Goal: Task Accomplishment & Management: Complete application form

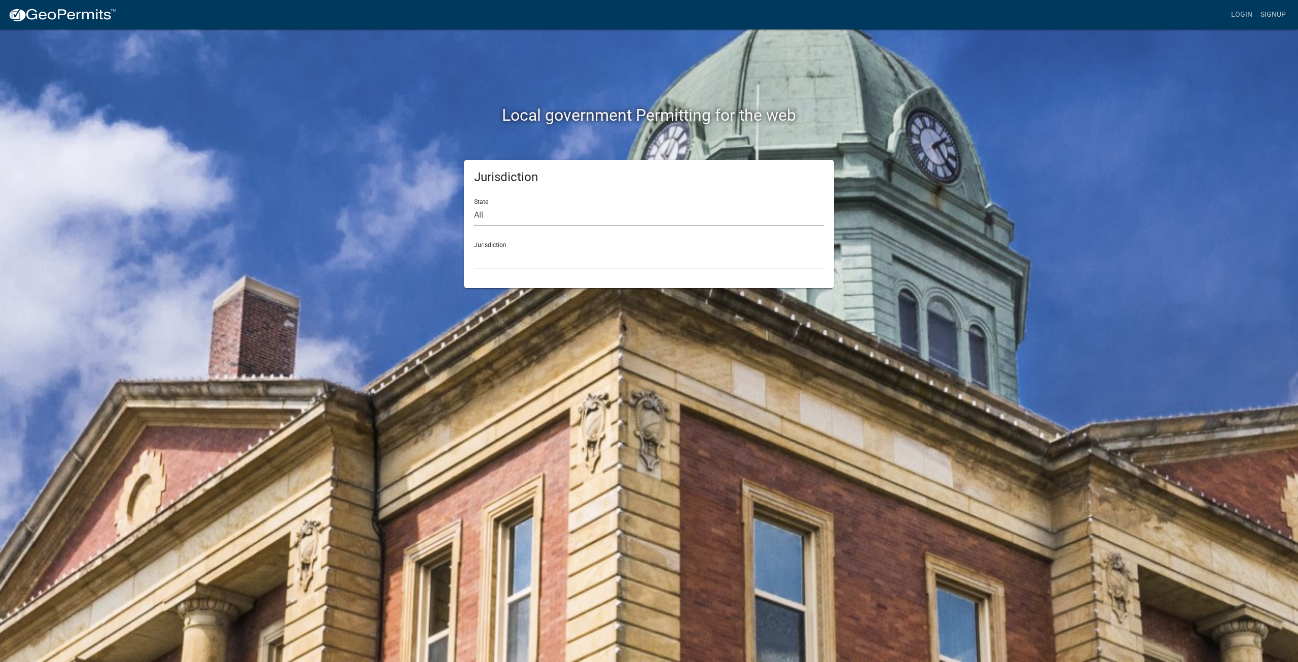
click at [482, 214] on select "All [US_STATE] [US_STATE] [US_STATE] [US_STATE] [US_STATE] [US_STATE] [US_STATE…" at bounding box center [649, 215] width 350 height 21
select select "[US_STATE]"
click at [474, 205] on select "All [US_STATE] [US_STATE] [US_STATE] [US_STATE] [US_STATE] [US_STATE] [US_STATE…" at bounding box center [649, 215] width 350 height 21
click at [510, 258] on select "City of [GEOGRAPHIC_DATA], [US_STATE] City of [GEOGRAPHIC_DATA], [US_STATE] Cit…" at bounding box center [649, 258] width 350 height 21
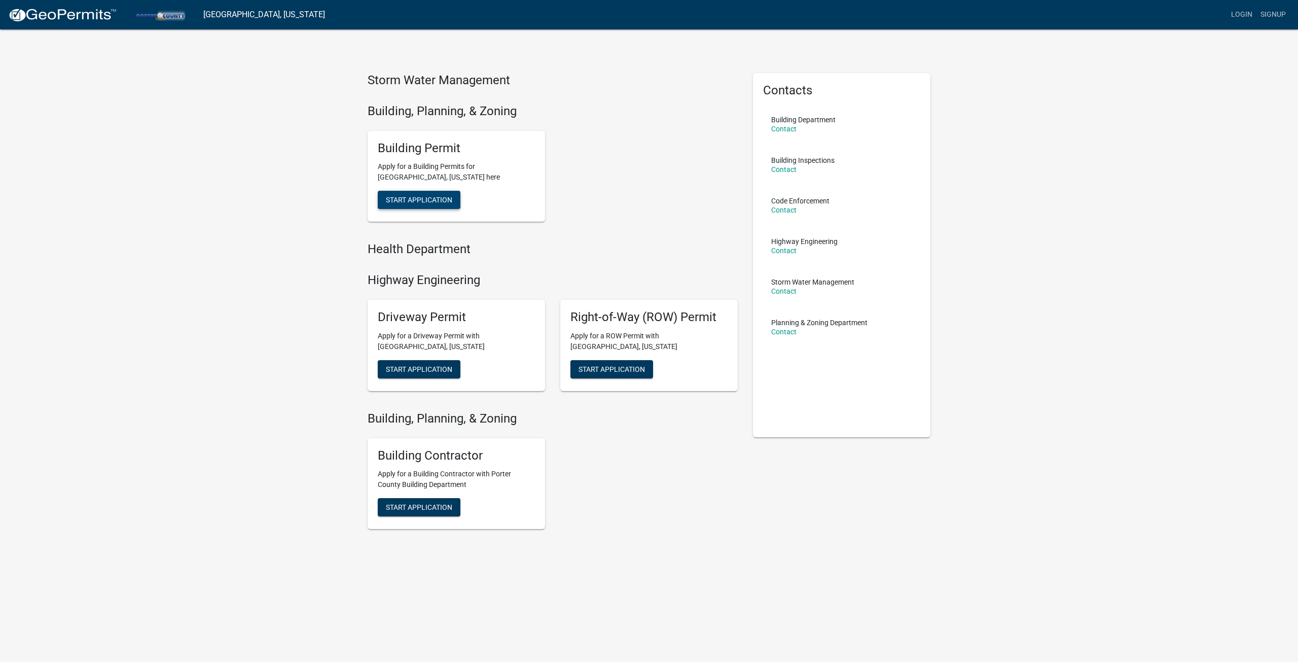
click at [423, 205] on button "Start Application" at bounding box center [419, 200] width 83 height 18
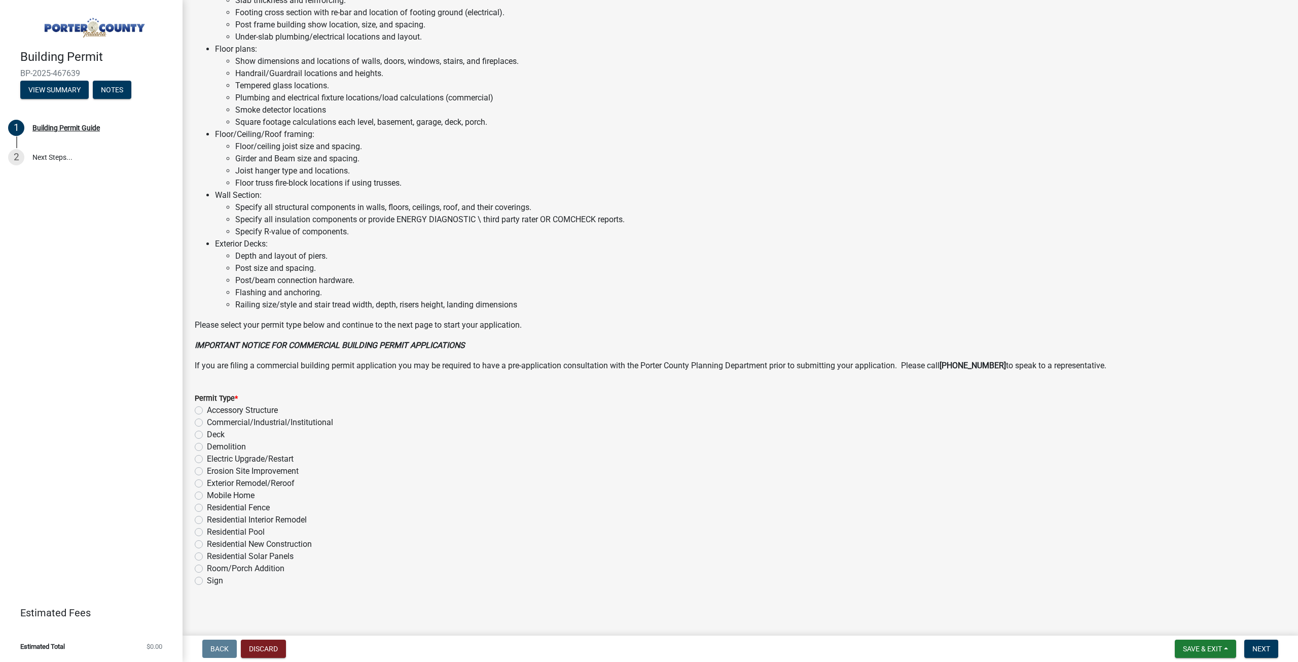
scroll to position [461, 0]
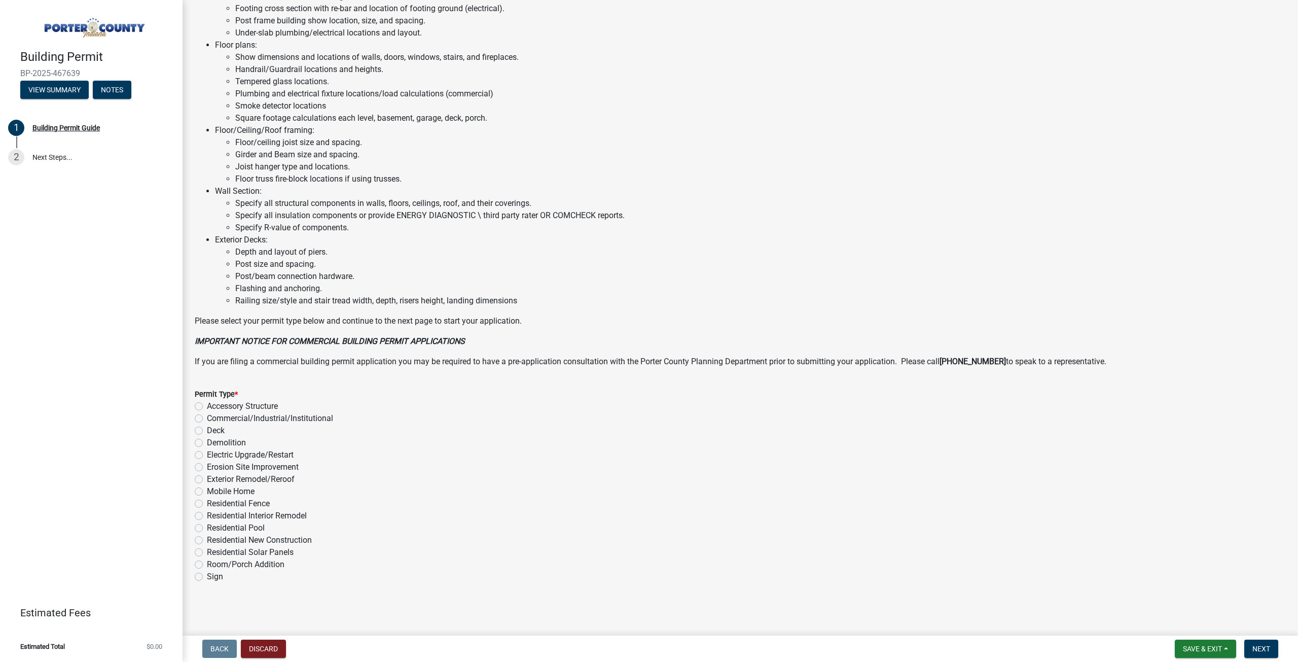
click at [207, 456] on label "Electric Upgrade/Restart" at bounding box center [250, 455] width 87 height 12
click at [207, 455] on input "Electric Upgrade/Restart" at bounding box center [210, 452] width 7 height 7
radio input "true"
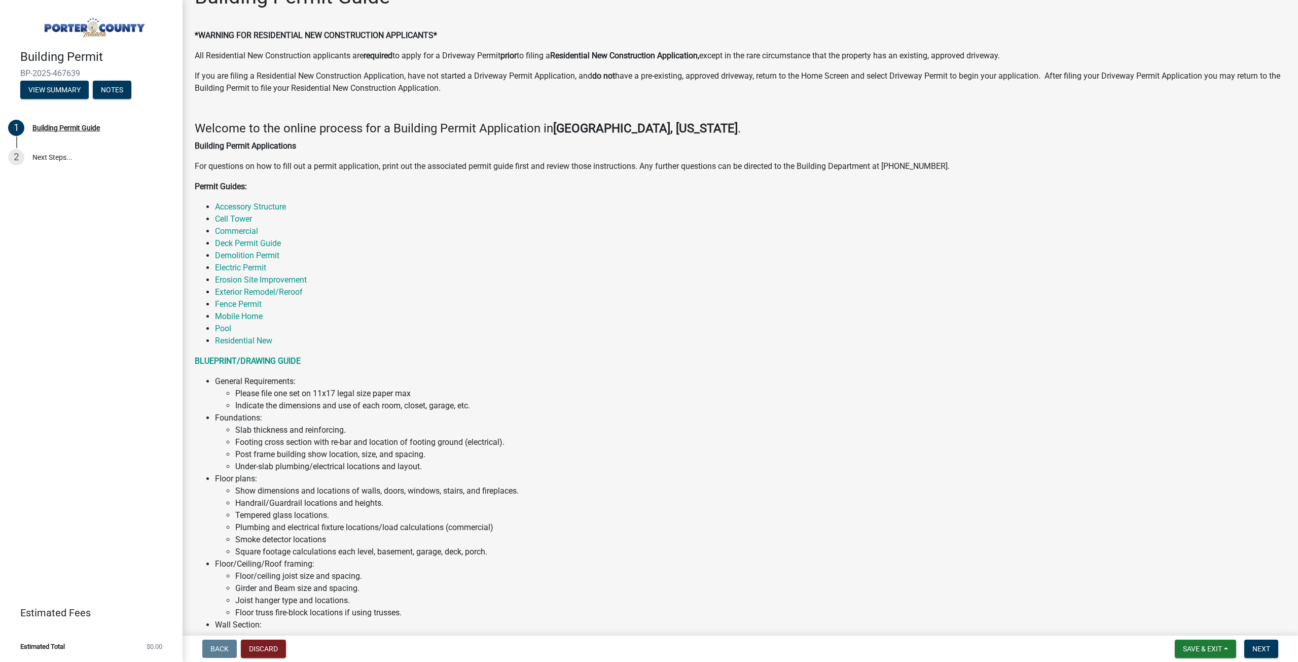
scroll to position [0, 0]
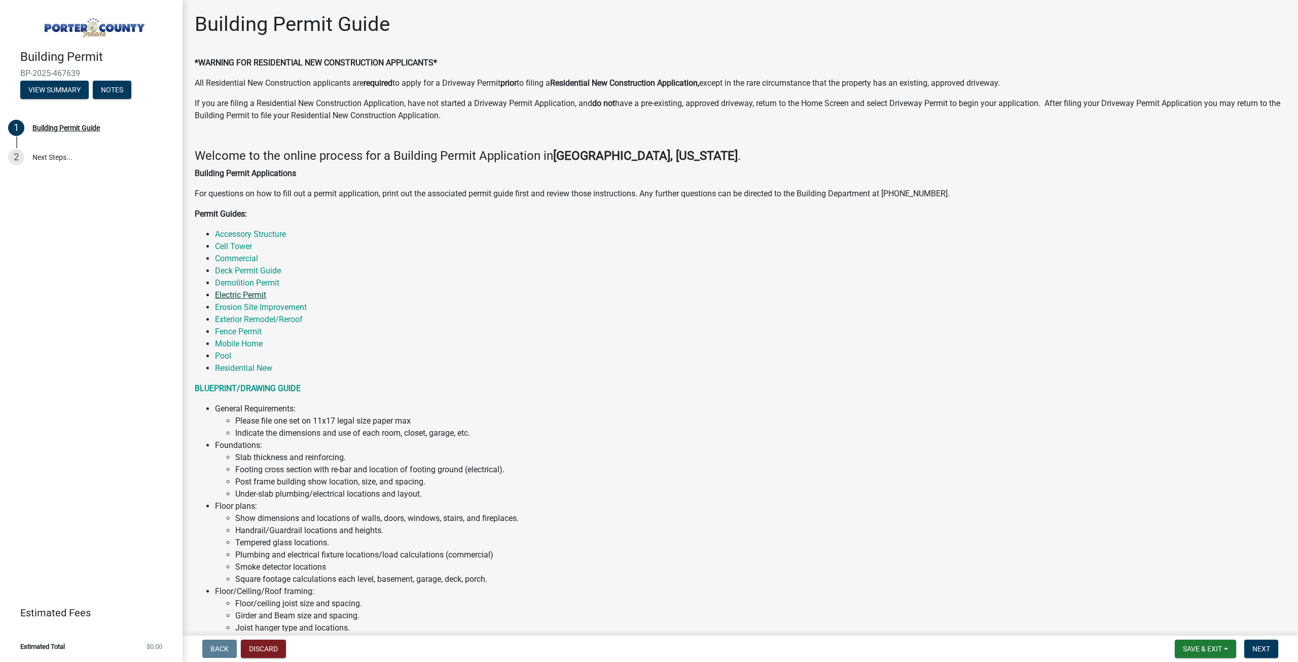
click at [237, 296] on link "Electric Permit" at bounding box center [240, 295] width 51 height 10
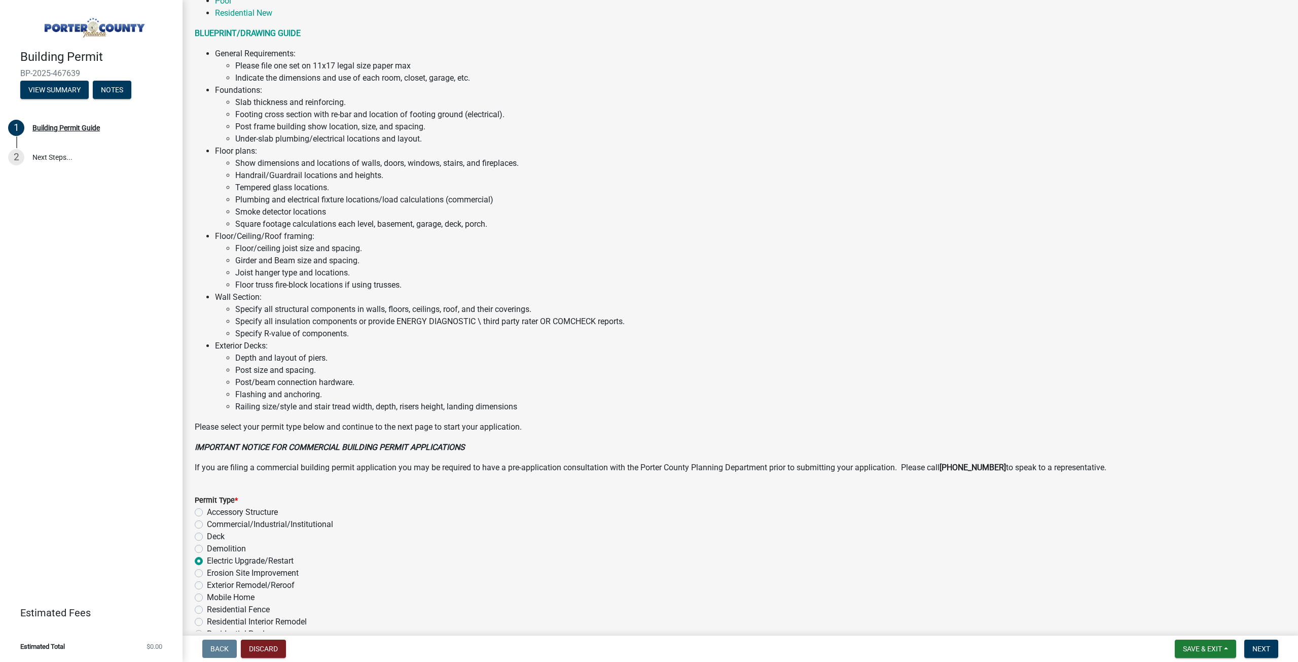
scroll to position [461, 0]
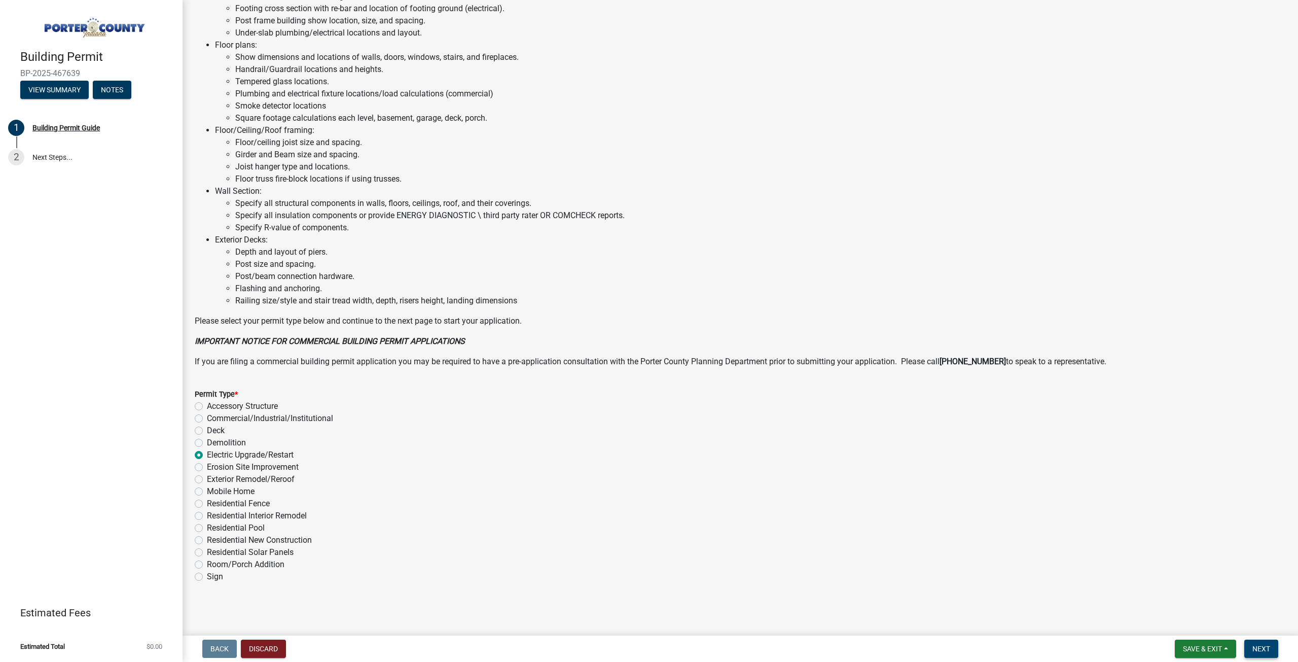
click at [1261, 647] on span "Next" at bounding box center [1261, 648] width 18 height 8
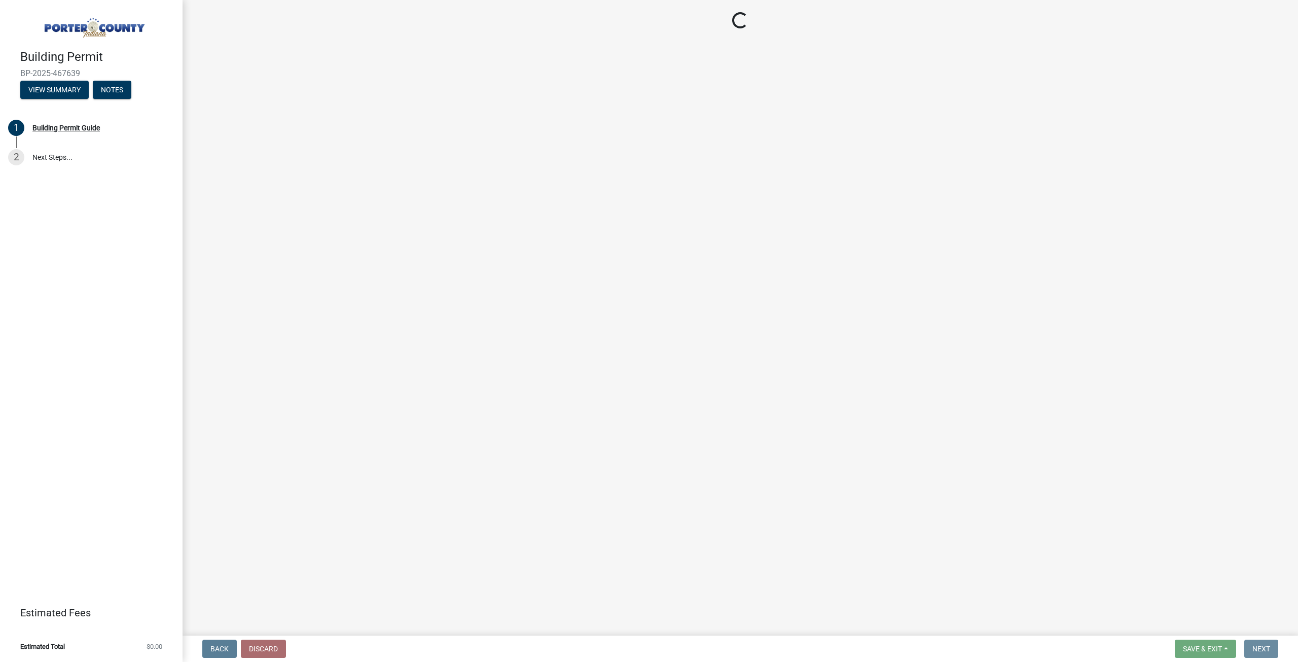
scroll to position [0, 0]
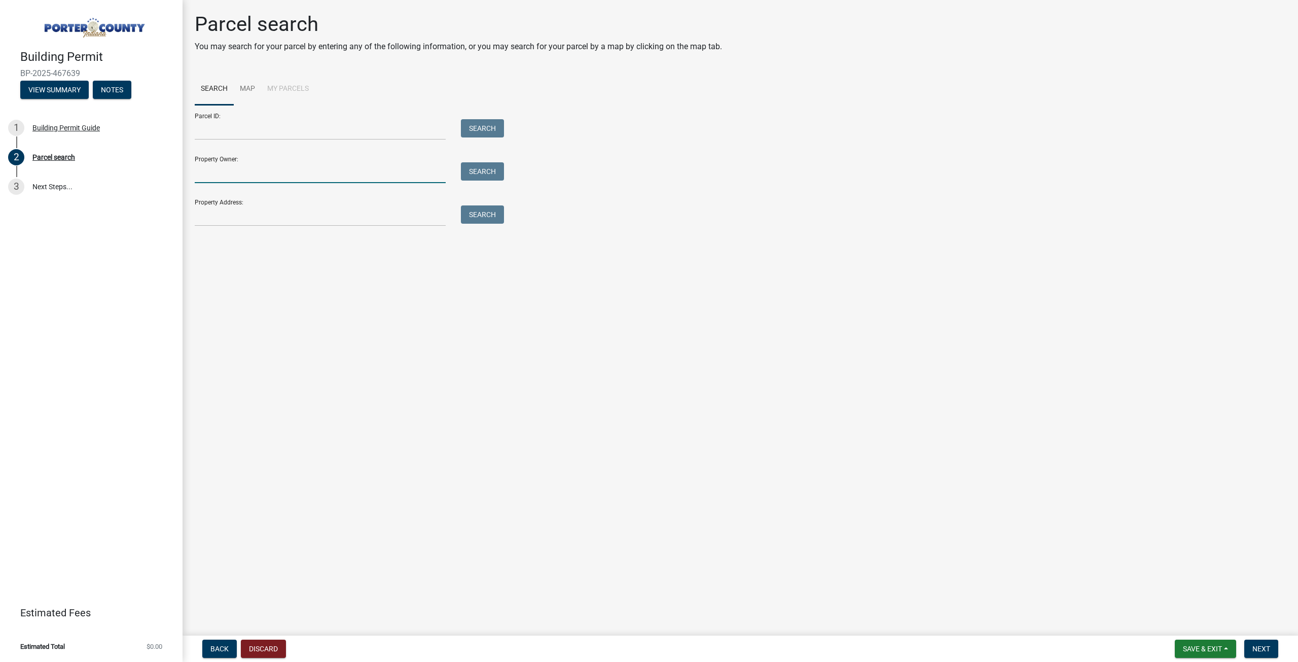
click at [231, 173] on input "Property Owner:" at bounding box center [320, 172] width 251 height 21
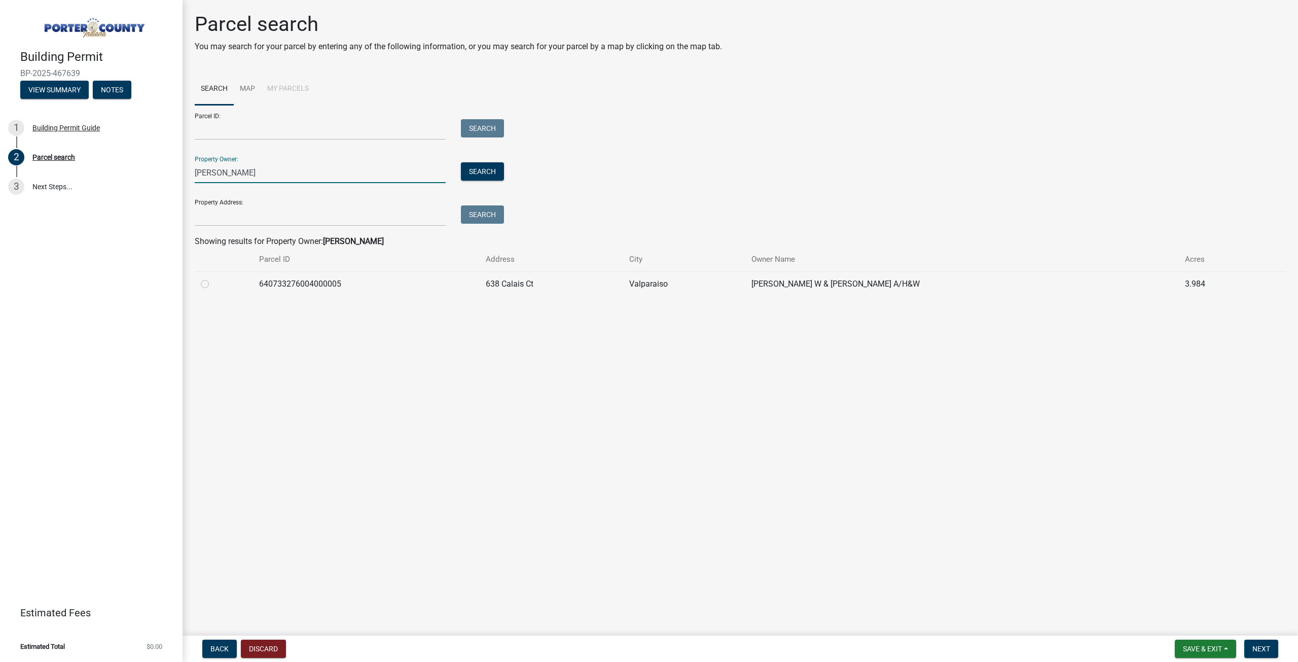
type input "[PERSON_NAME]"
click at [213, 278] on label at bounding box center [213, 278] width 0 height 0
click at [213, 284] on input "radio" at bounding box center [216, 281] width 7 height 7
radio input "true"
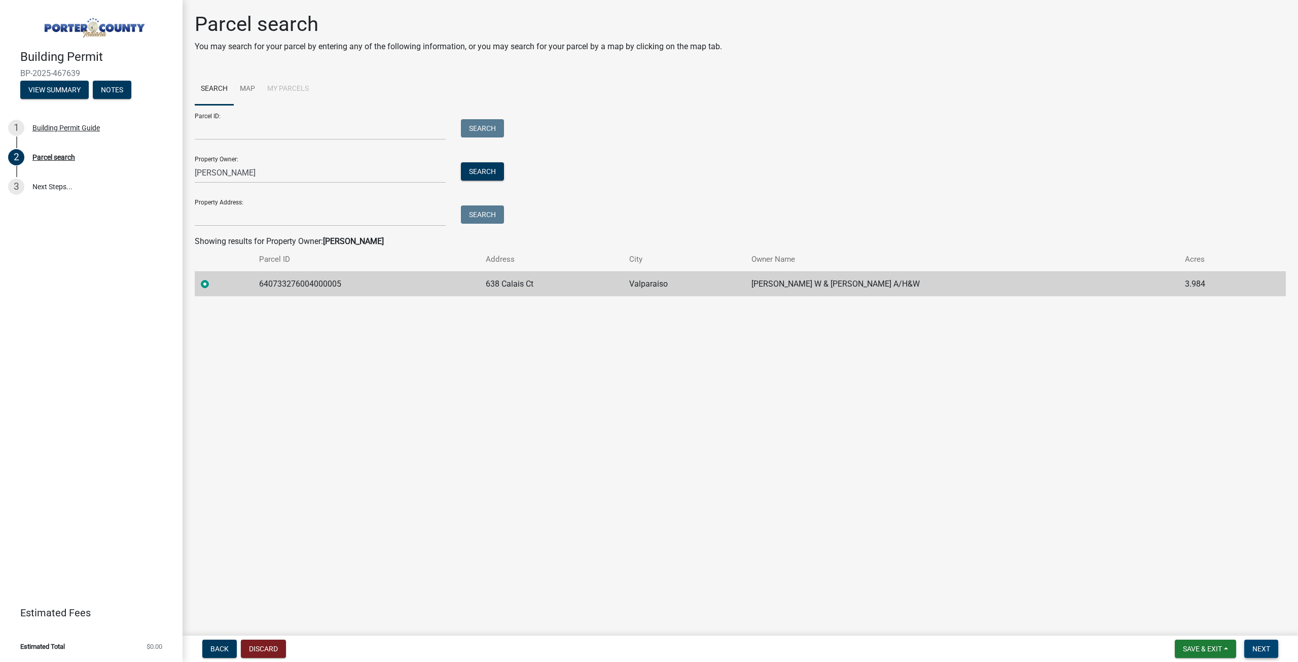
click at [1263, 642] on button "Next" at bounding box center [1261, 648] width 34 height 18
click at [623, 282] on td "638 Calais Ct" at bounding box center [551, 283] width 143 height 25
click at [1252, 644] on span "Next" at bounding box center [1261, 648] width 18 height 8
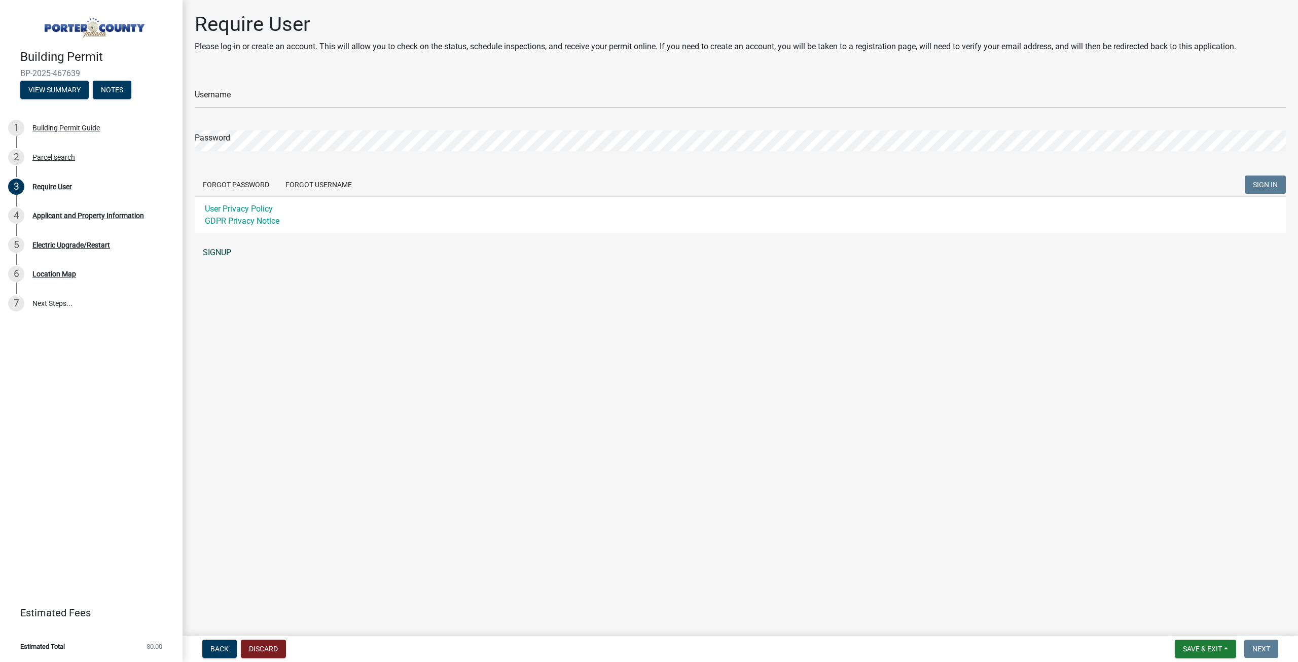
click at [211, 251] on link "SIGNUP" at bounding box center [740, 252] width 1091 height 20
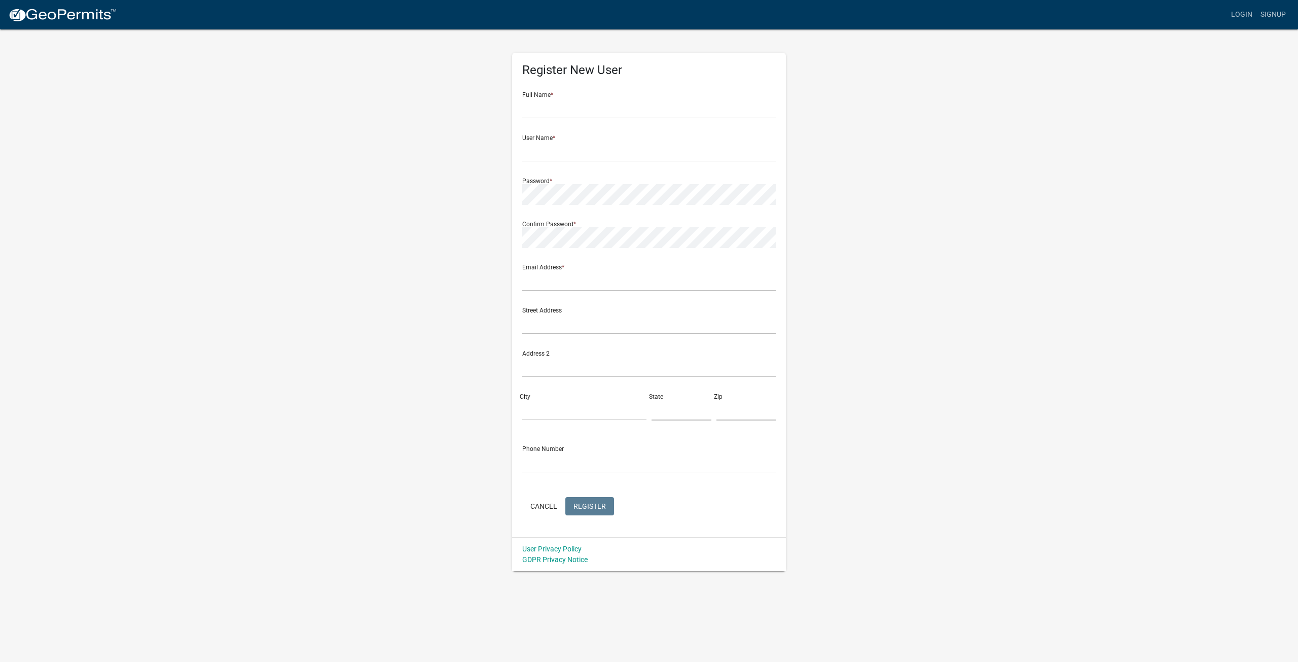
click at [654, 89] on div "Full Name *" at bounding box center [648, 101] width 253 height 35
click at [635, 110] on input "text" at bounding box center [648, 108] width 253 height 21
type input "[PERSON_NAME]"
type input "[EMAIL_ADDRESS][DOMAIN_NAME]"
type input "638 Calais Ct"
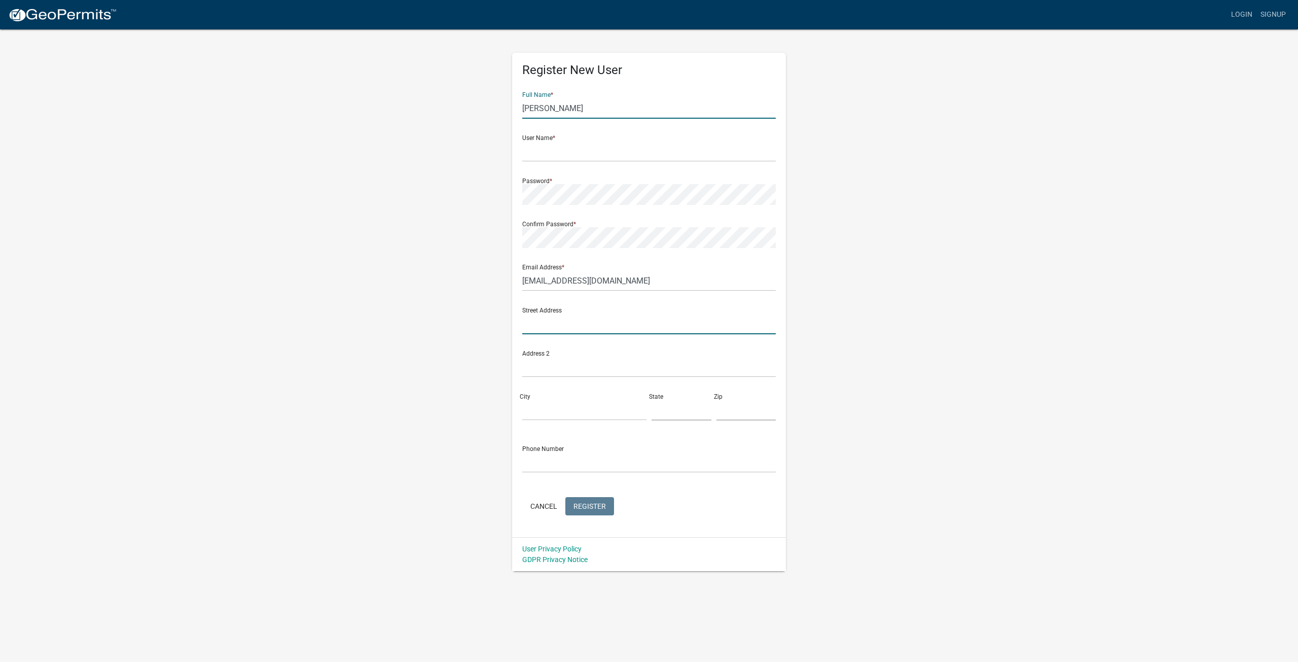
type input "Valparaiso"
type input "IN"
type input "46383"
type input "2194777706"
click at [599, 156] on input "text" at bounding box center [648, 151] width 253 height 21
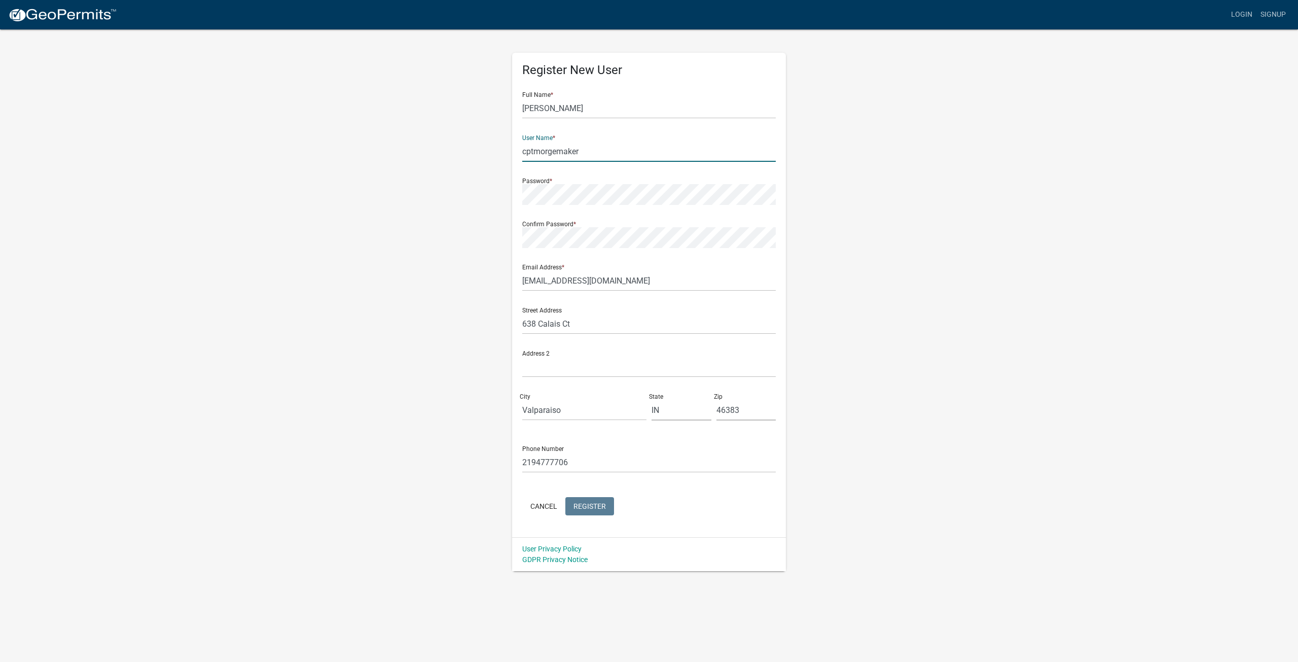
type input "cptmorgemaker"
click at [594, 502] on span "Register" at bounding box center [589, 505] width 32 height 8
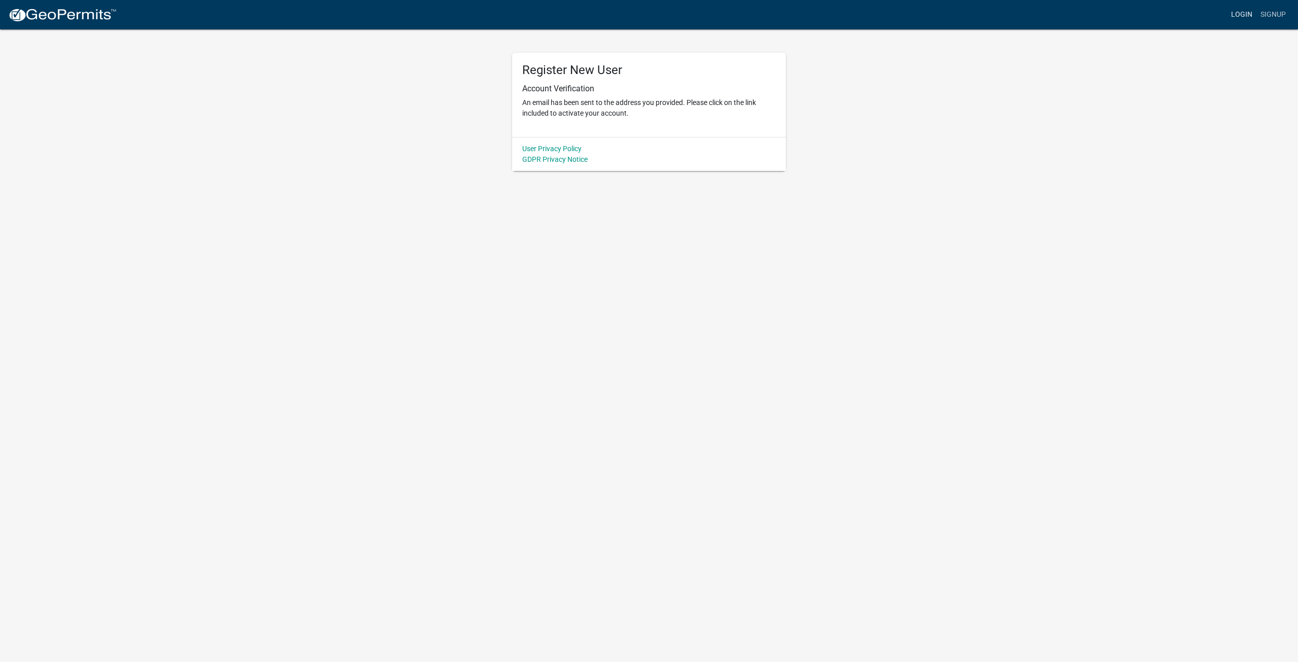
click at [1244, 18] on link "Login" at bounding box center [1241, 14] width 29 height 19
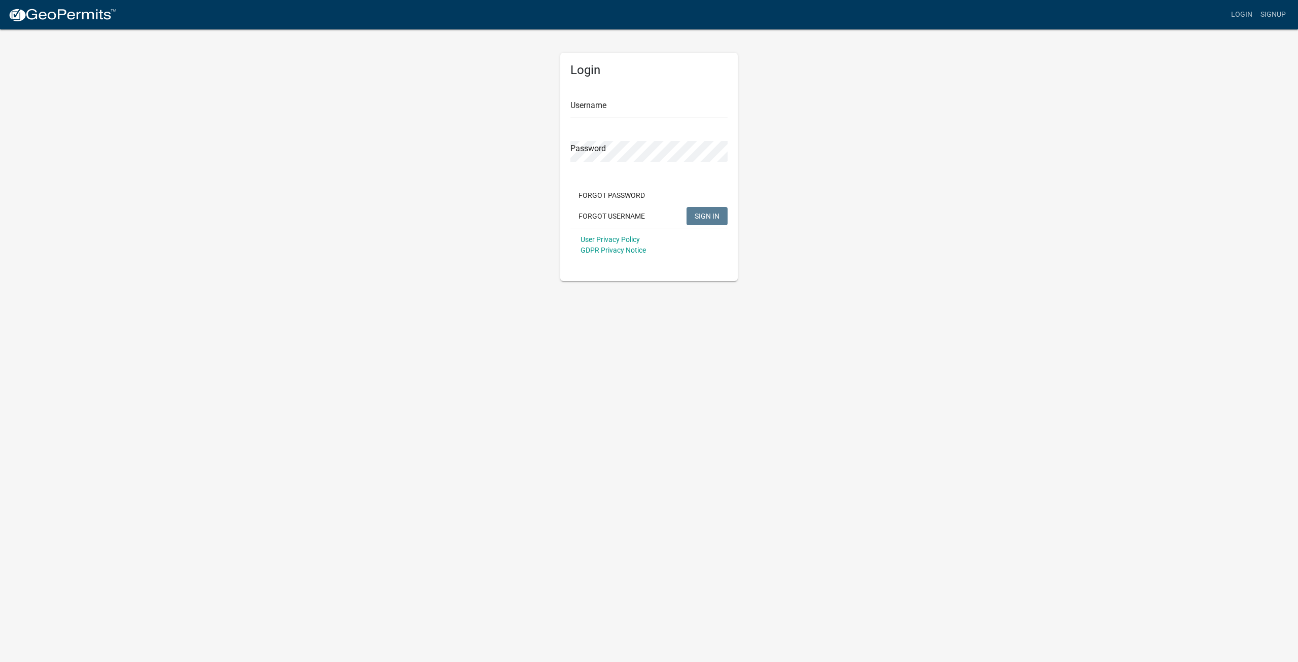
type input "cptmorgemaker"
click at [713, 207] on button "SIGN IN" at bounding box center [706, 216] width 41 height 18
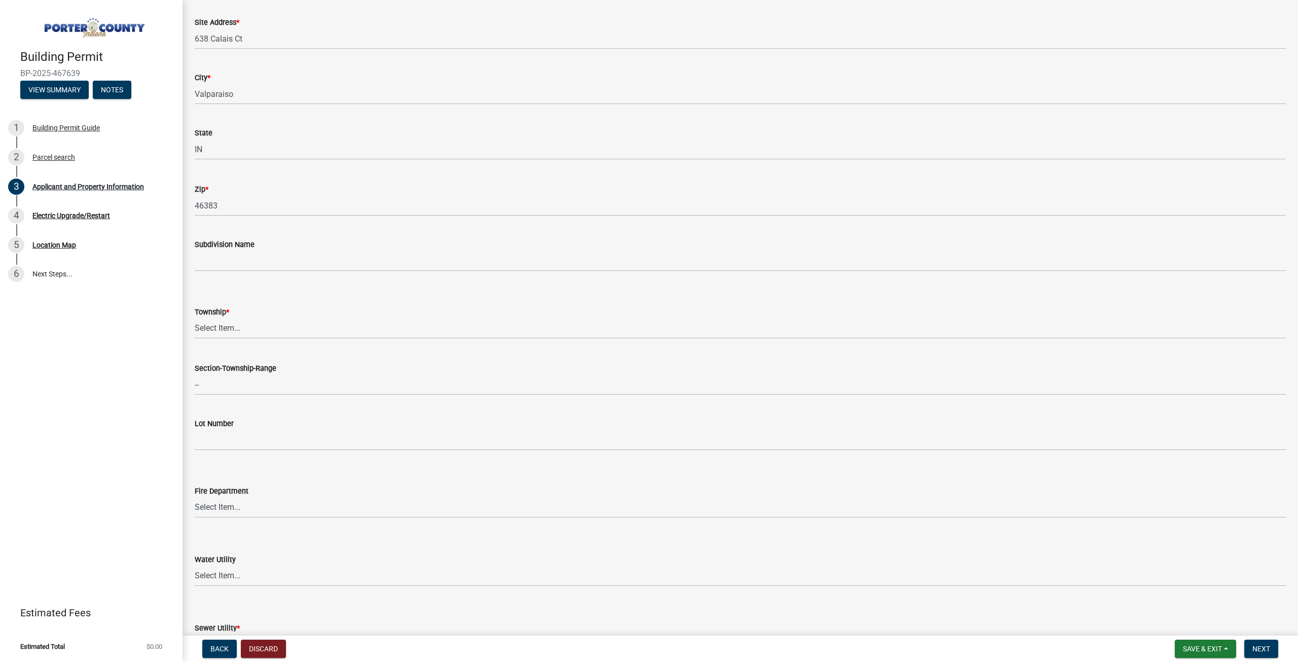
scroll to position [203, 0]
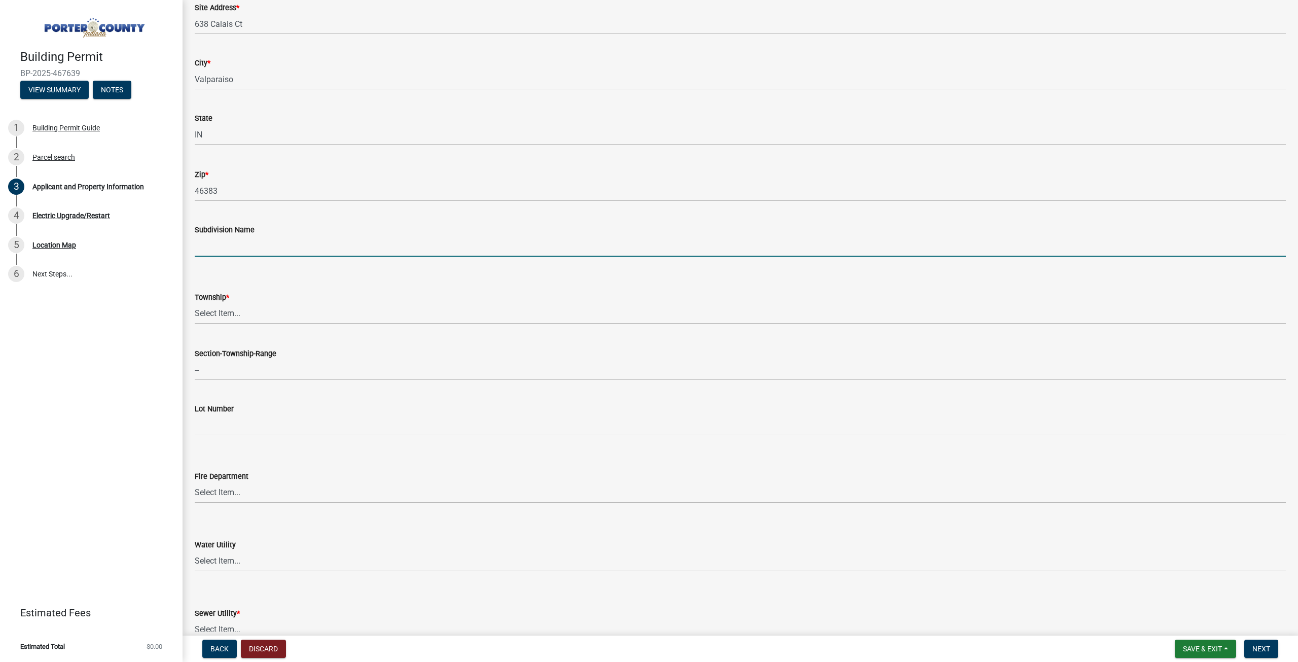
click at [271, 248] on input "Subdivision Name" at bounding box center [740, 246] width 1091 height 21
type input "St Andre."
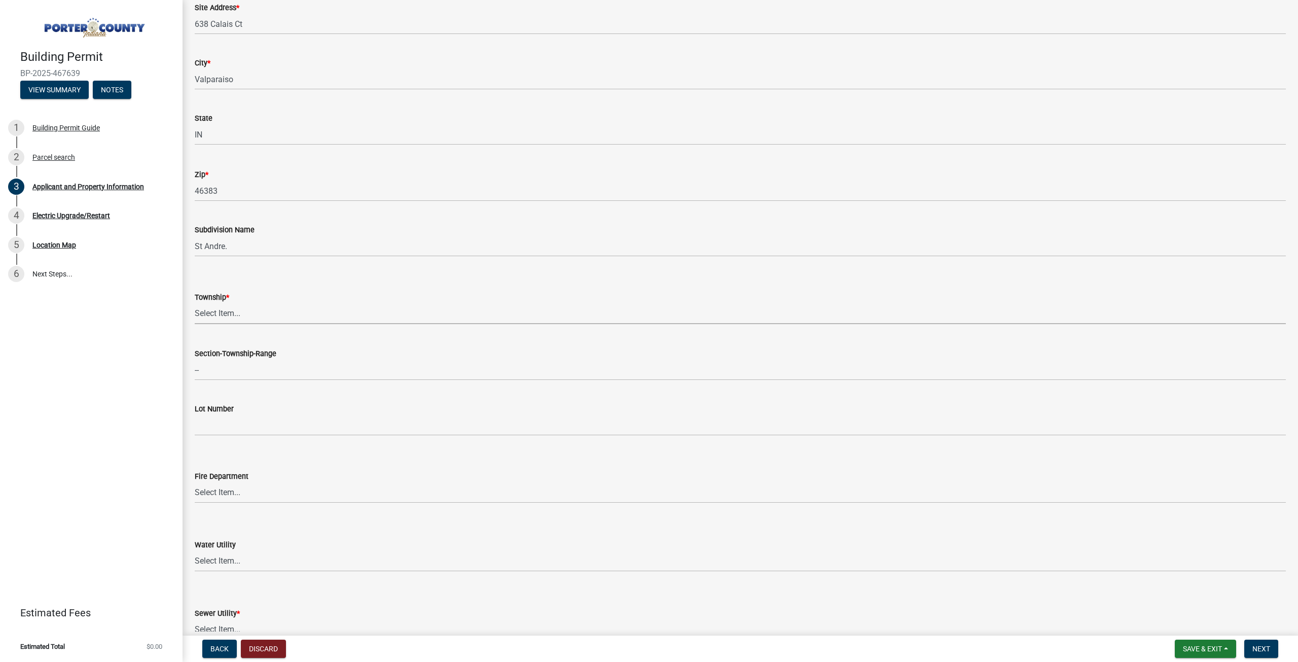
click at [231, 311] on select "Select Item... [PERSON_NAME][GEOGRAPHIC_DATA] [PERSON_NAME][GEOGRAPHIC_DATA] [G…" at bounding box center [740, 313] width 1091 height 21
drag, startPoint x: 231, startPoint y: 311, endPoint x: 208, endPoint y: 373, distance: 66.1
click at [208, 357] on label "Section-Township-Range" at bounding box center [236, 353] width 82 height 7
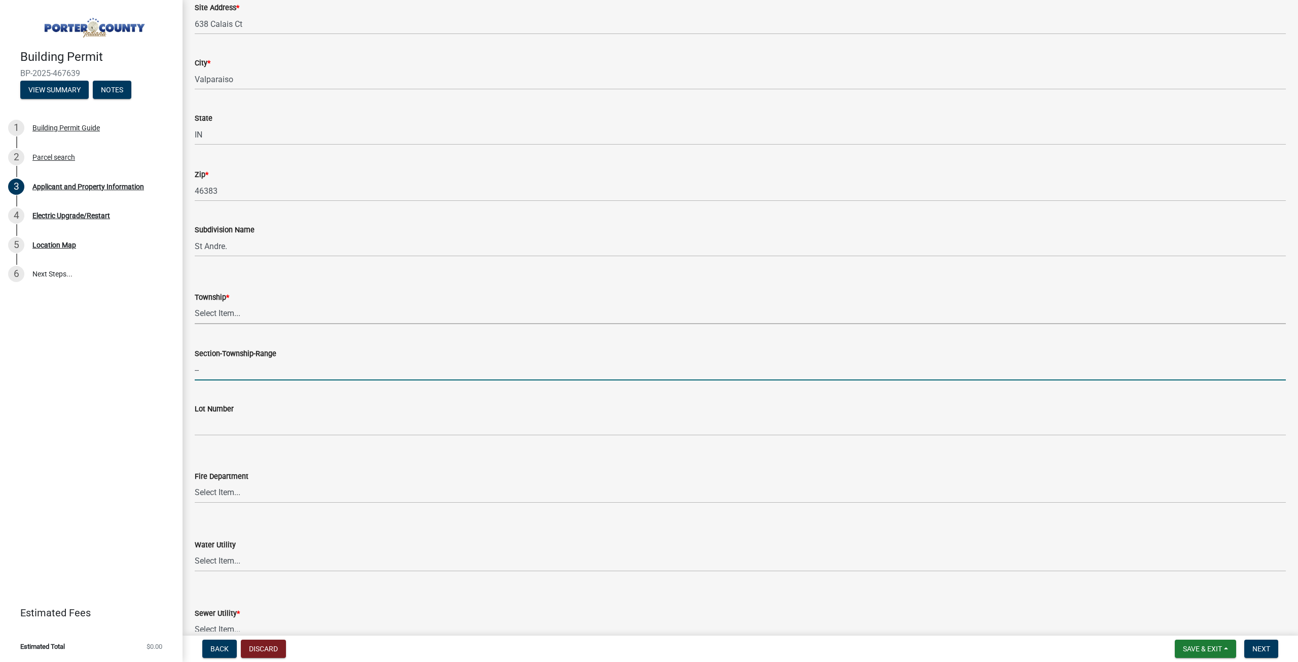
click at [208, 373] on input "--" at bounding box center [740, 369] width 1091 height 21
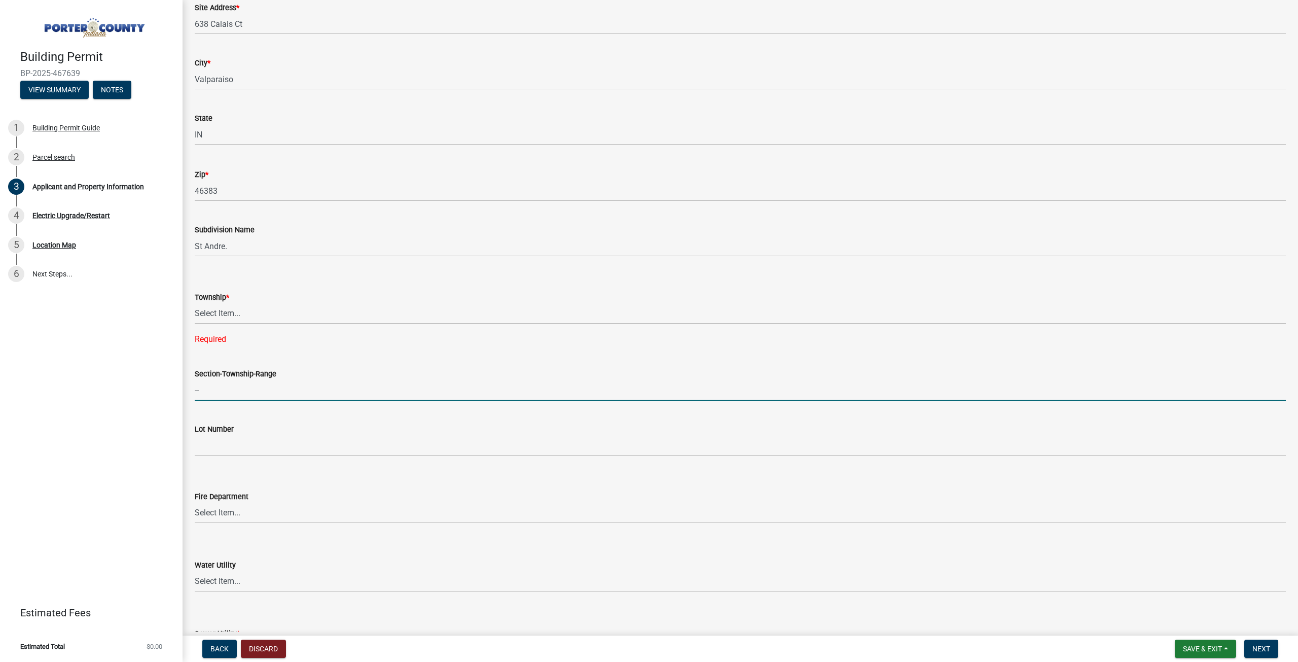
click at [302, 395] on input "--" at bounding box center [740, 390] width 1091 height 21
click at [303, 386] on input "--" at bounding box center [740, 390] width 1091 height 21
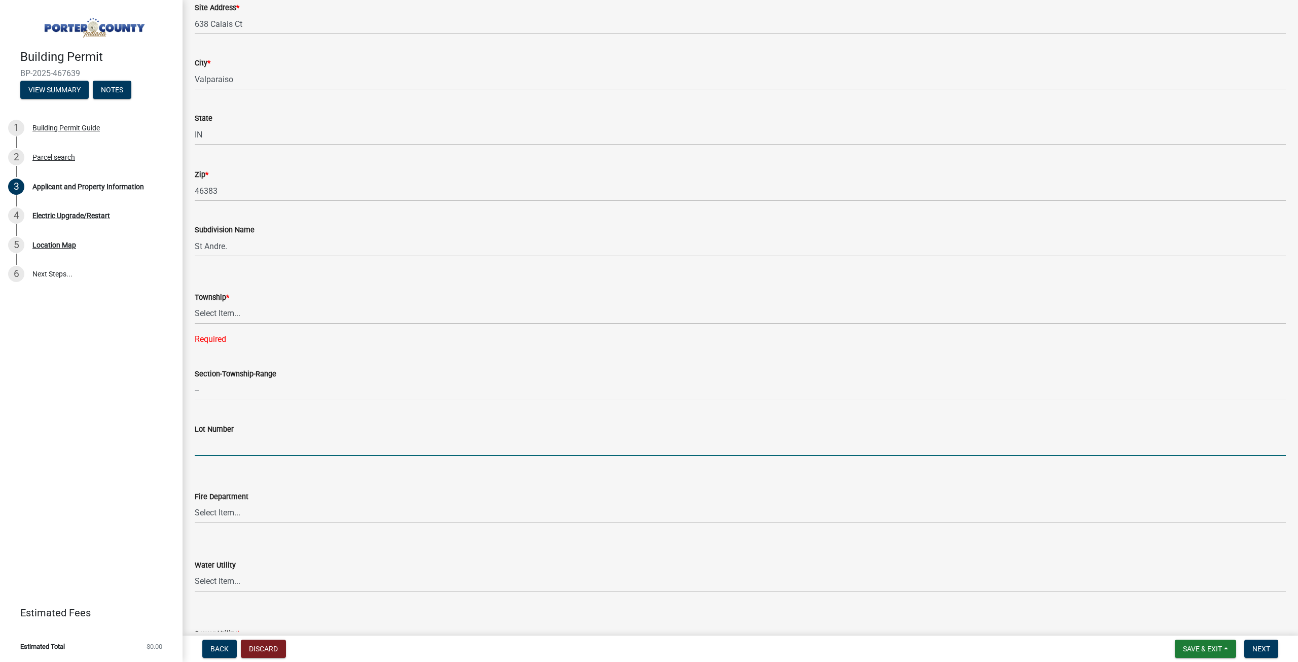
click at [223, 451] on input "Lot Number" at bounding box center [740, 445] width 1091 height 21
click at [240, 507] on select "Select Item... Beverly Shores FD Burns Harbor FD Boone Grove FD Chesterton FD F…" at bounding box center [740, 512] width 1091 height 21
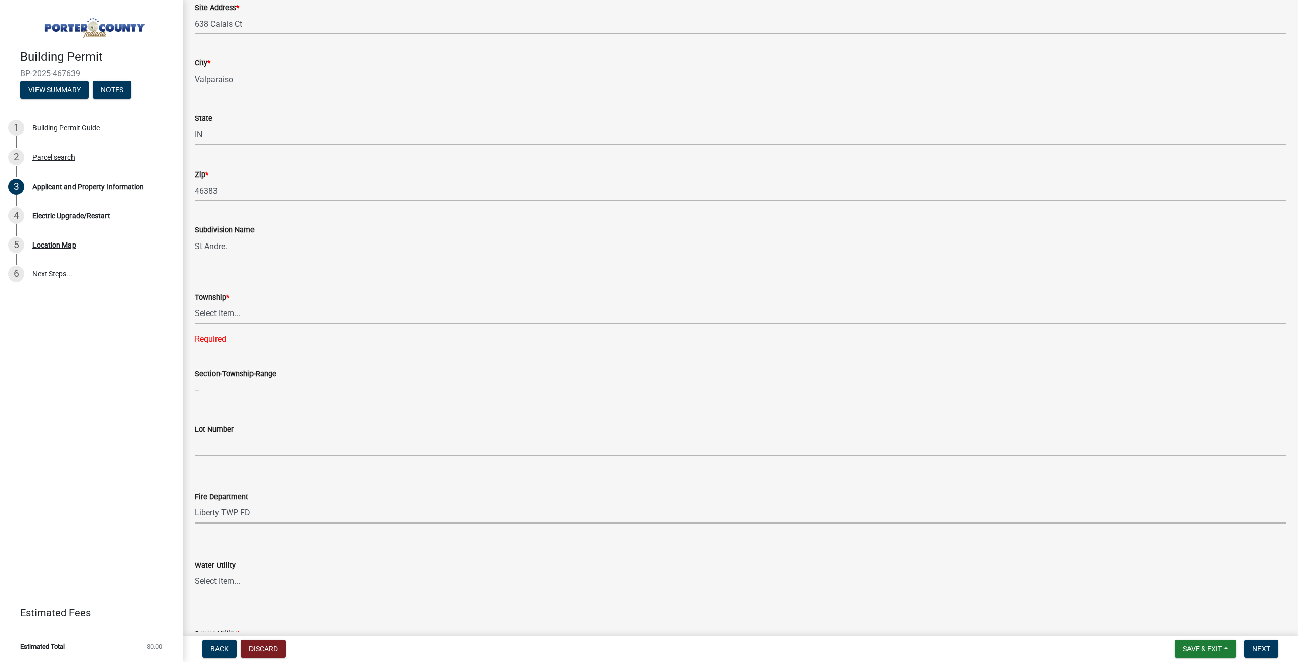
click at [195, 502] on select "Select Item... Beverly Shores FD Burns Harbor FD Boone Grove FD Chesterton FD F…" at bounding box center [740, 512] width 1091 height 21
select select "cab7bb26-0259-4021-a4e9-b3a2d3356afe"
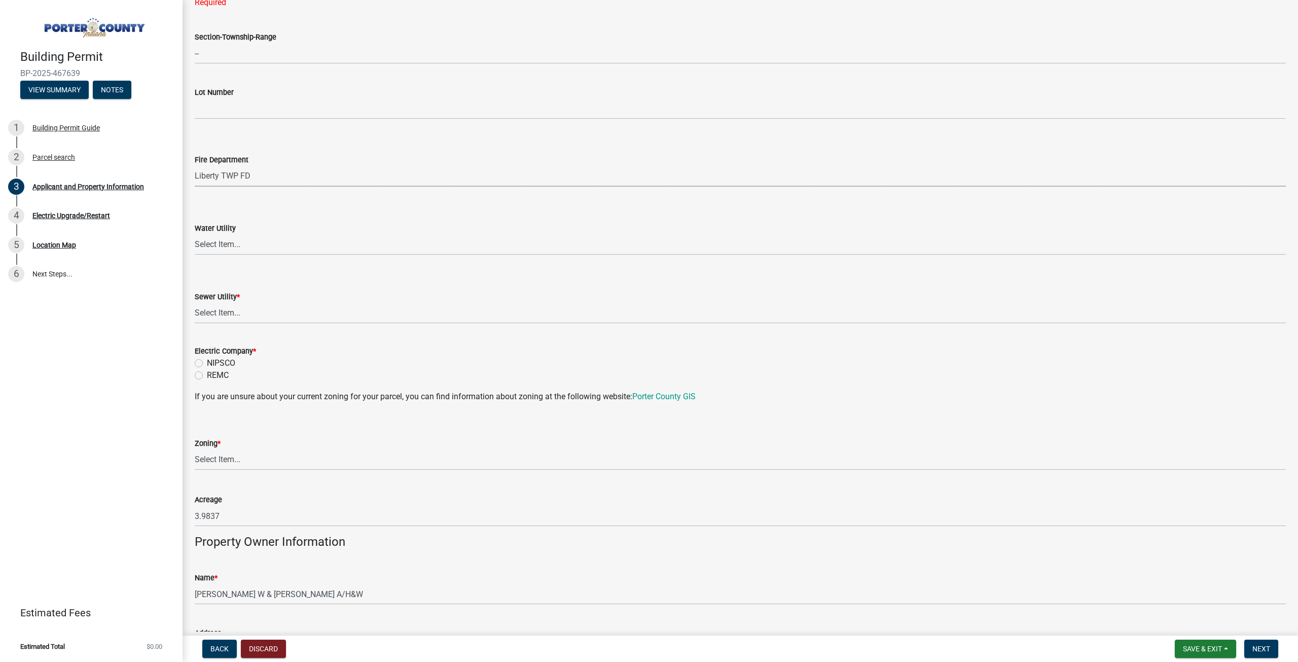
scroll to position [558, 0]
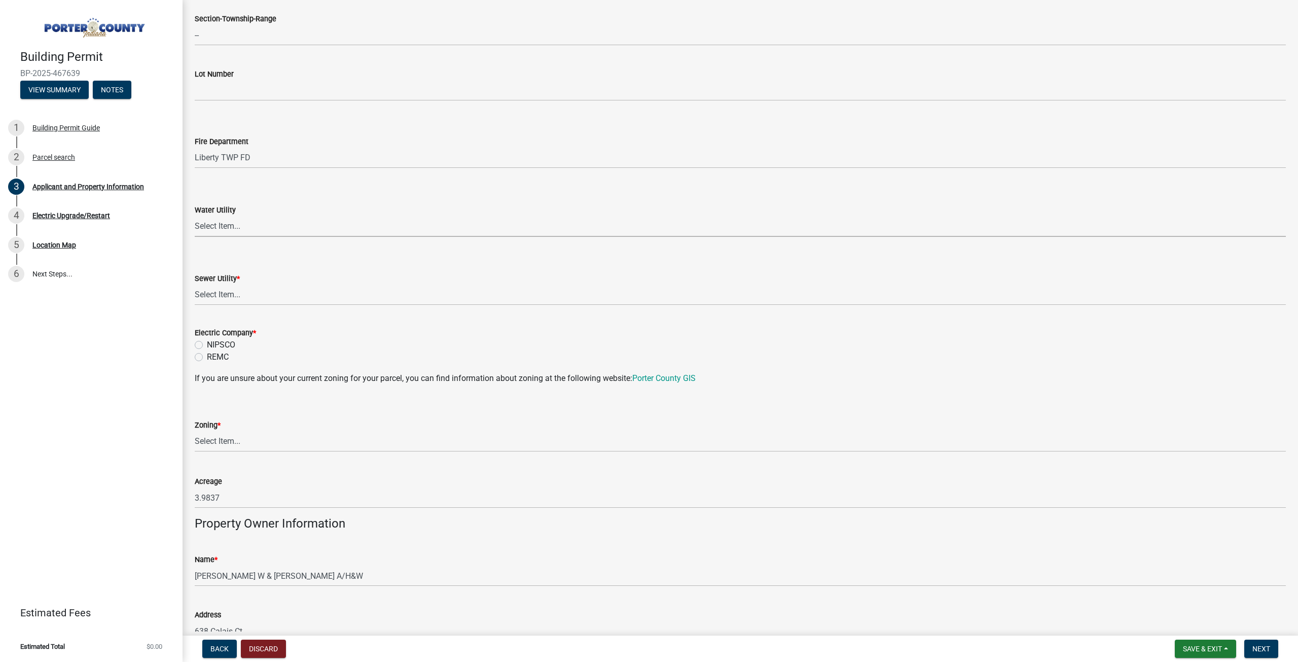
click at [233, 221] on select "Select Item... Aqua Indiana Inc Damon Run Indiana American Water Nature Works P…" at bounding box center [740, 226] width 1091 height 21
click at [245, 289] on select "Select Item... Aqua Indiana Inc Damon Run Falling Waters Lake Eliza - LEACD Nat…" at bounding box center [740, 294] width 1091 height 21
click at [195, 284] on select "Select Item... Aqua Indiana Inc Damon Run Falling Waters Lake Eliza - LEACD Nat…" at bounding box center [740, 294] width 1091 height 21
select select "ea6751d4-6bf7-4a16-89ee-f7801ab82aa1"
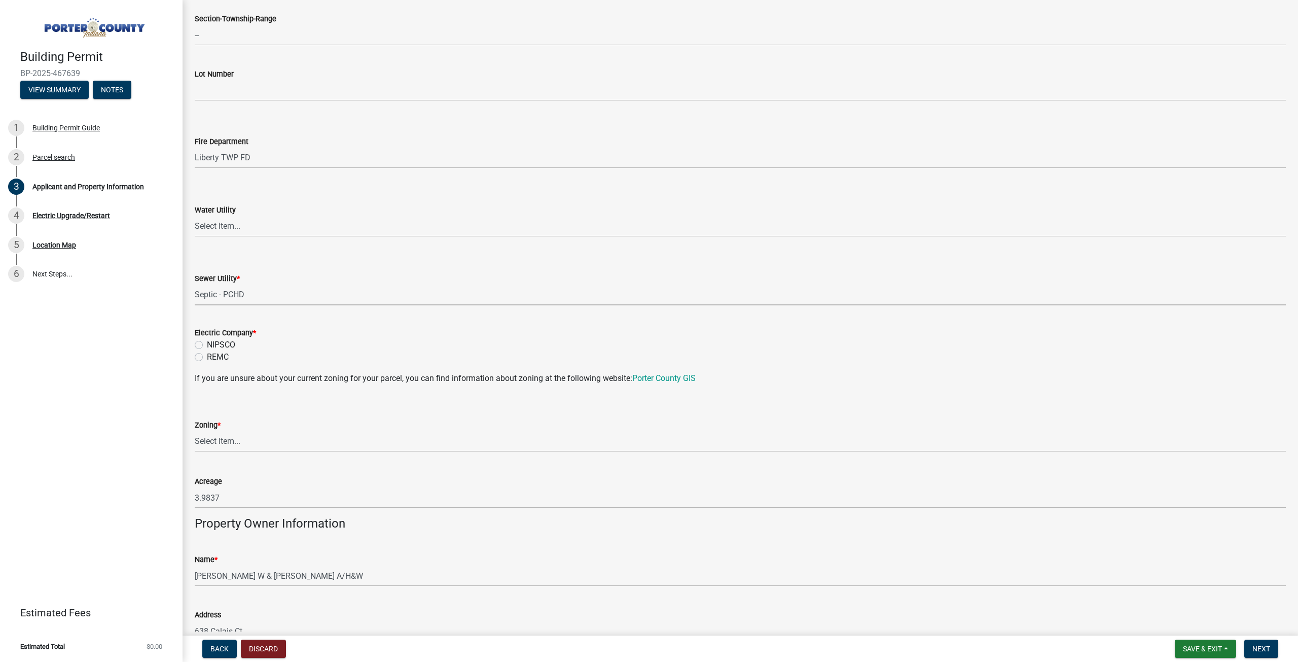
click at [207, 356] on label "REMC" at bounding box center [218, 357] width 22 height 12
click at [207, 356] on input "REMC" at bounding box center [210, 354] width 7 height 7
radio input "true"
click at [246, 445] on select "Select Item... A1 A2 CH CM CN I1 I2 I3 IN MP OT P1 P2 PUD R1 R2 R3 R4 RL RR" at bounding box center [740, 441] width 1091 height 21
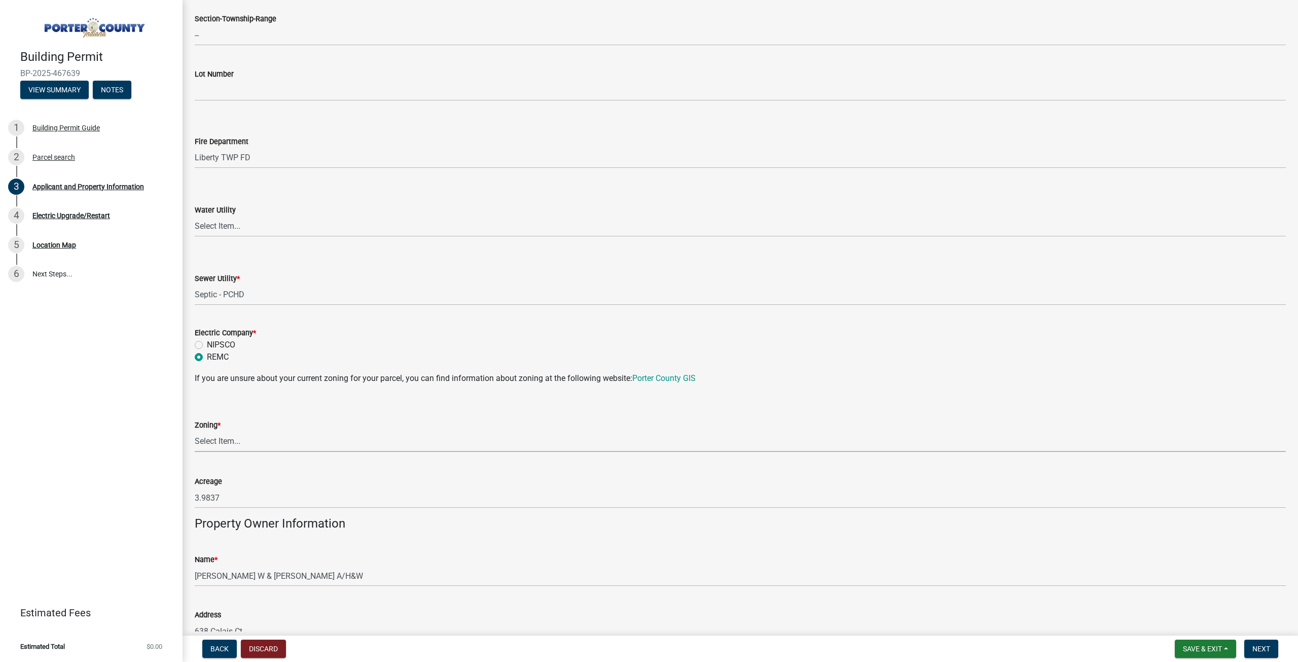
click at [246, 445] on select "Select Item... A1 A2 CH CM CN I1 I2 I3 IN MP OT P1 P2 PUD R1 R2 R3 R4 RL RR" at bounding box center [740, 441] width 1091 height 21
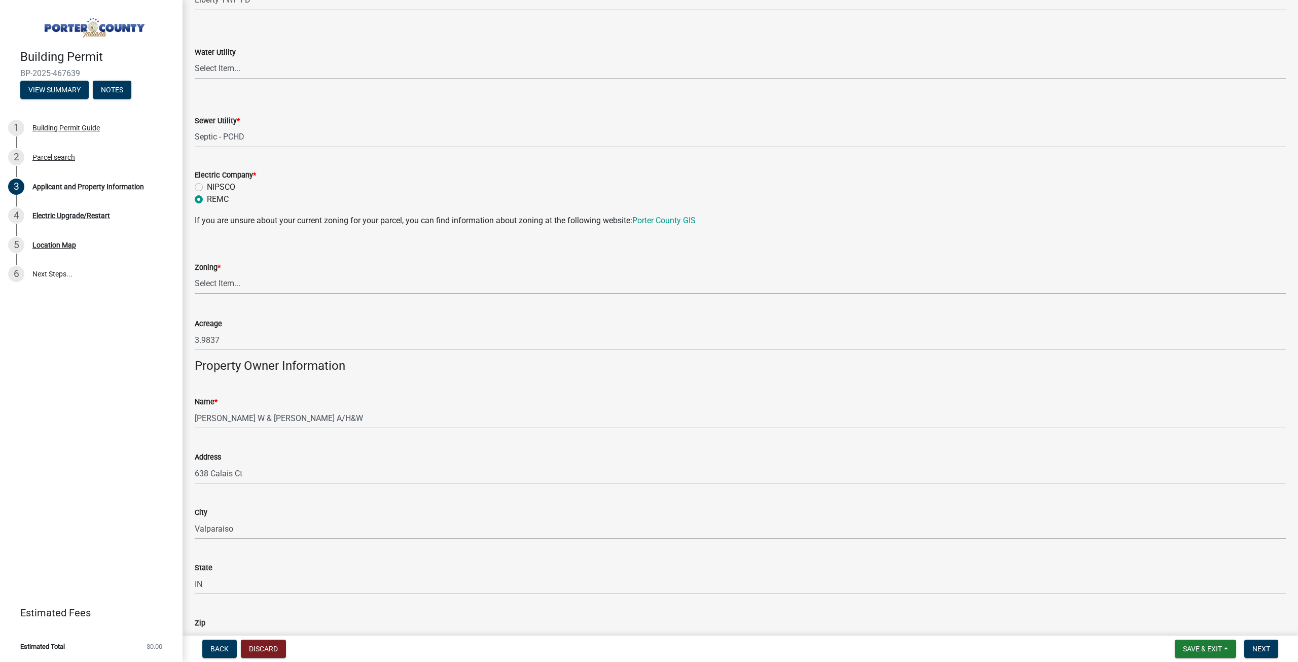
scroll to position [862, 0]
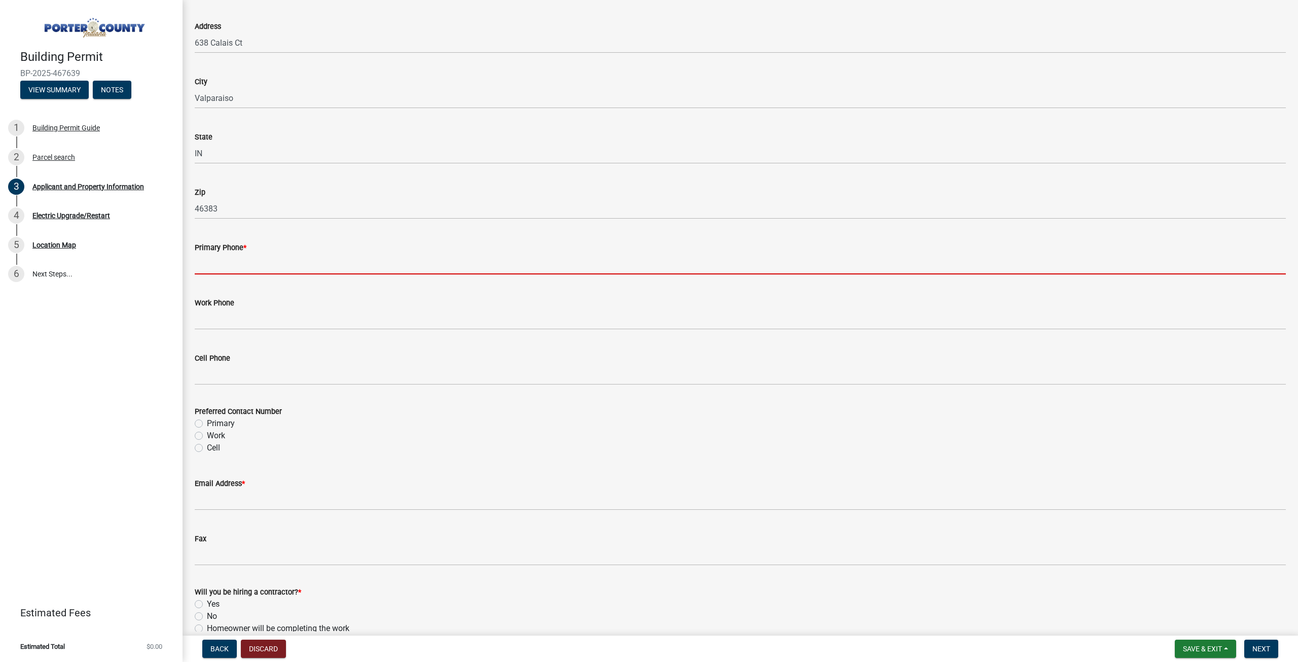
click at [243, 253] on input "Primary Phone *" at bounding box center [740, 263] width 1091 height 21
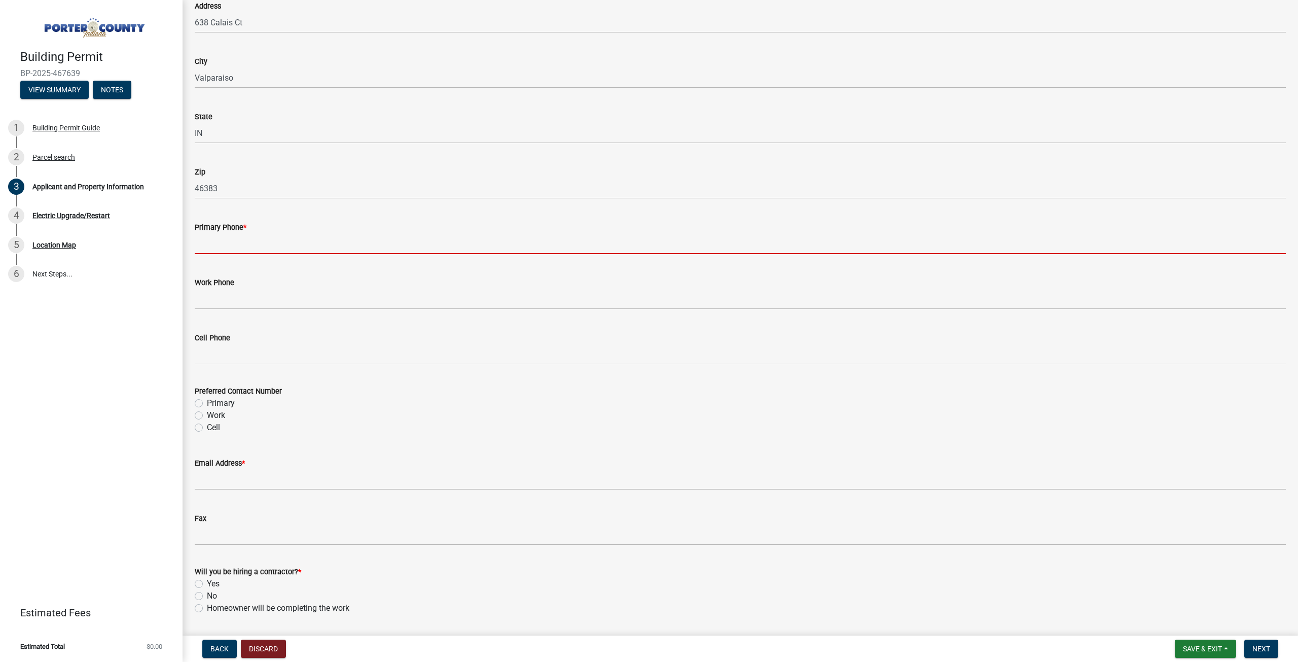
type input "2194777706"
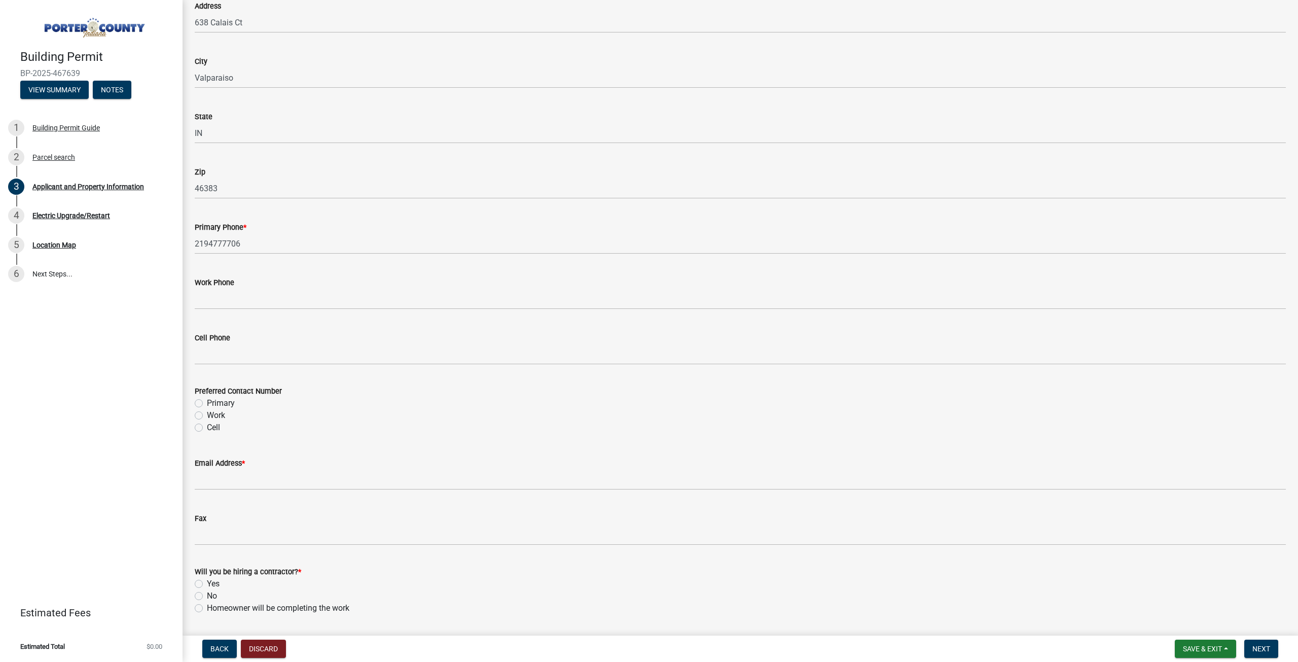
click at [207, 425] on label "Cell" at bounding box center [213, 427] width 13 height 12
click at [207, 425] on input "Cell" at bounding box center [210, 424] width 7 height 7
radio input "true"
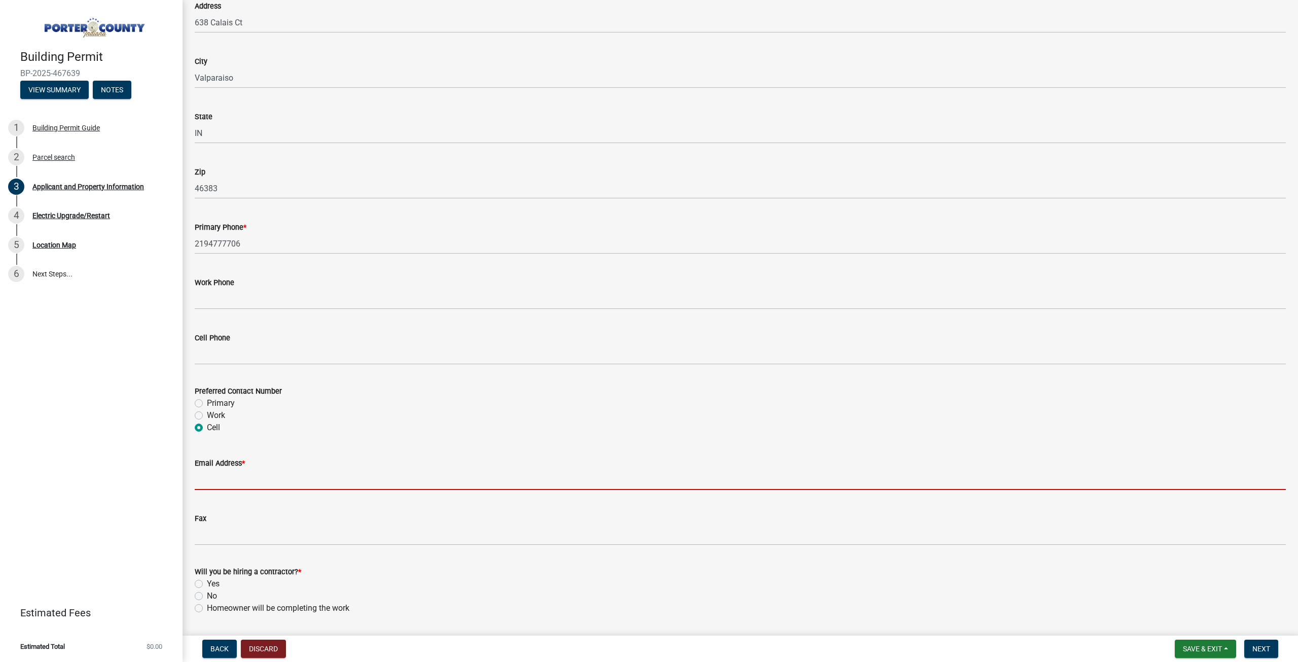
click at [210, 469] on input "Email Address *" at bounding box center [740, 479] width 1091 height 21
type input "[EMAIL_ADDRESS][DOMAIN_NAME]"
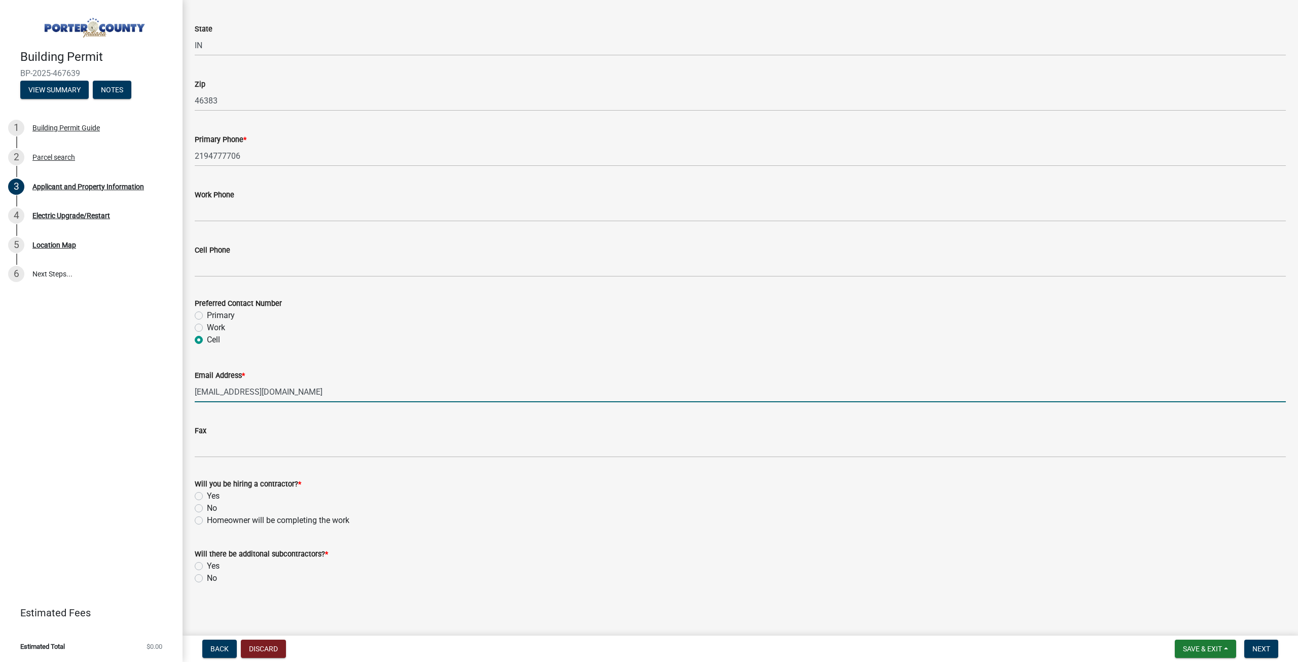
scroll to position [1275, 0]
click at [207, 519] on label "Homeowner will be completing the work" at bounding box center [278, 519] width 142 height 12
click at [207, 519] on input "Homeowner will be completing the work" at bounding box center [210, 516] width 7 height 7
radio input "true"
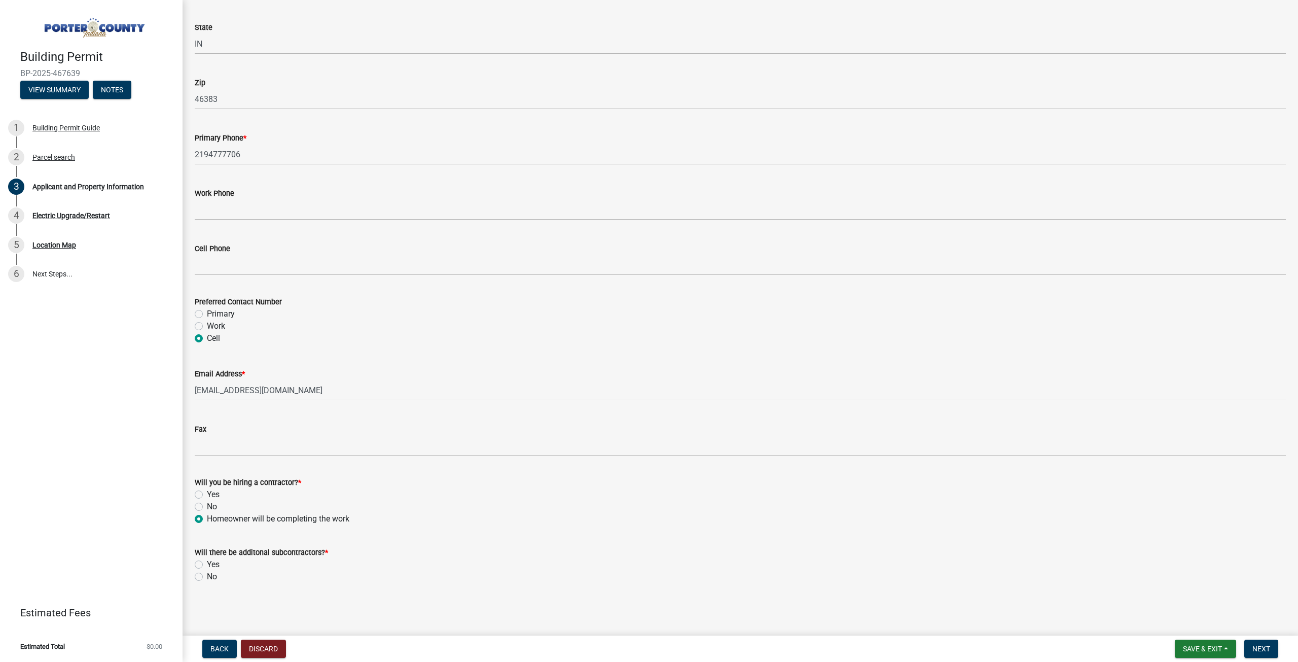
click at [207, 575] on label "No" at bounding box center [212, 576] width 10 height 12
click at [207, 575] on input "No" at bounding box center [210, 573] width 7 height 7
radio input "true"
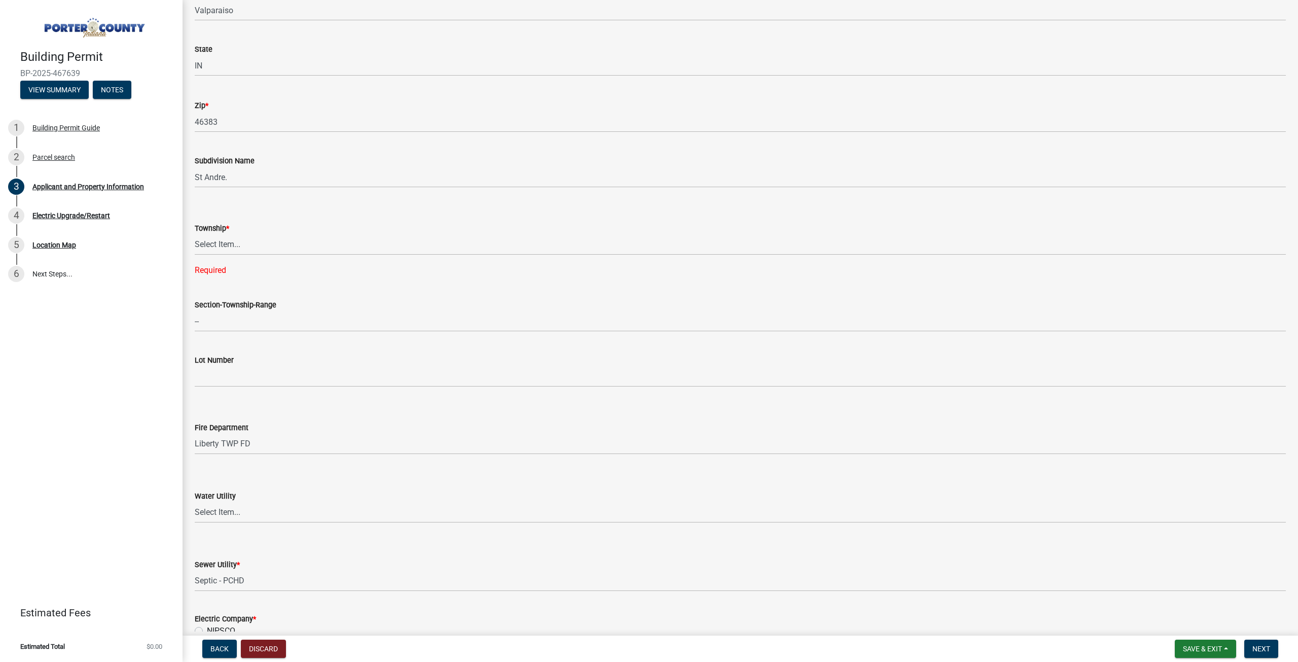
scroll to position [262, 0]
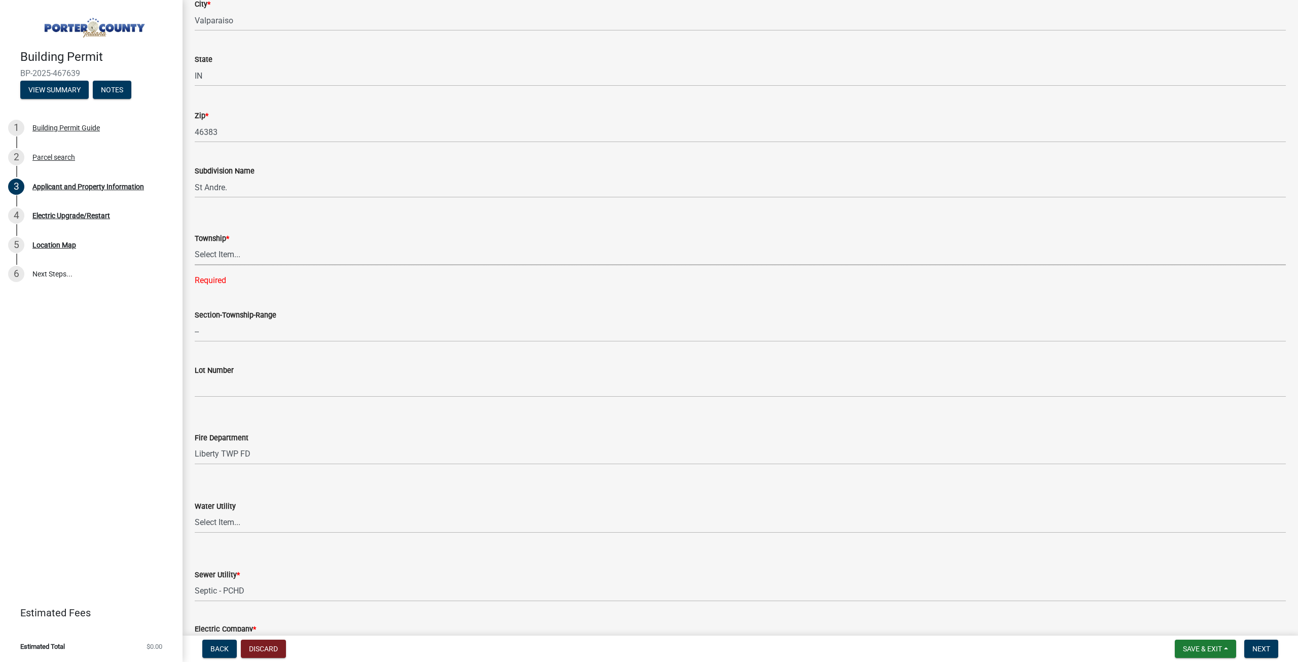
click at [233, 255] on select "Select Item... Boone Center Jackson Liberty Morgan Pine Pleasant Portage Porter…" at bounding box center [740, 254] width 1091 height 21
click at [195, 244] on select "Select Item... Boone Center Jackson Liberty Morgan Pine Pleasant Portage Porter…" at bounding box center [740, 254] width 1091 height 21
select select "dab8d744-4e32-40c1-942b-b7c1ea7347cb"
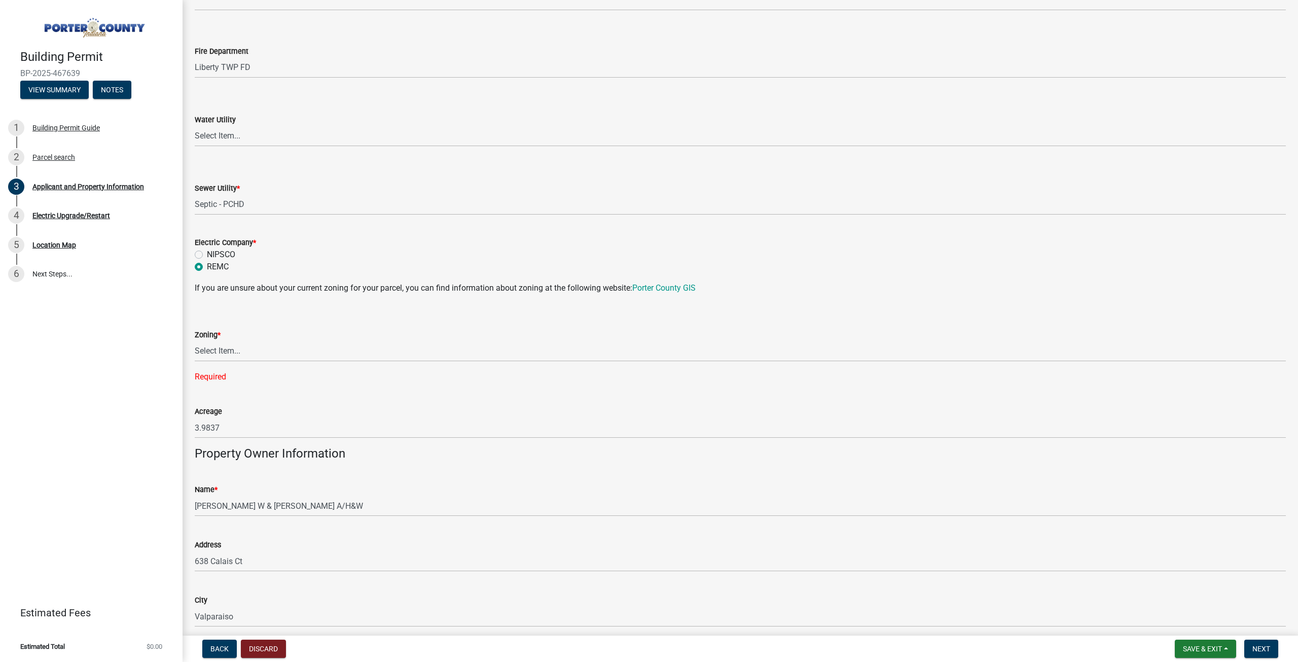
scroll to position [659, 0]
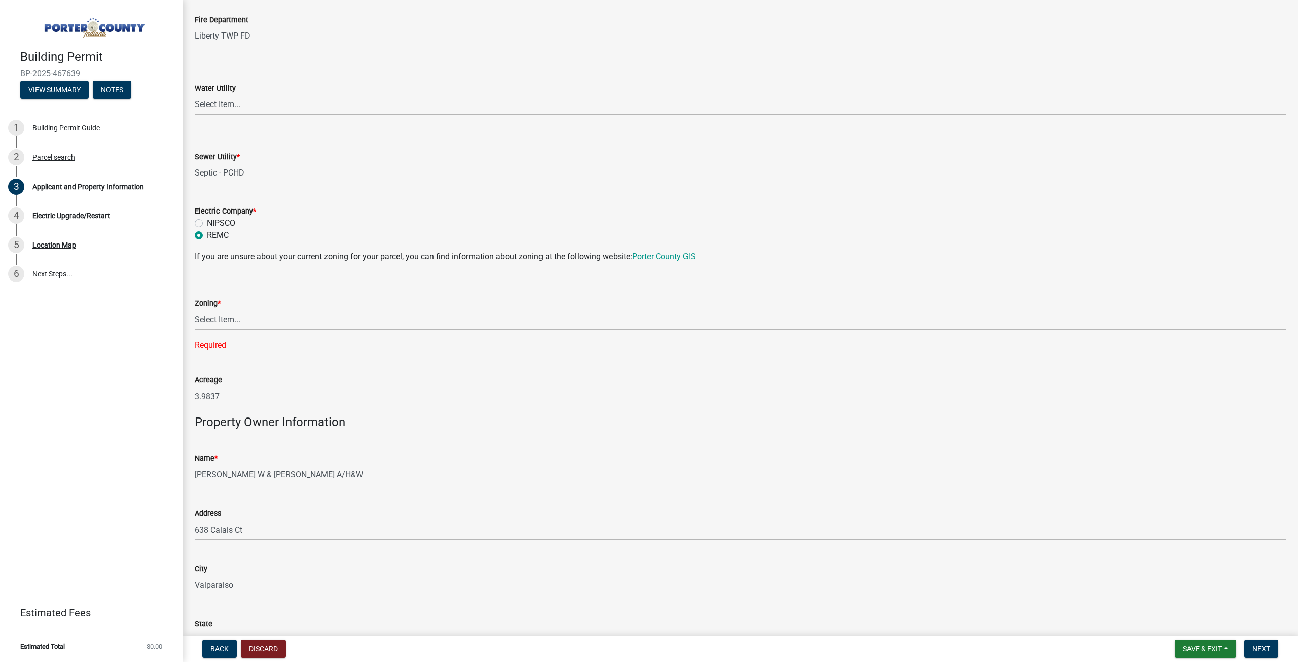
click at [263, 322] on select "Select Item... A1 A2 CH CM CN I1 I2 I3 IN MP OT P1 P2 PUD R1 R2 R3 R4 RL RR" at bounding box center [740, 319] width 1091 height 21
click at [195, 309] on select "Select Item... A1 A2 CH CM CN I1 I2 I3 IN MP OT P1 P2 PUD R1 R2 R3 R4 RL RR" at bounding box center [740, 319] width 1091 height 21
select select "92efe679-05f4-414a-9426-51627fba5de6"
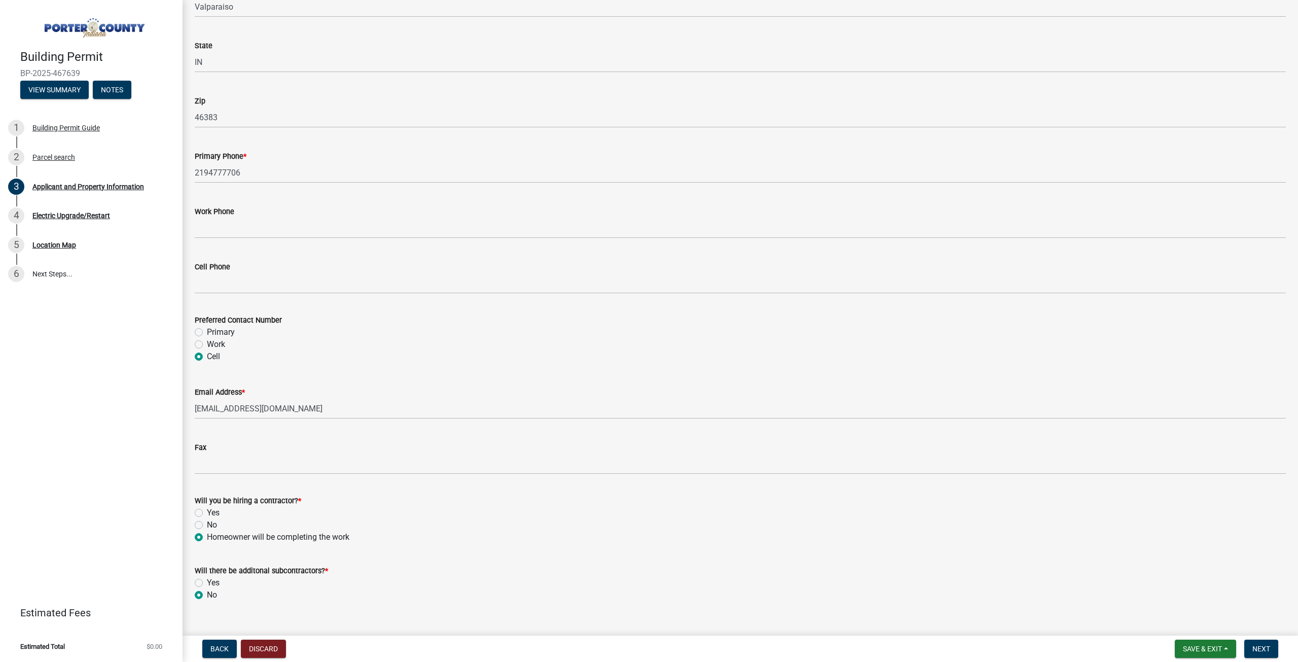
scroll to position [1235, 0]
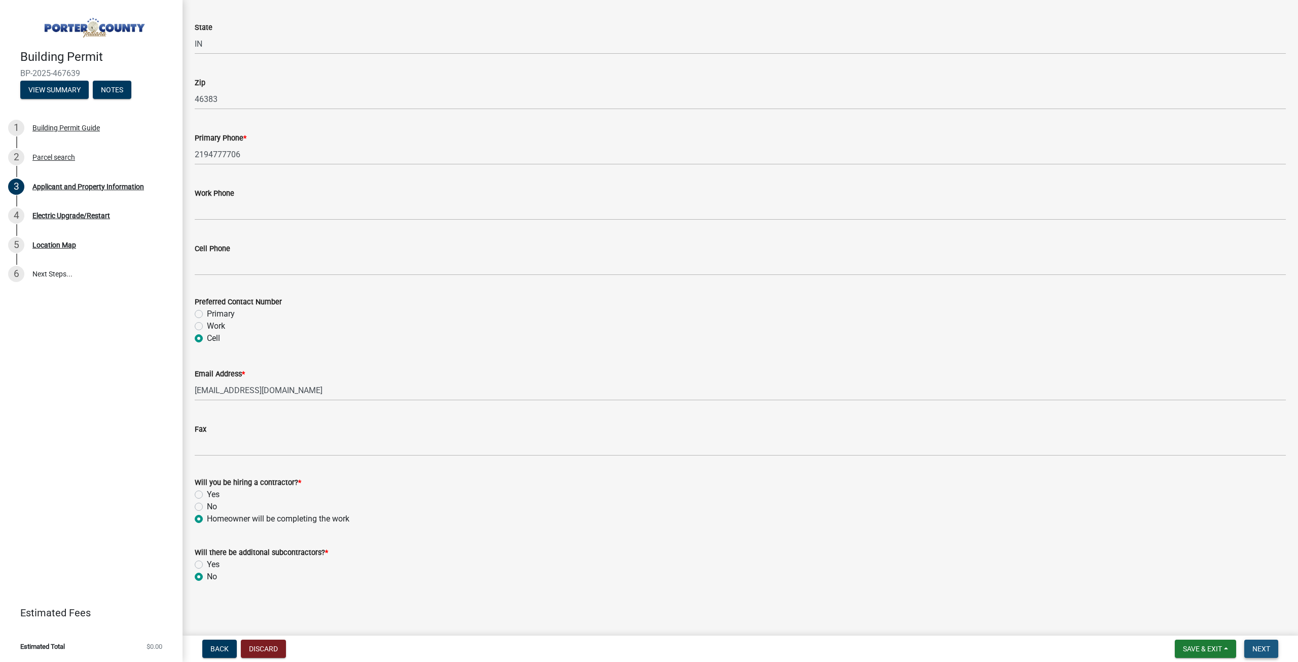
click at [1267, 648] on span "Next" at bounding box center [1261, 648] width 18 height 8
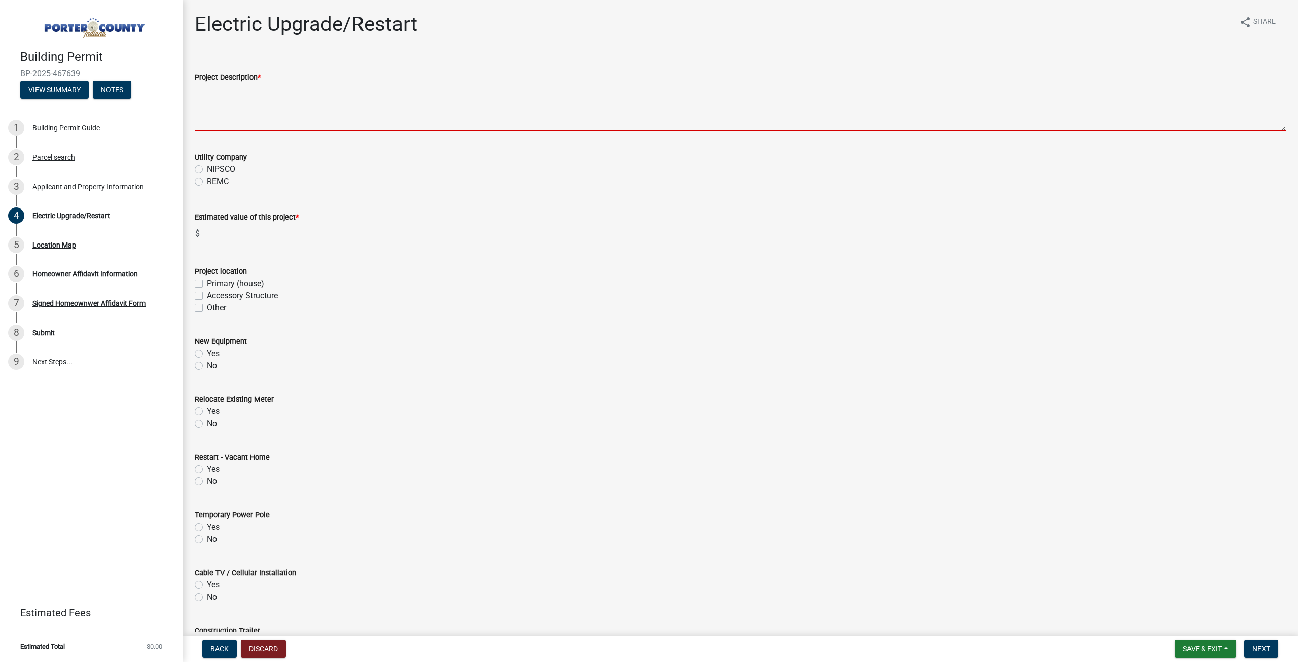
click at [221, 114] on textarea "Project Description *" at bounding box center [740, 107] width 1091 height 48
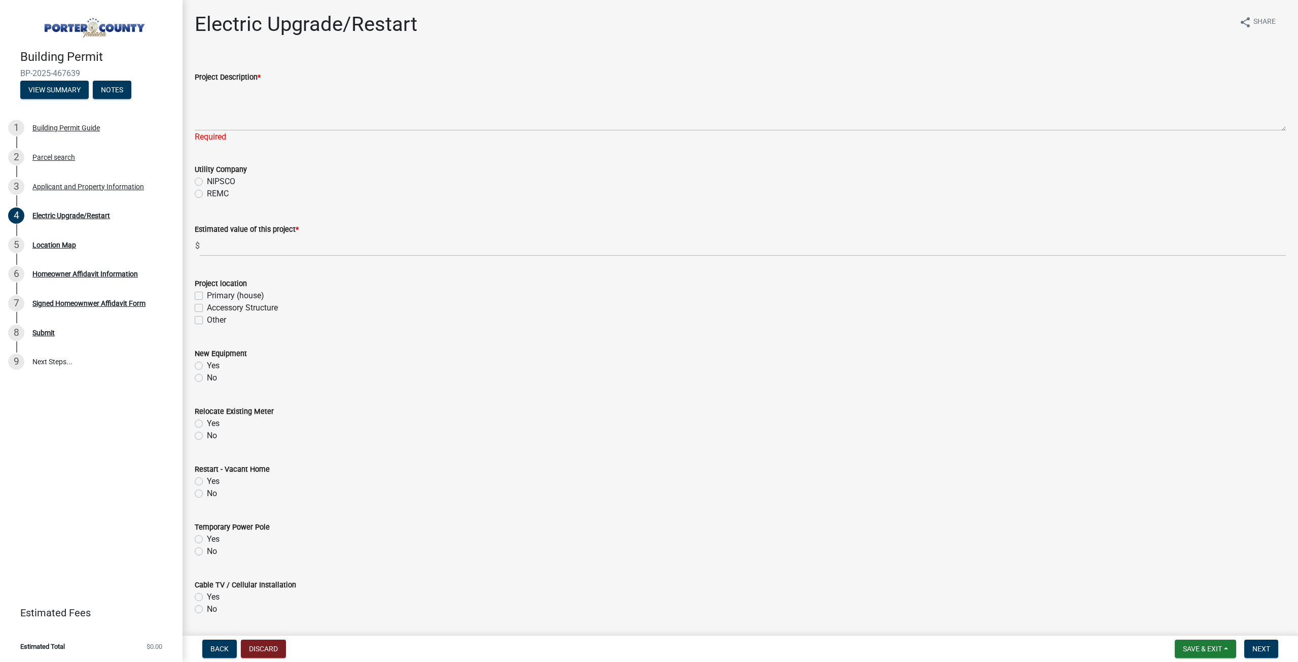
click at [199, 179] on div "Utility Company NIPSCO REMC" at bounding box center [740, 181] width 1091 height 36
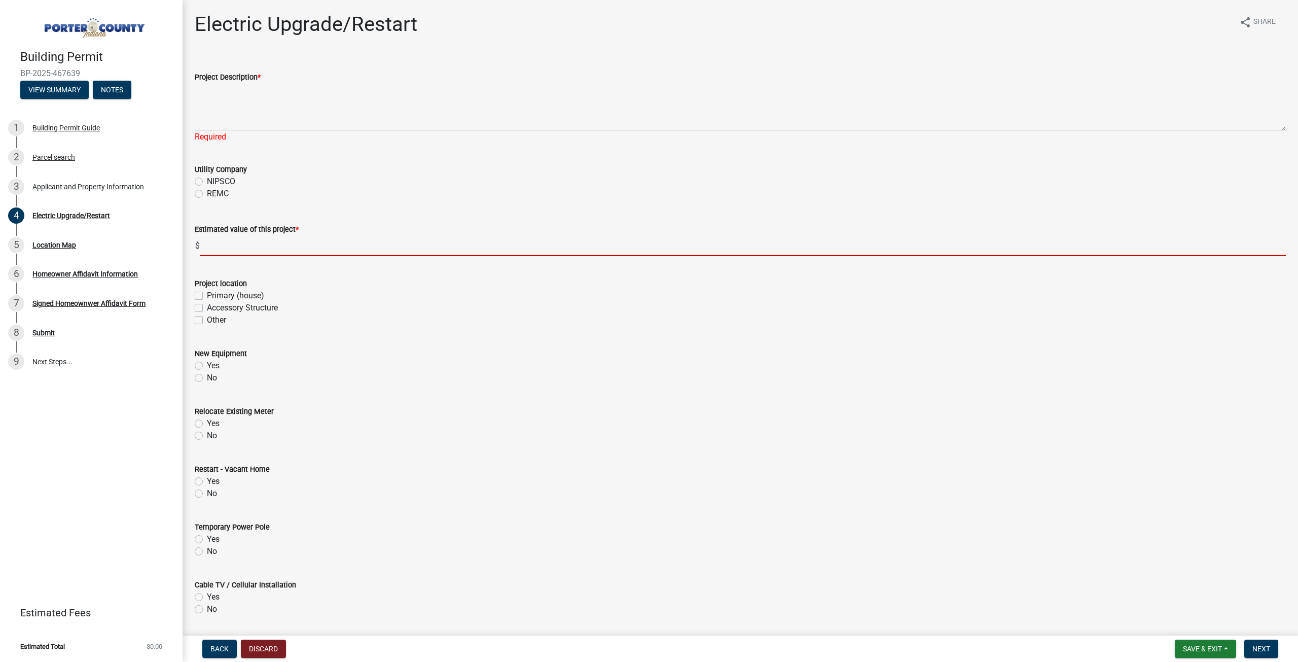
click at [230, 239] on input "text" at bounding box center [743, 245] width 1086 height 21
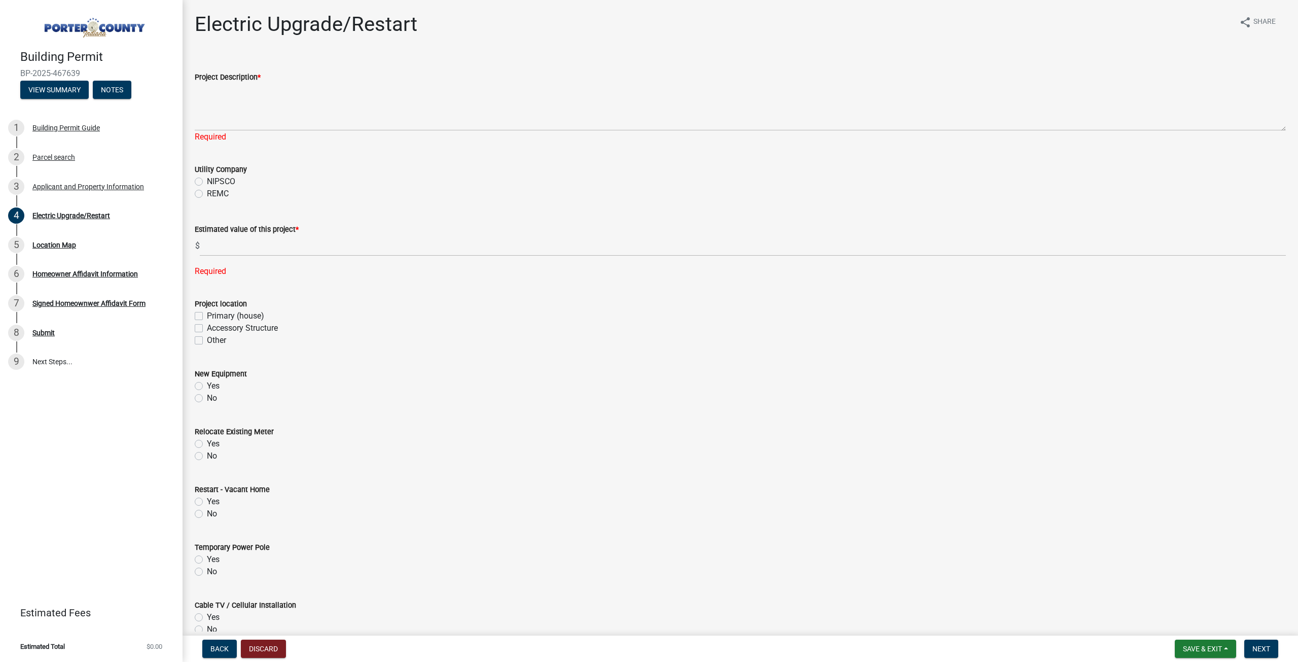
click at [198, 296] on form "Project location Primary (house) Accessory Structure Other" at bounding box center [740, 315] width 1091 height 61
click at [194, 313] on div "Project location Primary (house) Accessory Structure Other" at bounding box center [740, 315] width 1106 height 61
click at [207, 315] on label "Primary (house)" at bounding box center [235, 316] width 57 height 12
click at [207, 315] on input "Primary (house)" at bounding box center [210, 313] width 7 height 7
checkbox input "true"
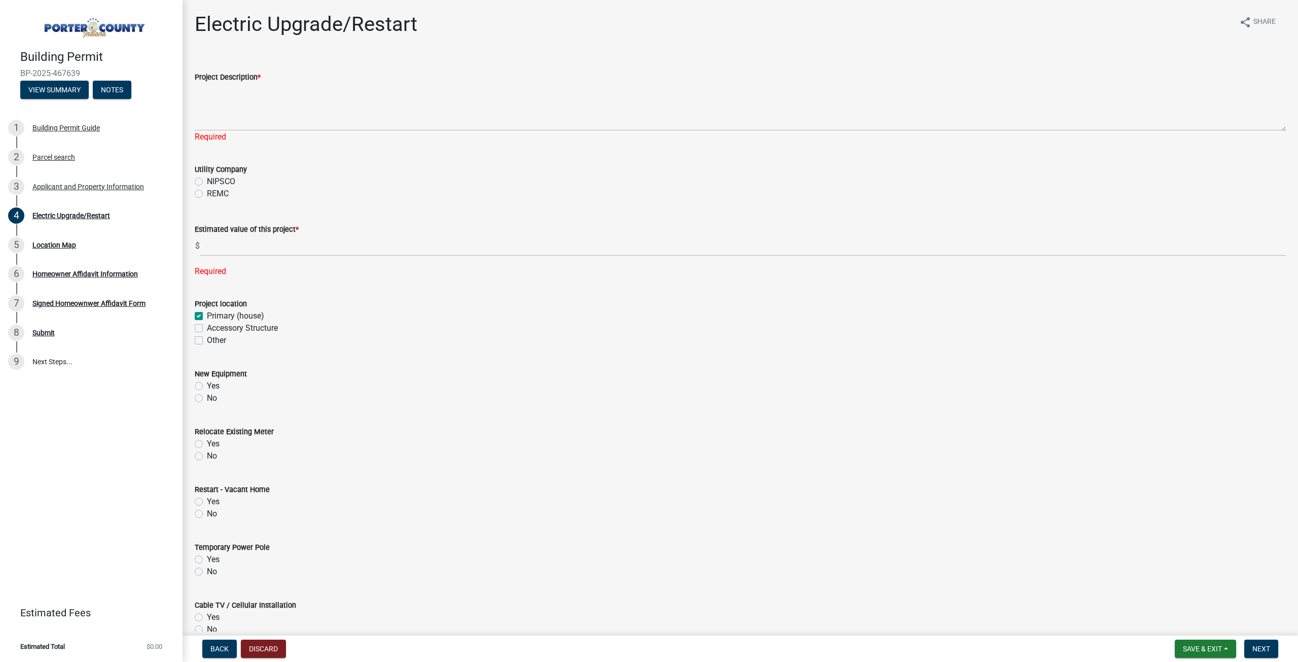
checkbox input "false"
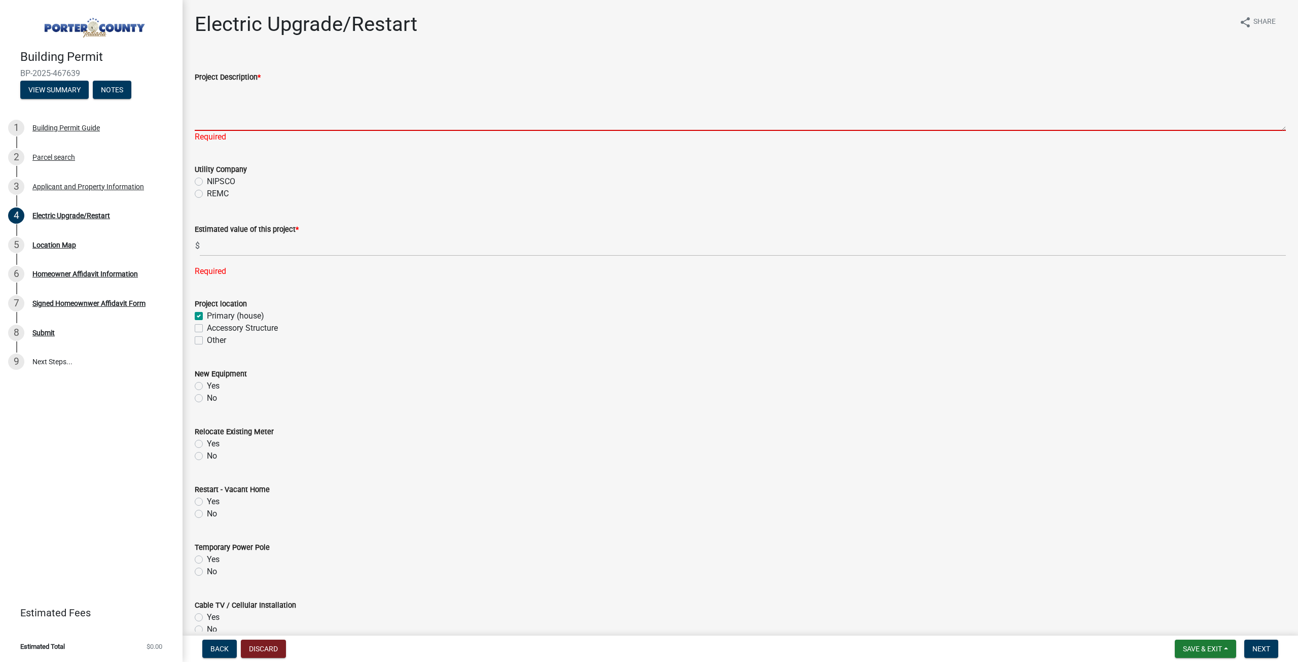
click at [221, 122] on textarea "Project Description *" at bounding box center [740, 107] width 1091 height 48
type textarea "S"
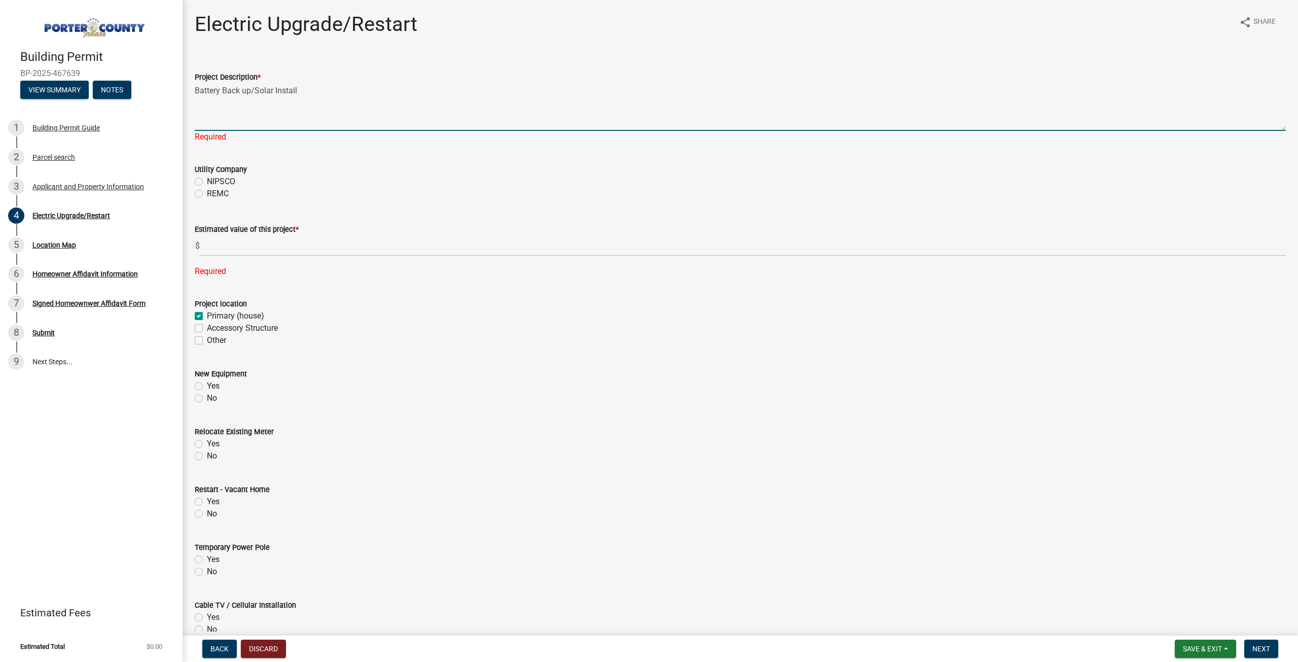
type textarea "Battery Back up/Solar Install"
click at [196, 196] on wm-data-entity-input "Utility Company NIPSCO REMC" at bounding box center [740, 180] width 1091 height 58
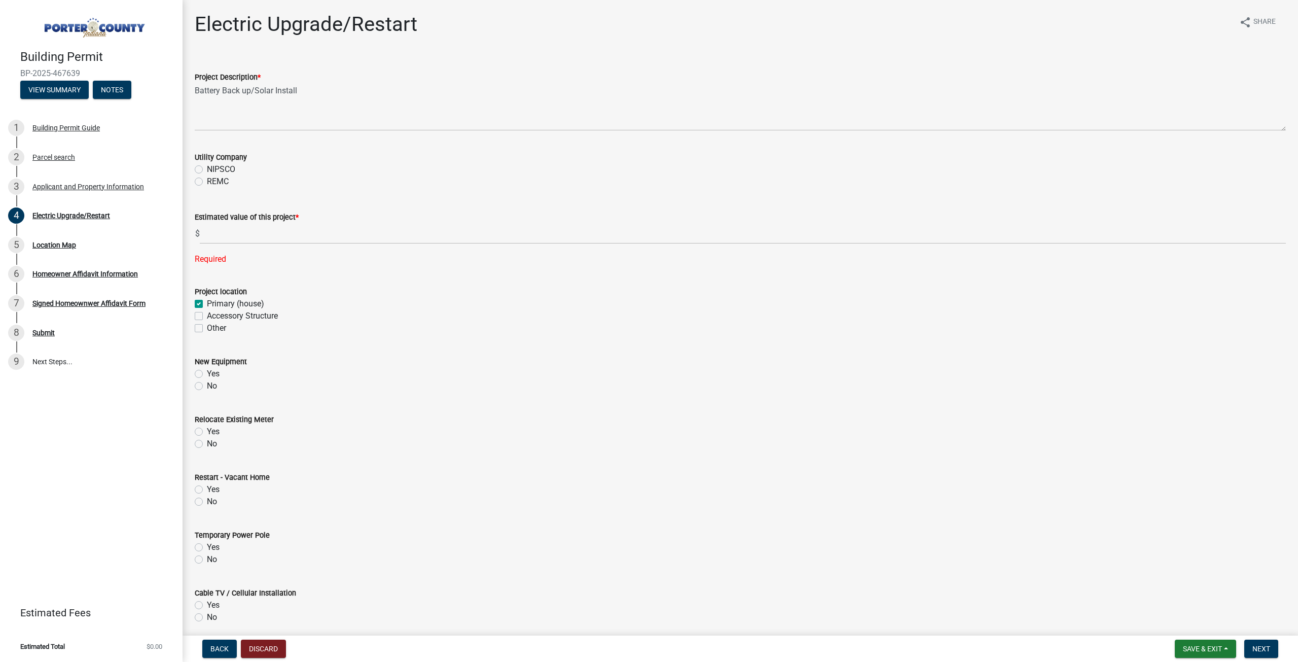
click at [207, 185] on label "REMC" at bounding box center [218, 181] width 22 height 12
click at [207, 182] on input "REMC" at bounding box center [210, 178] width 7 height 7
radio input "true"
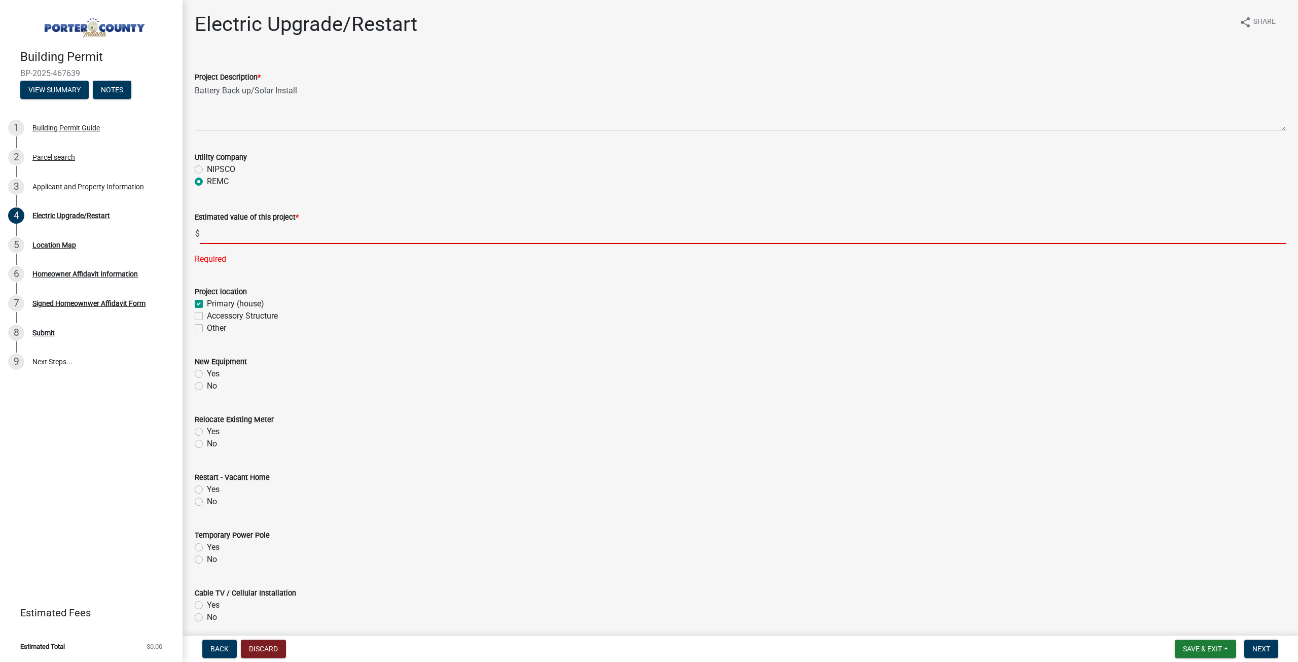
click at [233, 226] on input "text" at bounding box center [743, 233] width 1086 height 21
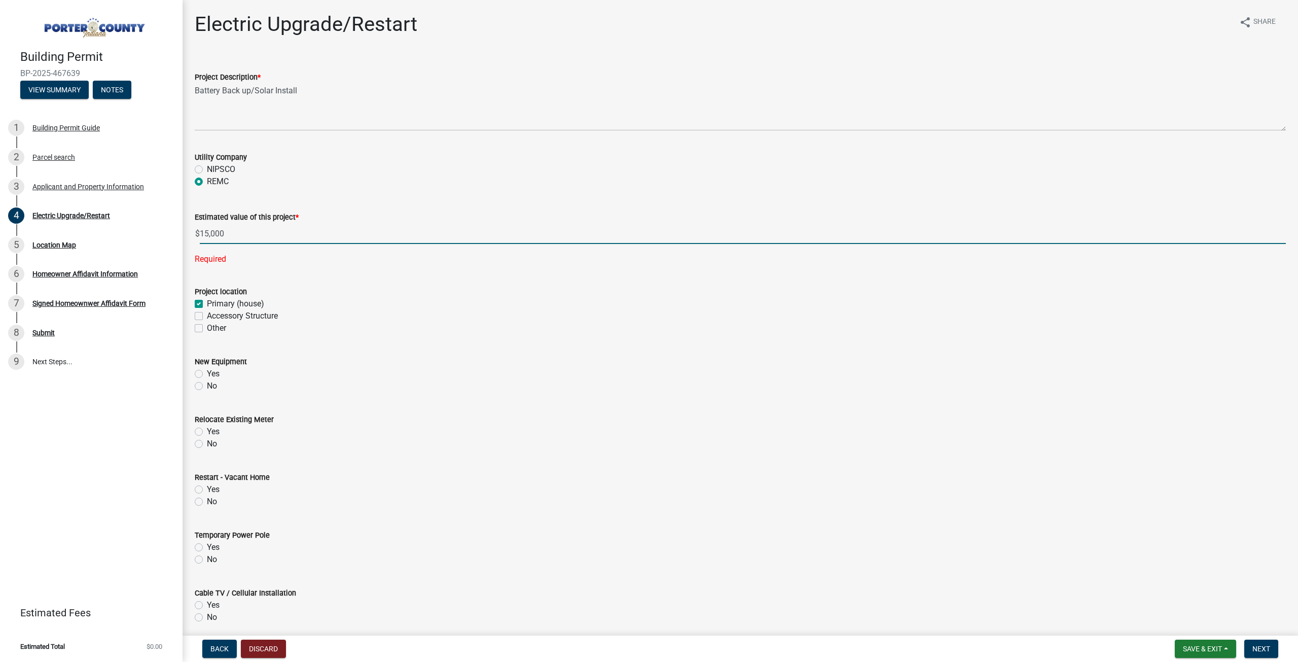
type input "15000"
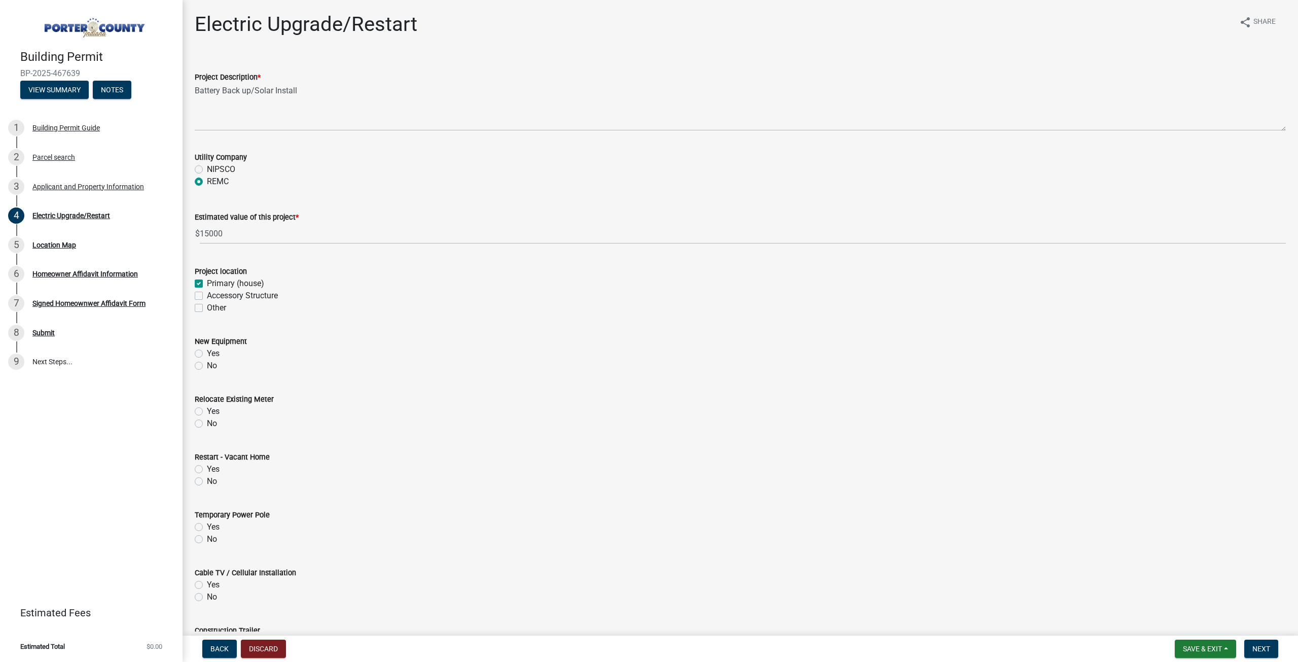
click at [197, 374] on wm-data-entity-input "New Equipment Yes No" at bounding box center [740, 352] width 1091 height 58
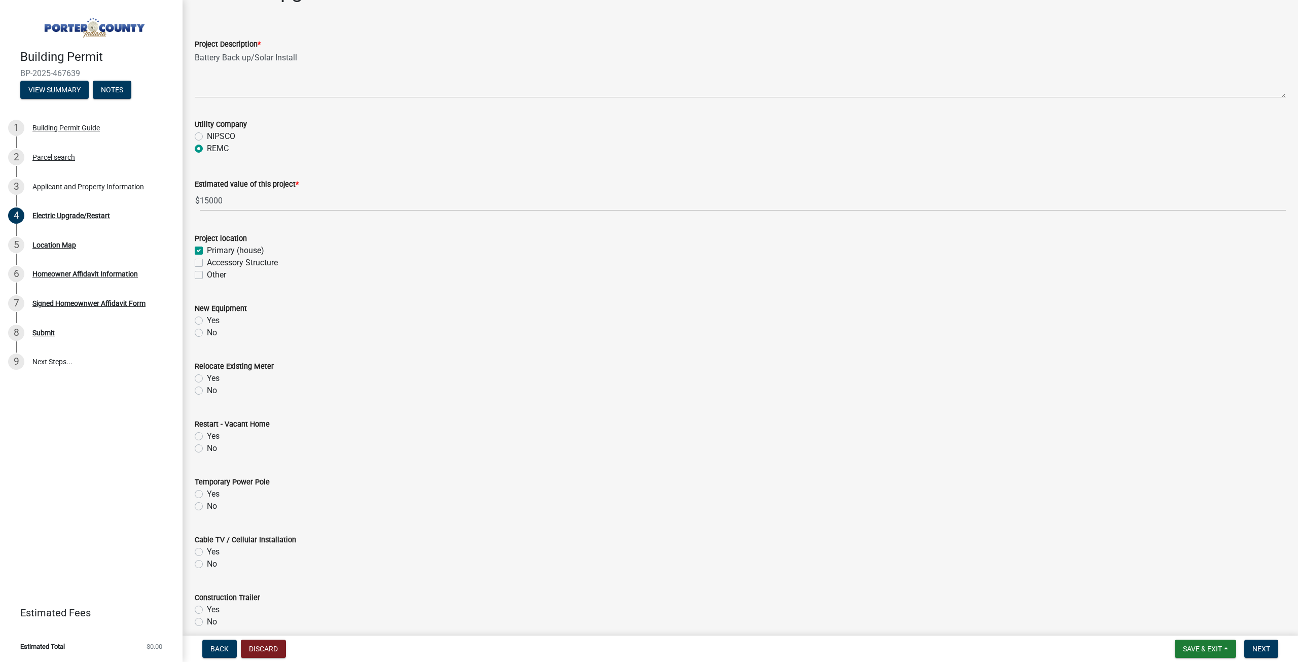
scroll to position [51, 0]
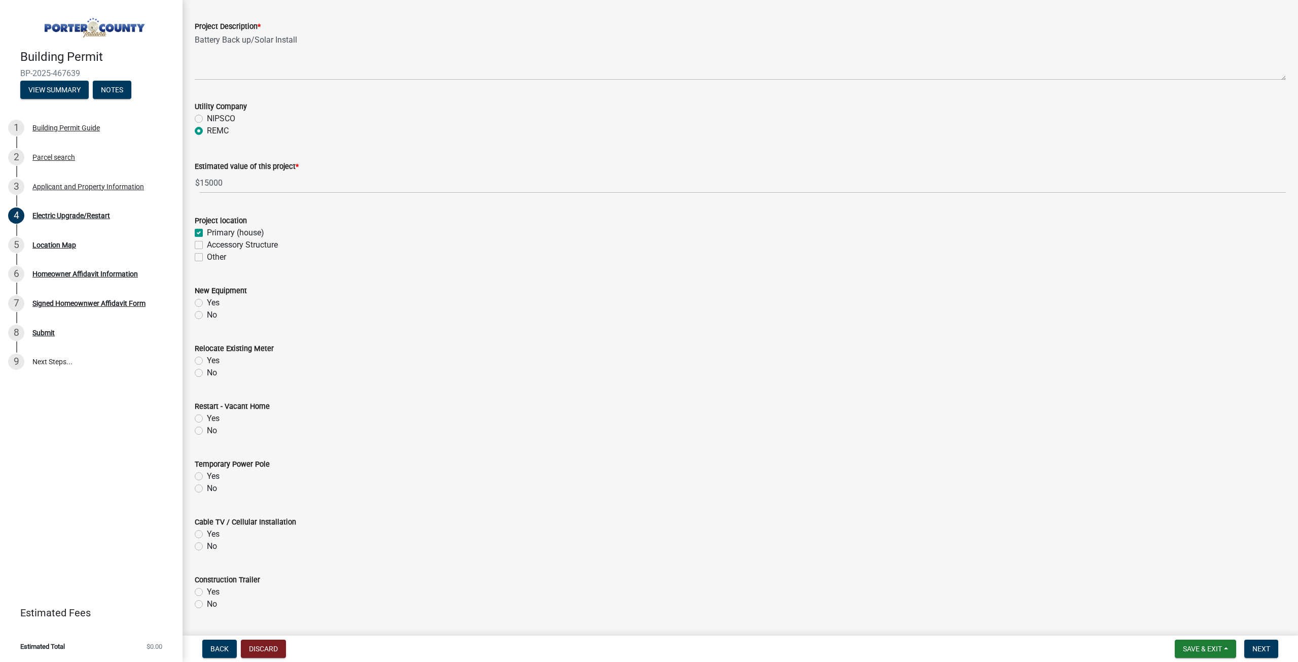
click at [207, 304] on label "Yes" at bounding box center [213, 303] width 13 height 12
click at [207, 303] on input "Yes" at bounding box center [210, 300] width 7 height 7
radio input "true"
click at [207, 371] on label "No" at bounding box center [212, 373] width 10 height 12
click at [207, 371] on input "No" at bounding box center [210, 370] width 7 height 7
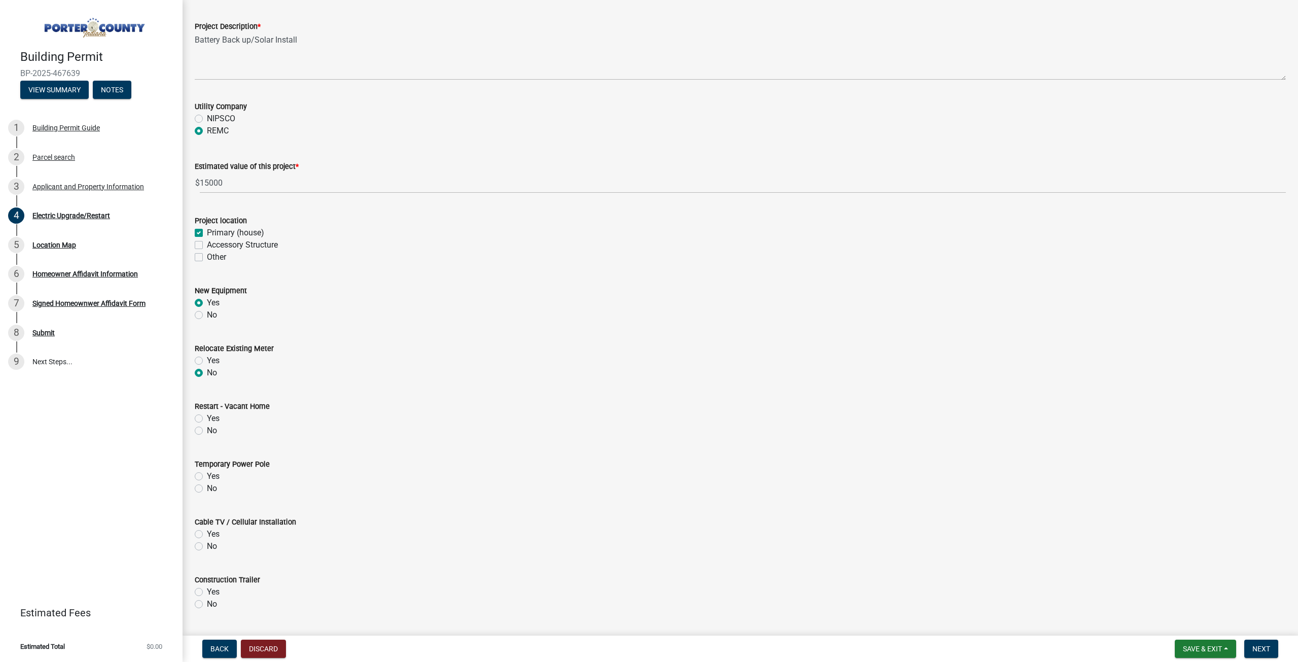
radio input "true"
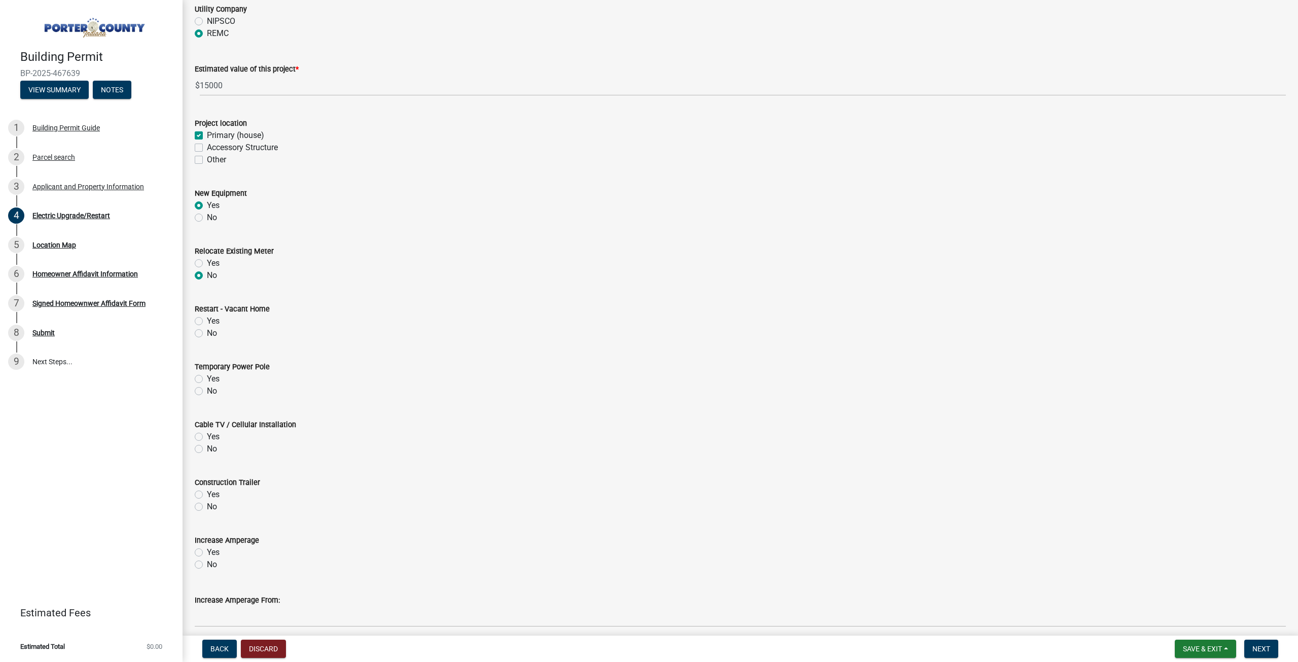
scroll to position [246, 0]
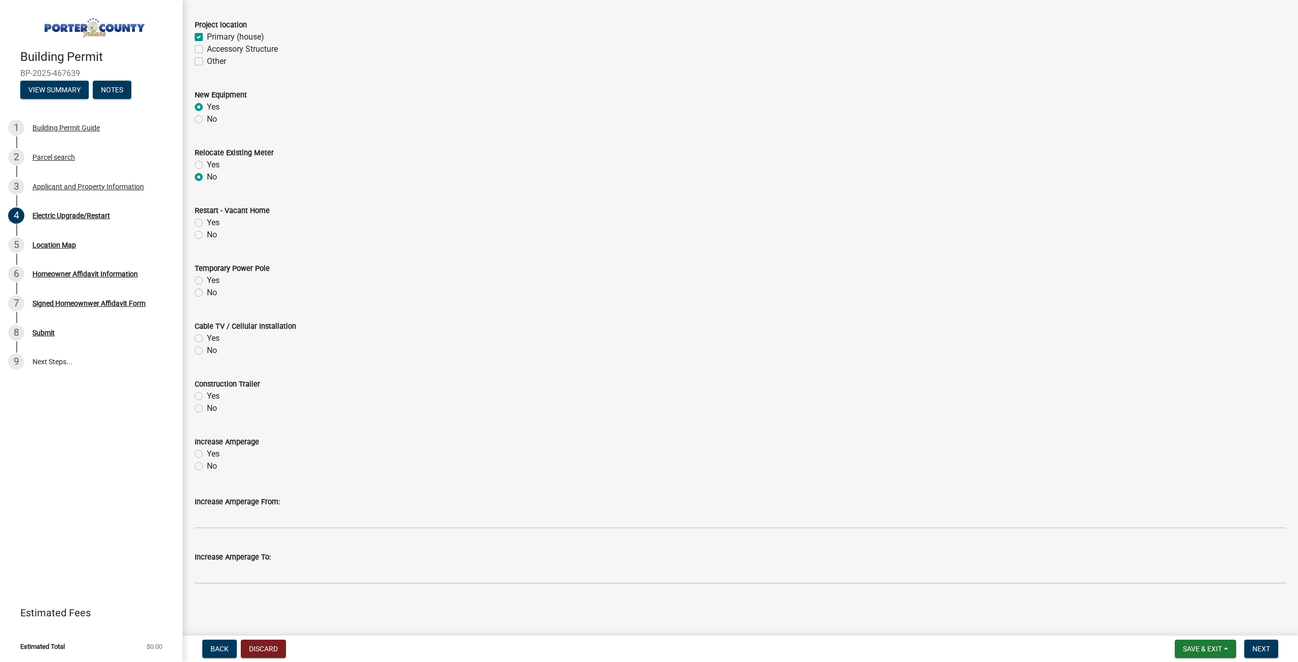
click at [207, 237] on label "No" at bounding box center [212, 235] width 10 height 12
click at [207, 235] on input "No" at bounding box center [210, 232] width 7 height 7
radio input "true"
click at [207, 289] on label "No" at bounding box center [212, 292] width 10 height 12
click at [207, 289] on input "No" at bounding box center [210, 289] width 7 height 7
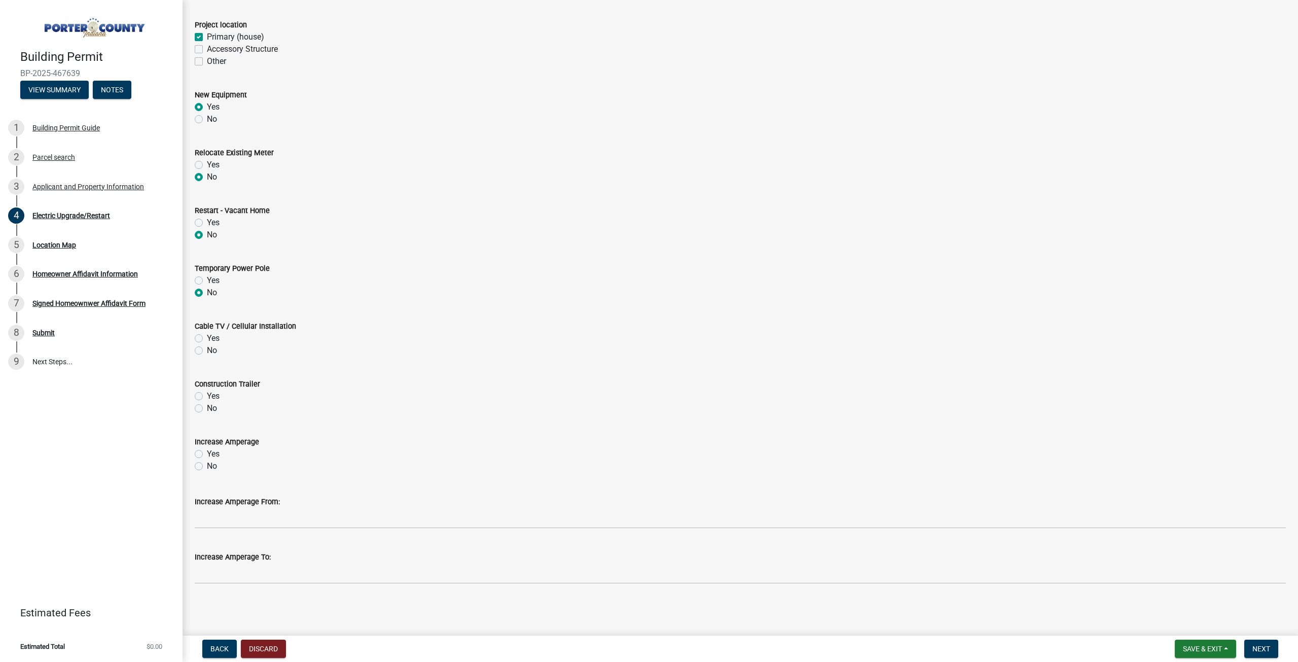
radio input "true"
click at [207, 351] on label "No" at bounding box center [212, 350] width 10 height 12
click at [207, 351] on input "No" at bounding box center [210, 347] width 7 height 7
radio input "true"
click at [206, 406] on div "No" at bounding box center [740, 408] width 1091 height 12
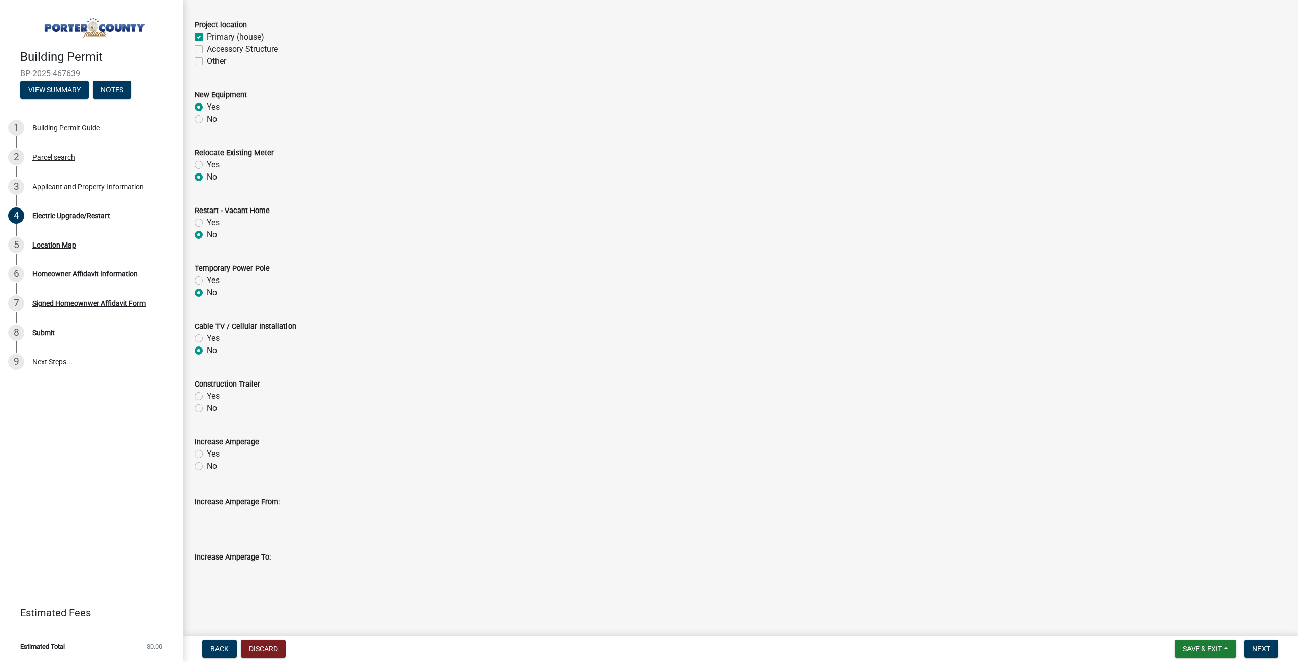
click at [207, 407] on label "No" at bounding box center [212, 408] width 10 height 12
click at [207, 407] on input "No" at bounding box center [210, 405] width 7 height 7
radio input "true"
click at [207, 462] on label "No" at bounding box center [212, 466] width 10 height 12
click at [207, 462] on input "No" at bounding box center [210, 463] width 7 height 7
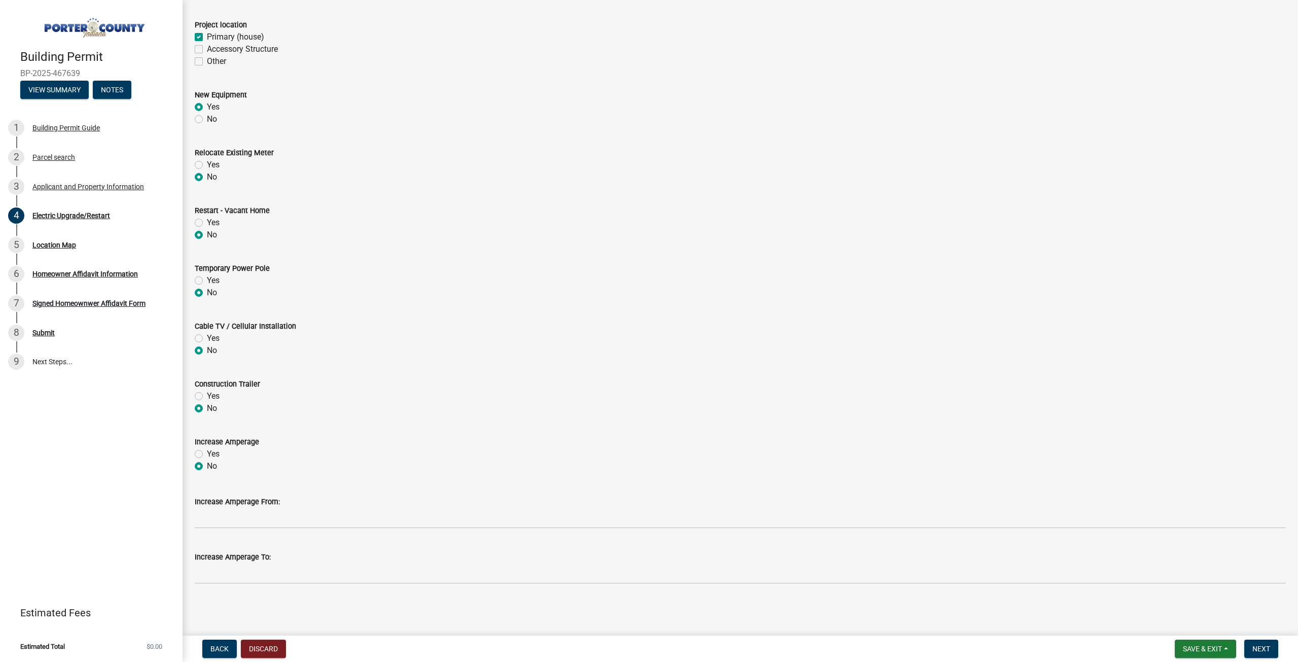
radio input "true"
click at [1262, 648] on span "Next" at bounding box center [1261, 648] width 18 height 8
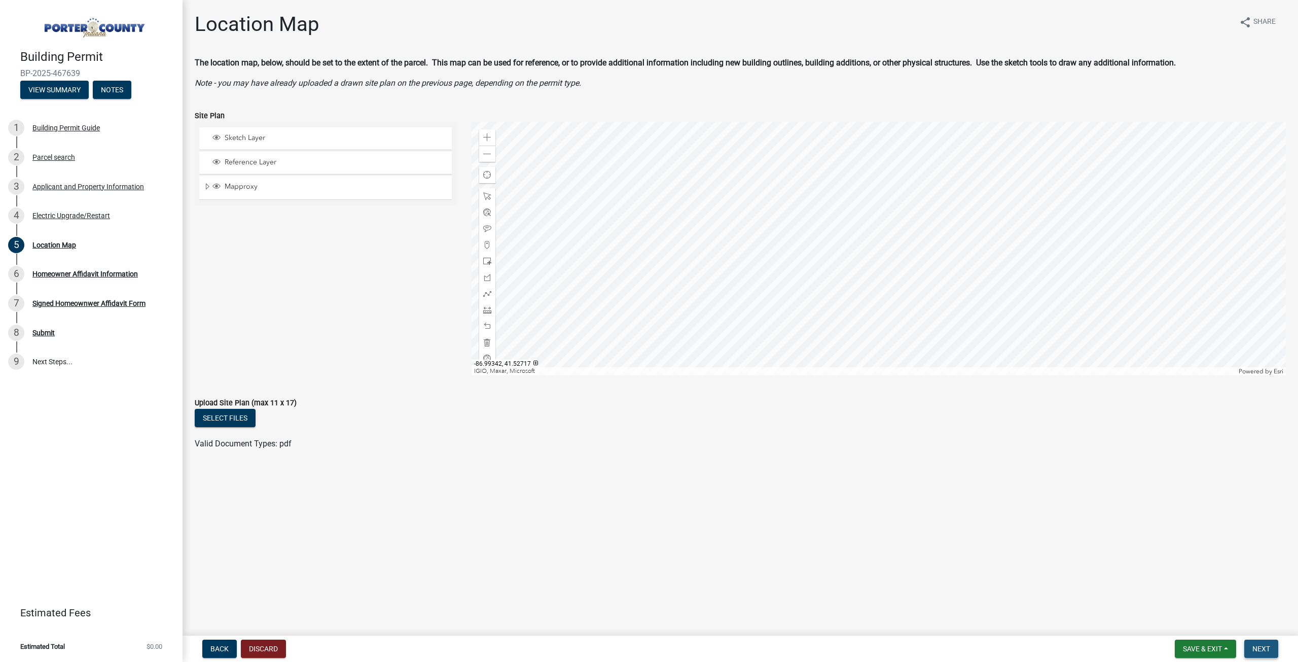
click at [1265, 648] on span "Next" at bounding box center [1261, 648] width 18 height 8
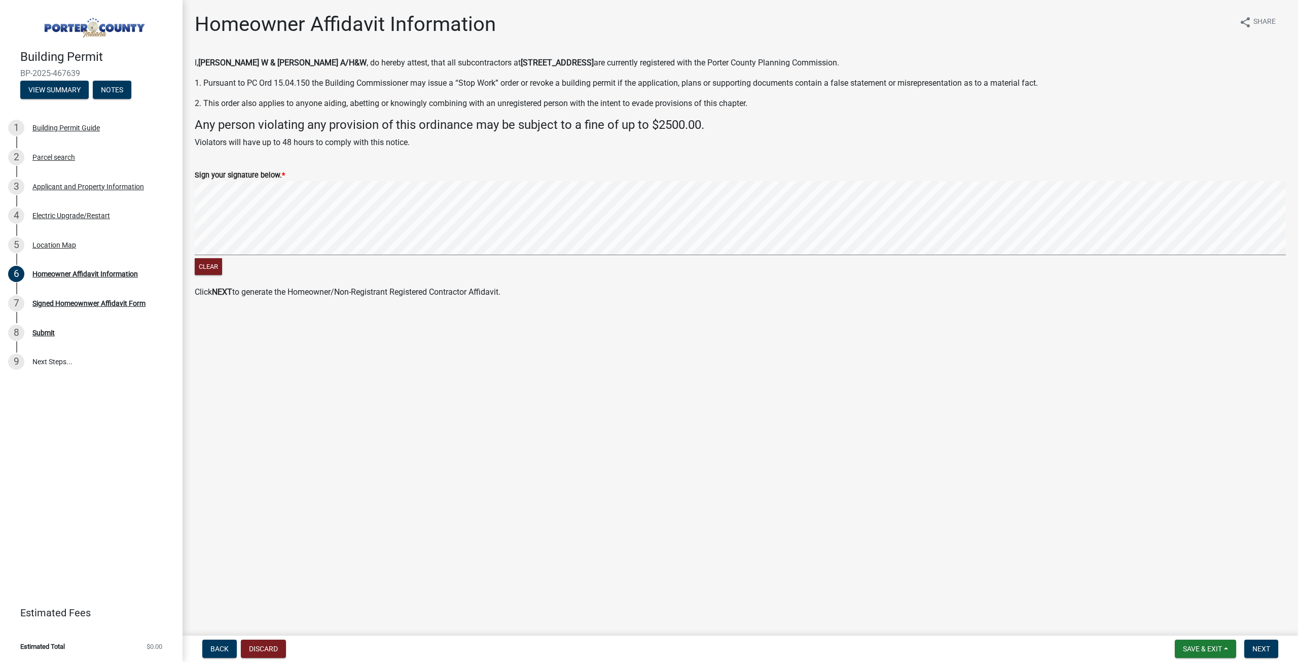
click at [377, 261] on div "Clear" at bounding box center [740, 229] width 1091 height 96
click at [1265, 655] on button "Next" at bounding box center [1261, 648] width 34 height 18
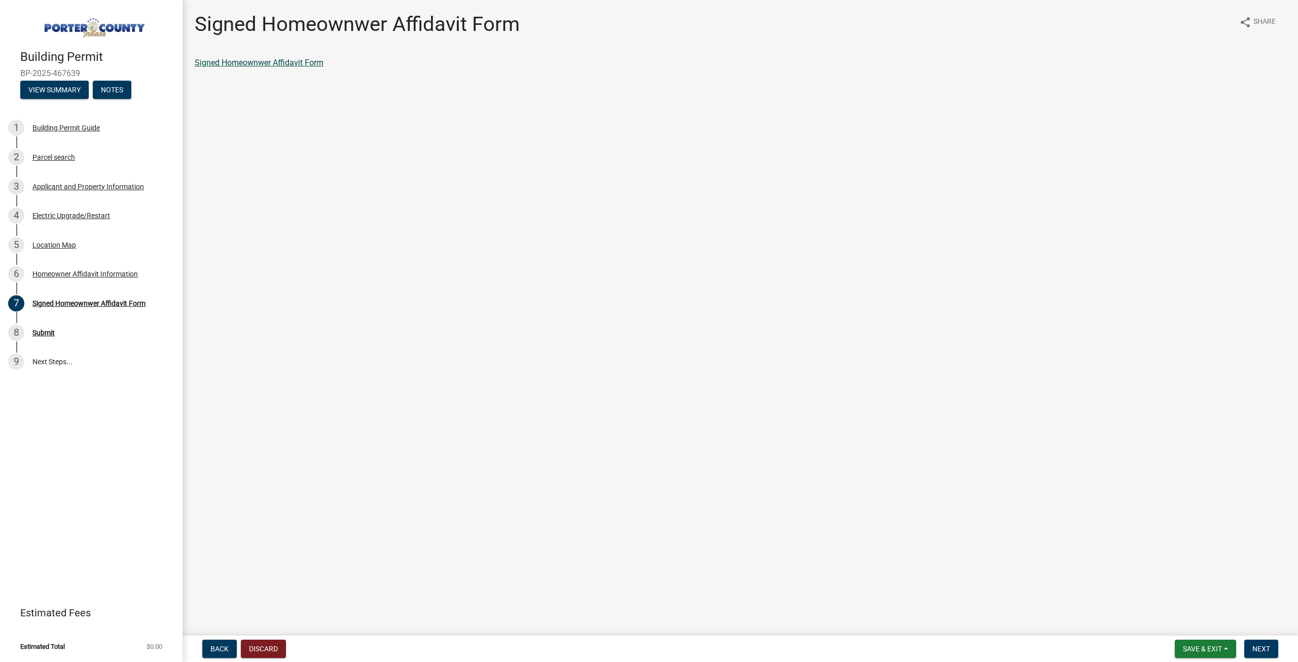
click at [242, 63] on link "Signed Homeownwer Affidavit Form" at bounding box center [259, 63] width 129 height 10
click at [1255, 642] on button "Next" at bounding box center [1261, 648] width 34 height 18
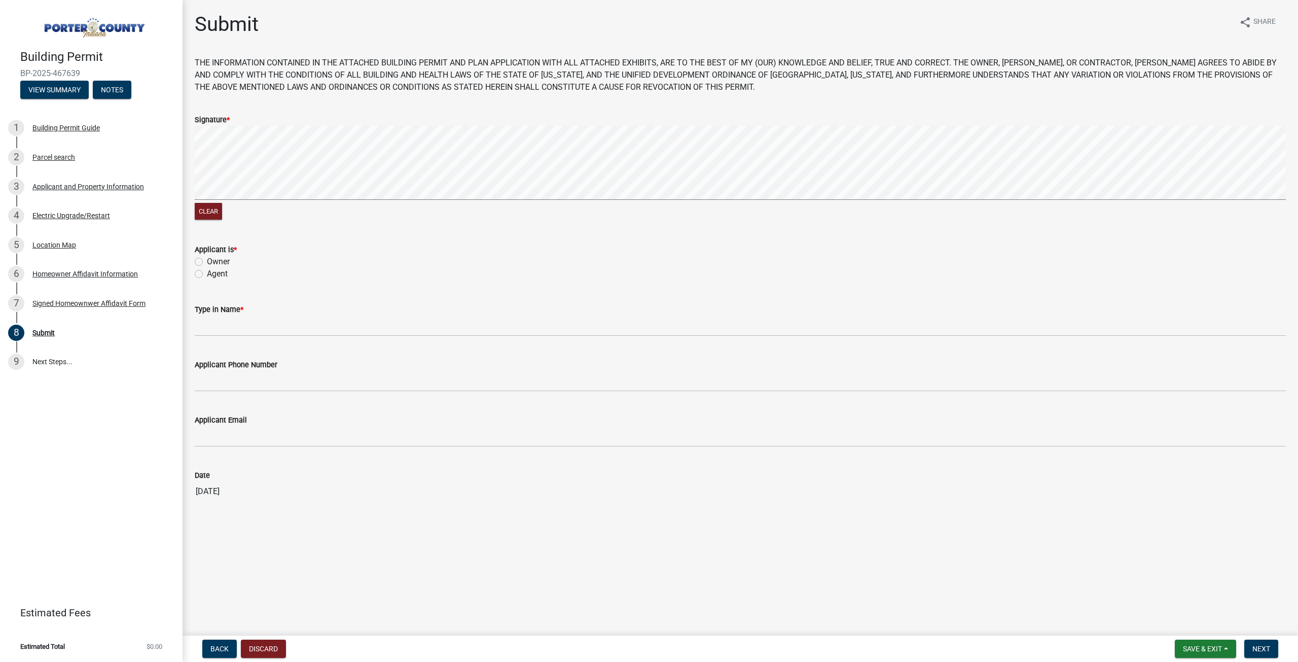
click at [255, 204] on div "Clear" at bounding box center [740, 174] width 1091 height 96
click at [207, 261] on label "Owner" at bounding box center [218, 261] width 23 height 12
click at [207, 261] on input "Owner" at bounding box center [210, 258] width 7 height 7
radio input "true"
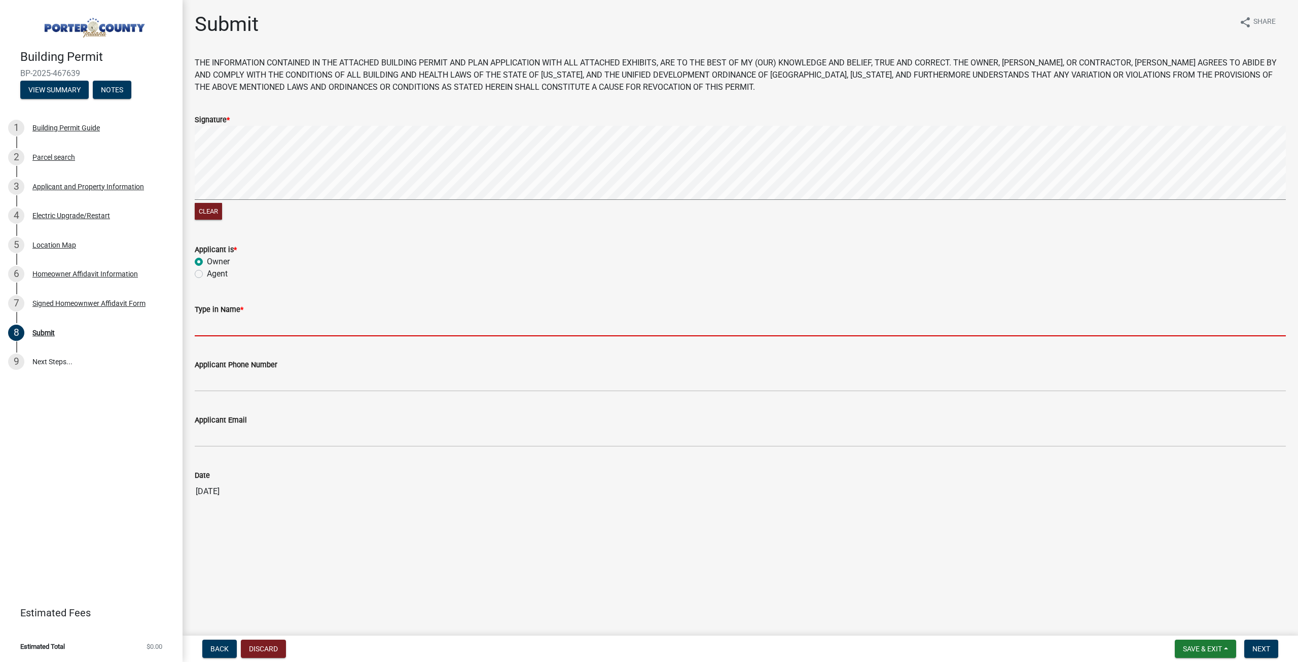
click at [233, 325] on input "Type in Name *" at bounding box center [740, 325] width 1091 height 21
type input "[PERSON_NAME]"
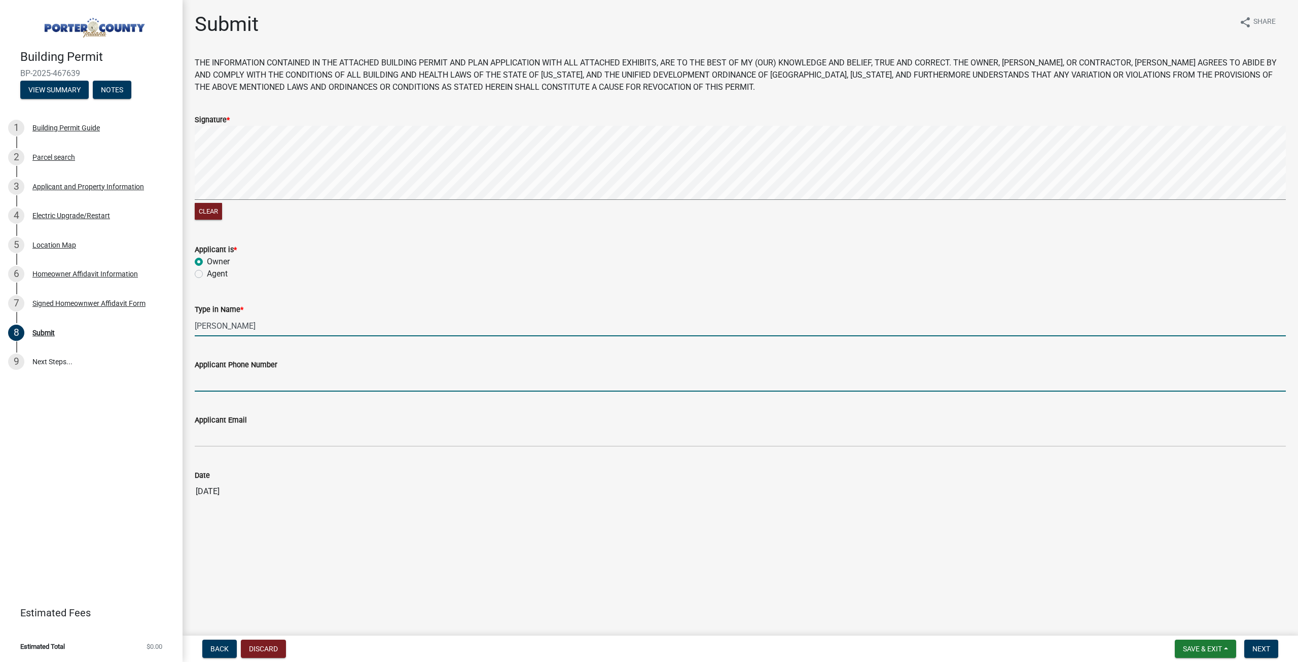
type input "2194777706"
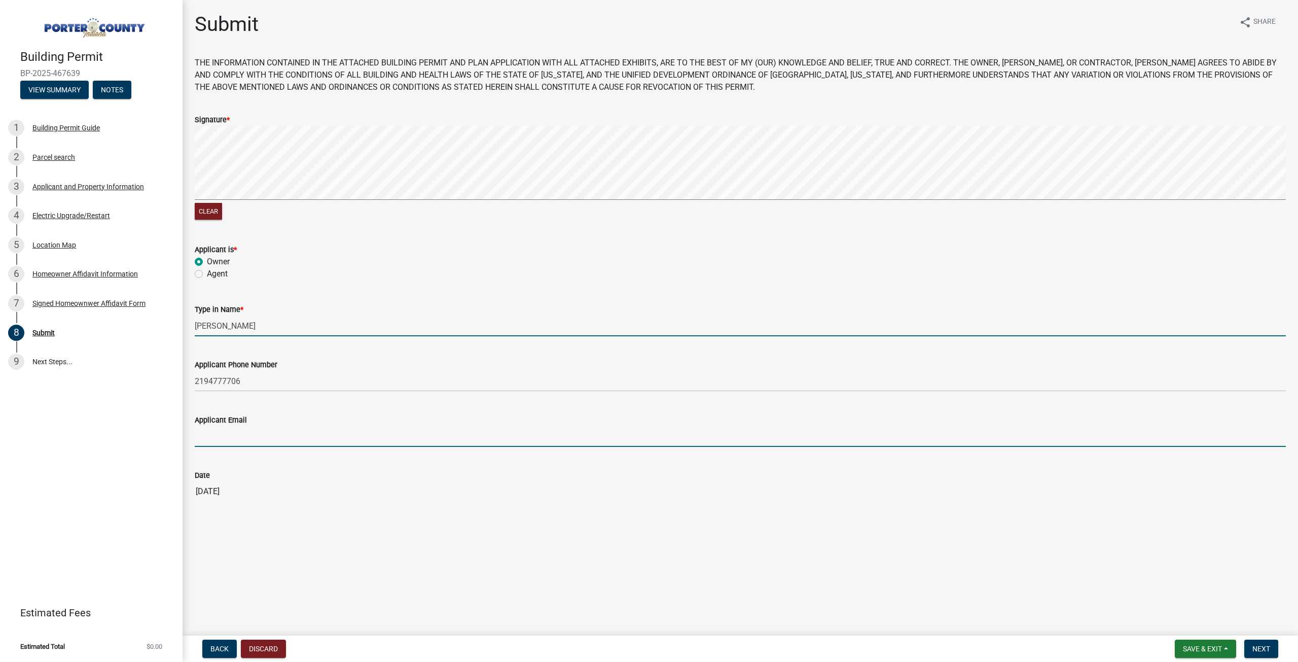
type input "[EMAIL_ADDRESS][DOMAIN_NAME]"
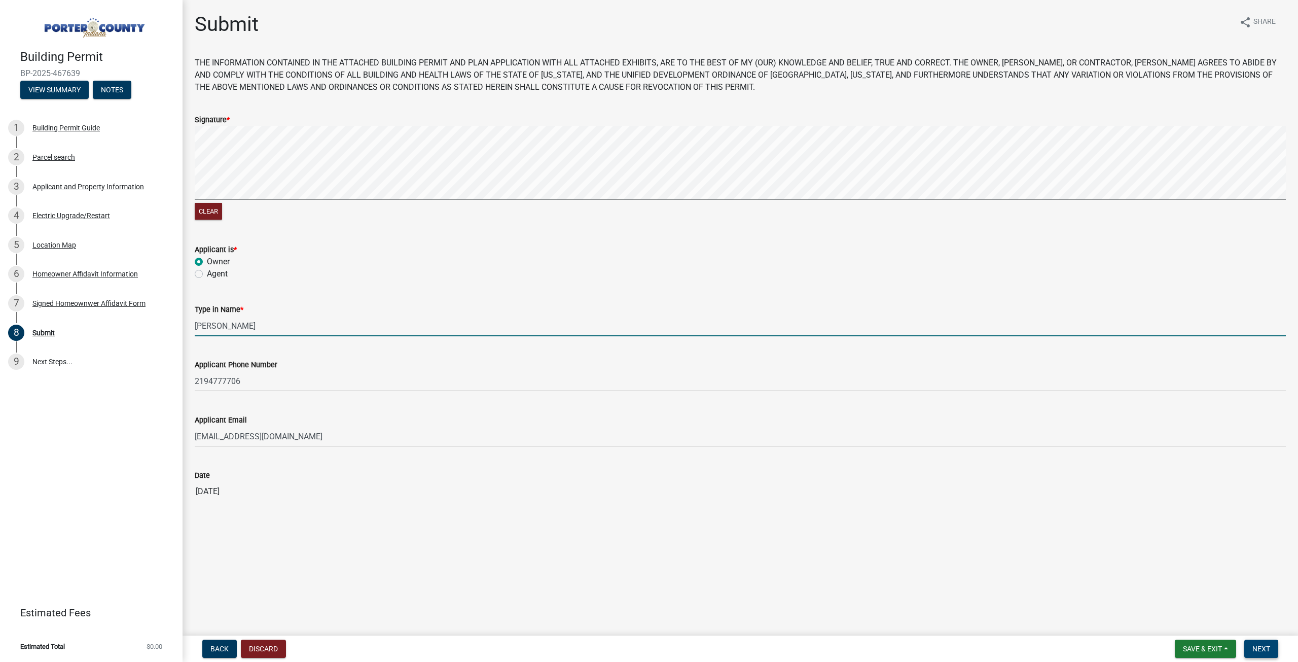
click at [1262, 652] on span "Next" at bounding box center [1261, 648] width 18 height 8
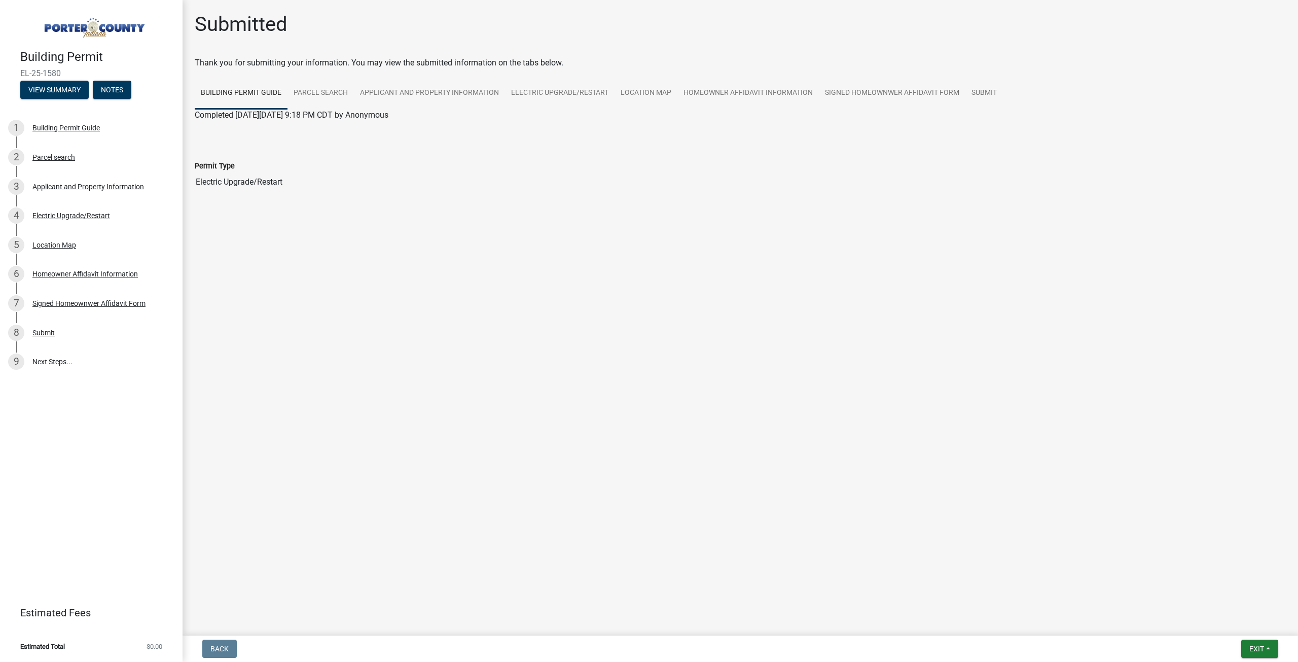
drag, startPoint x: 1198, startPoint y: 578, endPoint x: 247, endPoint y: 90, distance: 1068.3
click at [247, 90] on link "Building Permit Guide" at bounding box center [241, 93] width 93 height 32
click at [308, 89] on link "Parcel search" at bounding box center [320, 93] width 66 height 32
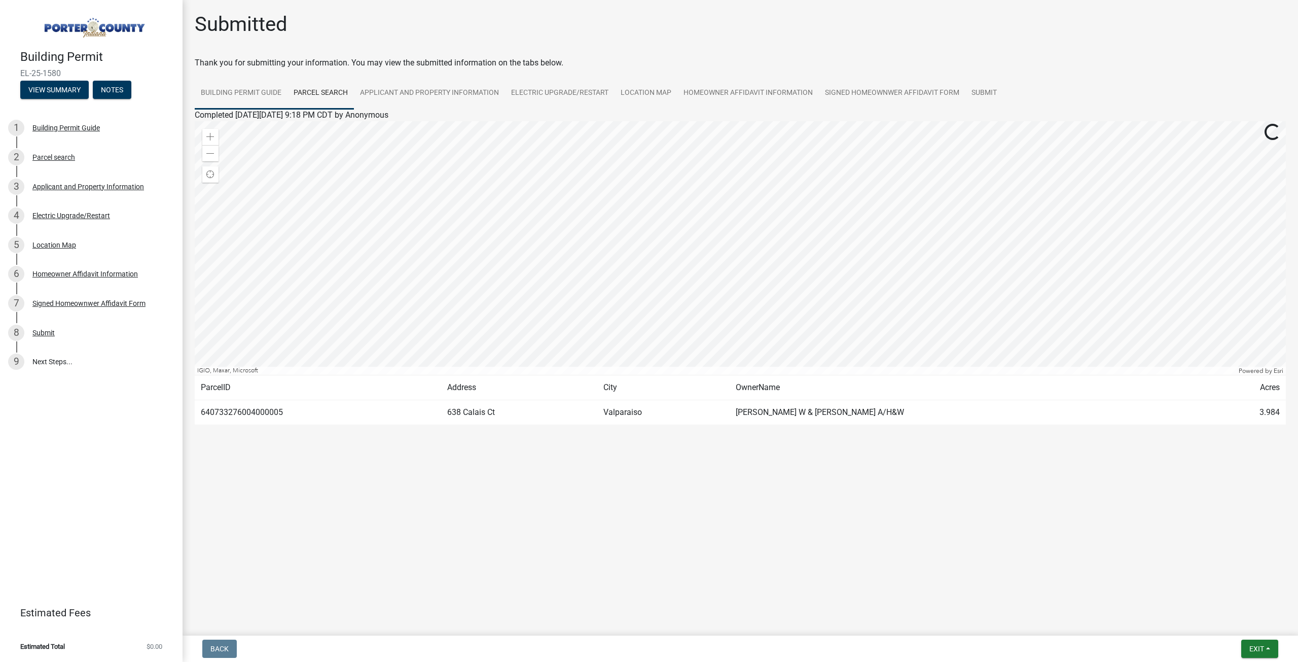
click at [265, 91] on link "Building Permit Guide" at bounding box center [241, 93] width 93 height 32
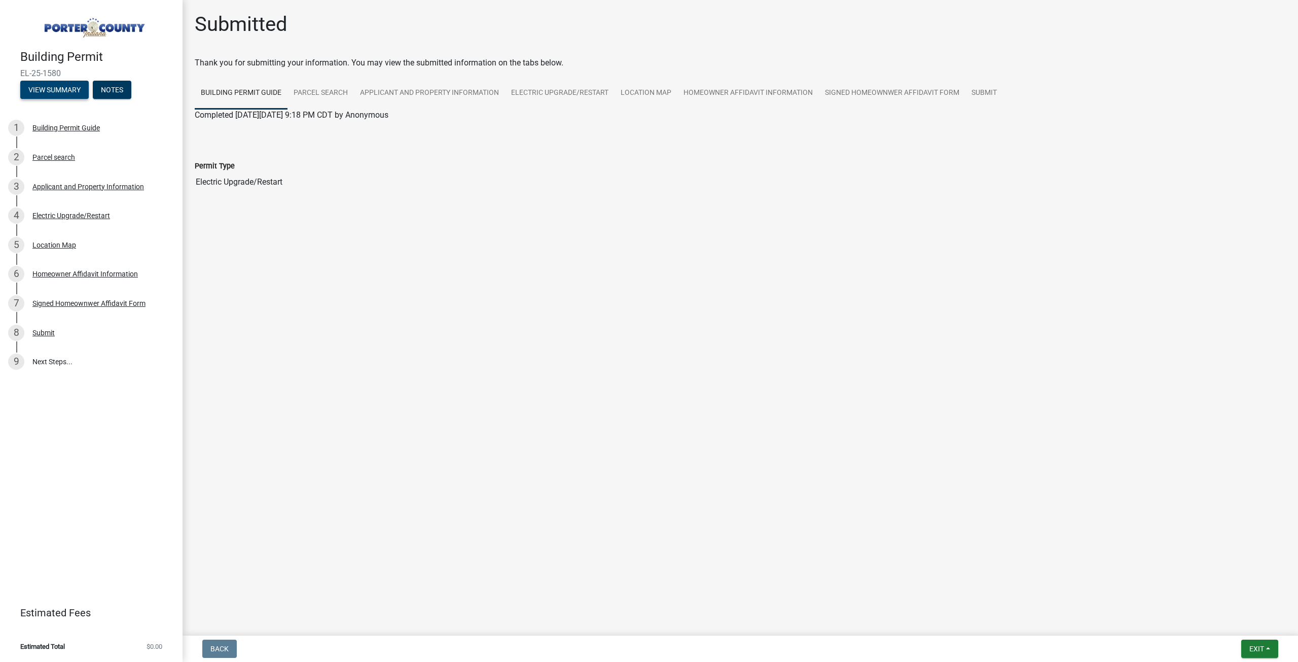
click at [61, 90] on button "View Summary" at bounding box center [54, 90] width 68 height 18
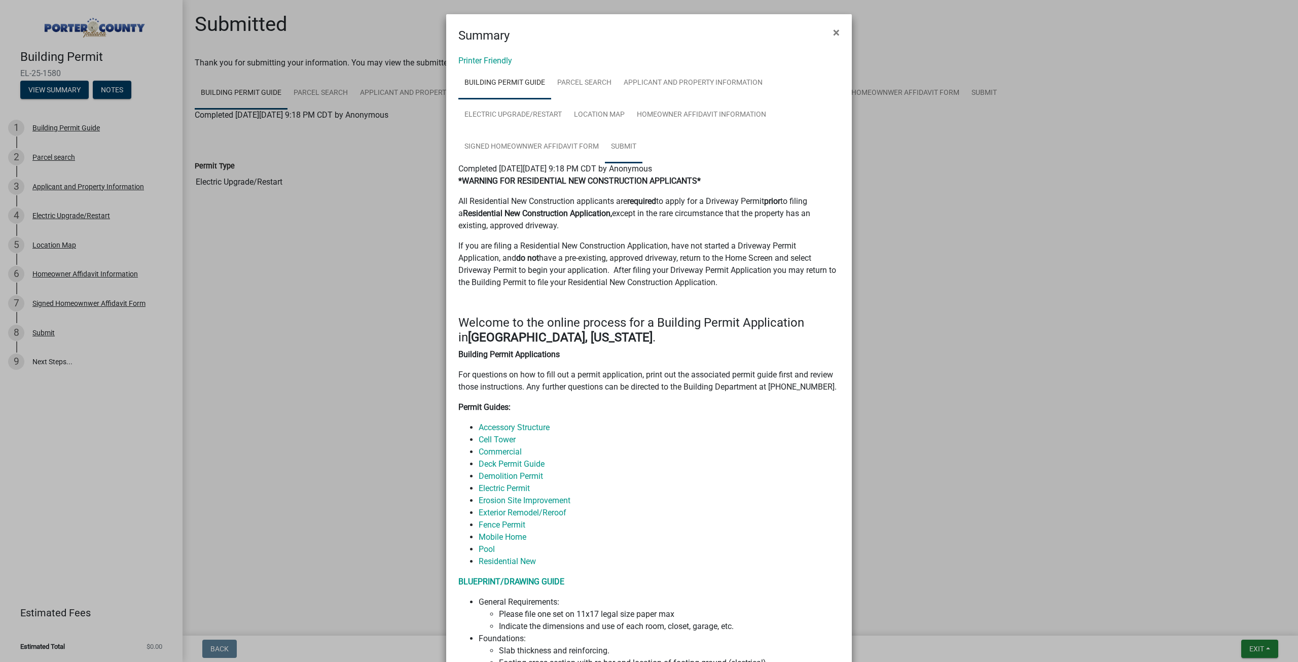
click at [626, 144] on link "Submit" at bounding box center [624, 147] width 38 height 32
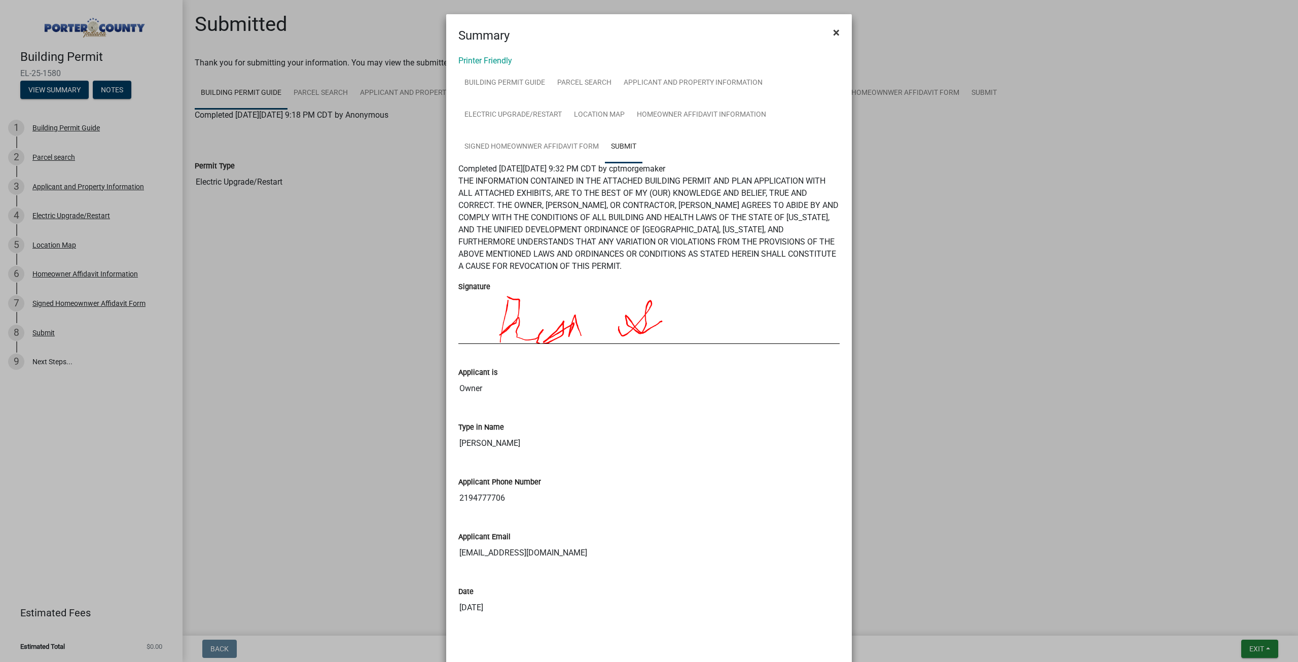
click at [833, 33] on span "×" at bounding box center [836, 32] width 7 height 14
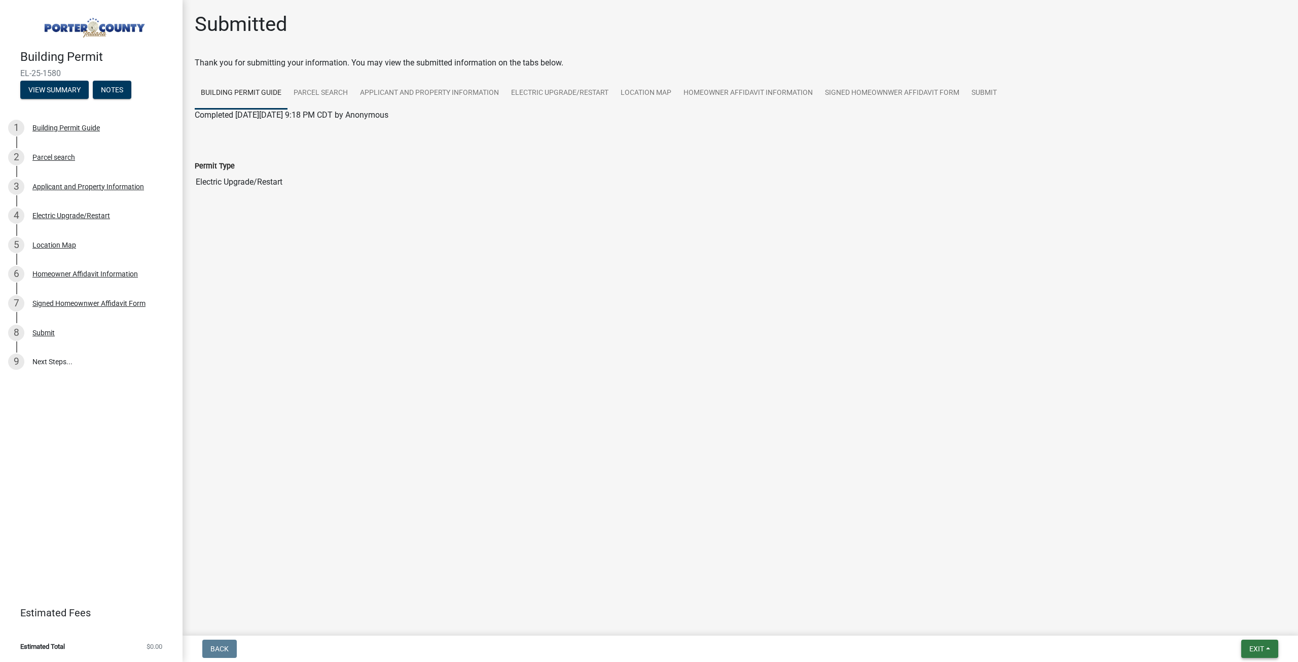
click at [1261, 647] on span "Exit" at bounding box center [1256, 648] width 15 height 8
click at [50, 357] on link "9 Next Steps..." at bounding box center [91, 361] width 182 height 29
click at [68, 346] on link "8 Submit" at bounding box center [91, 332] width 182 height 29
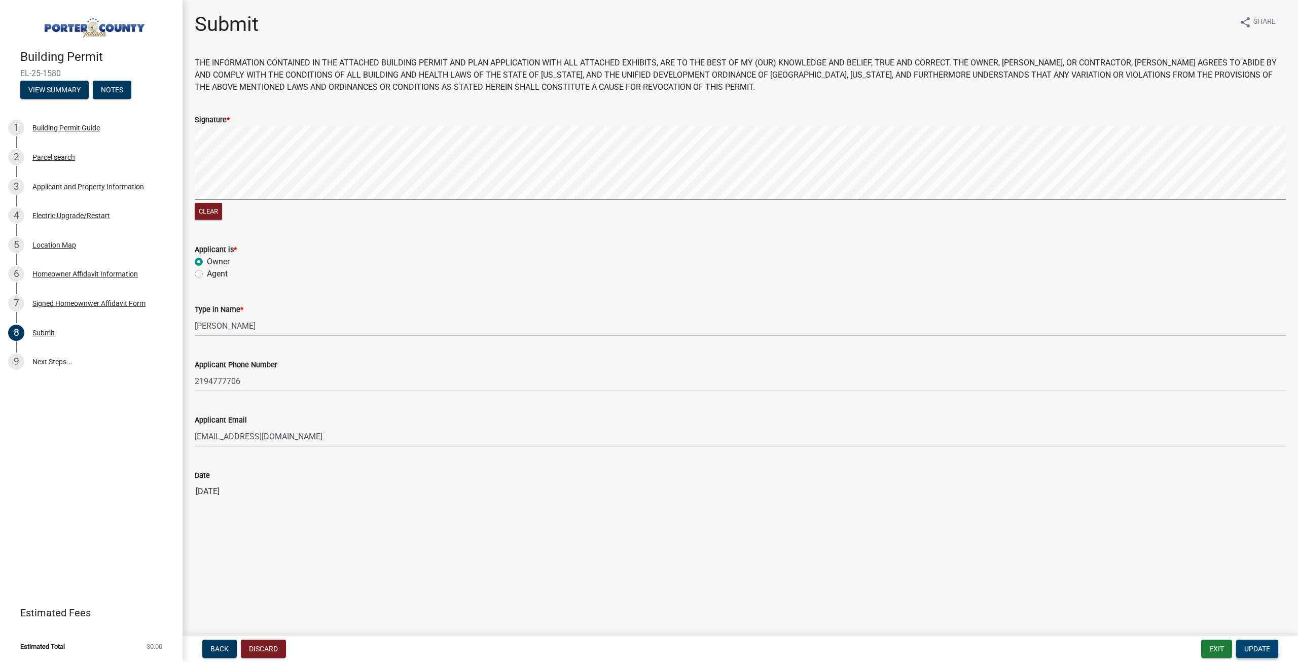
click at [1249, 646] on span "Update" at bounding box center [1257, 648] width 26 height 8
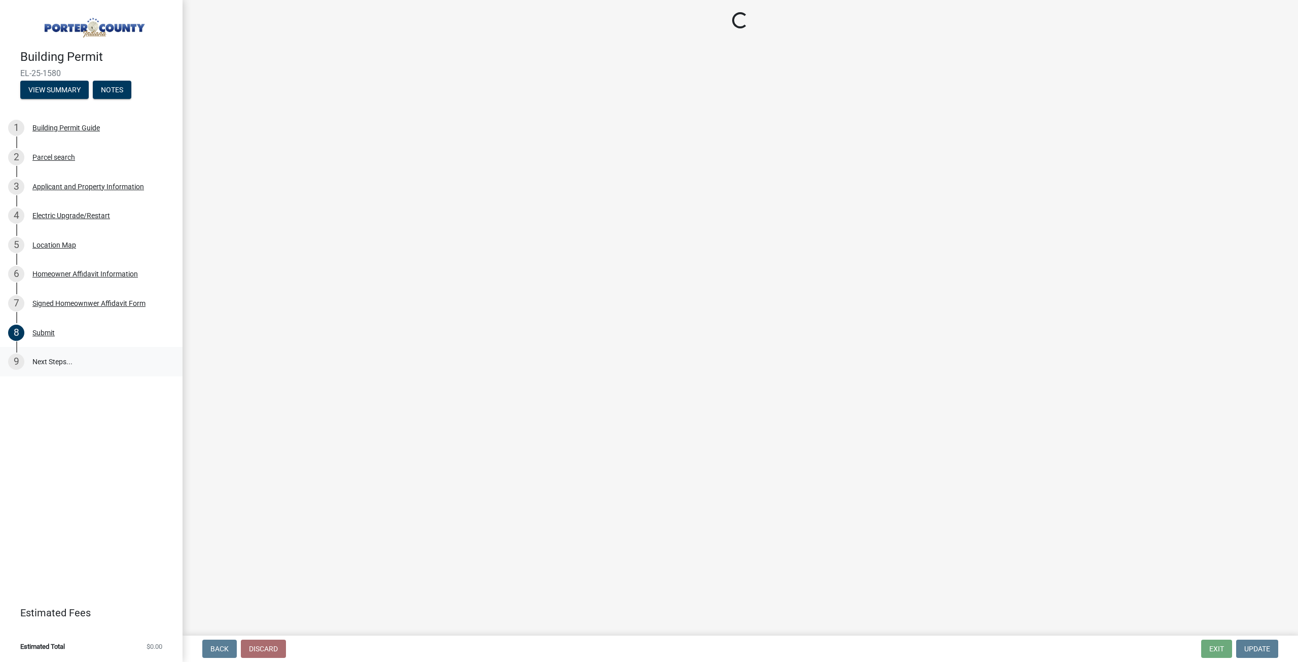
click at [53, 358] on link "9 Next Steps..." at bounding box center [91, 361] width 182 height 29
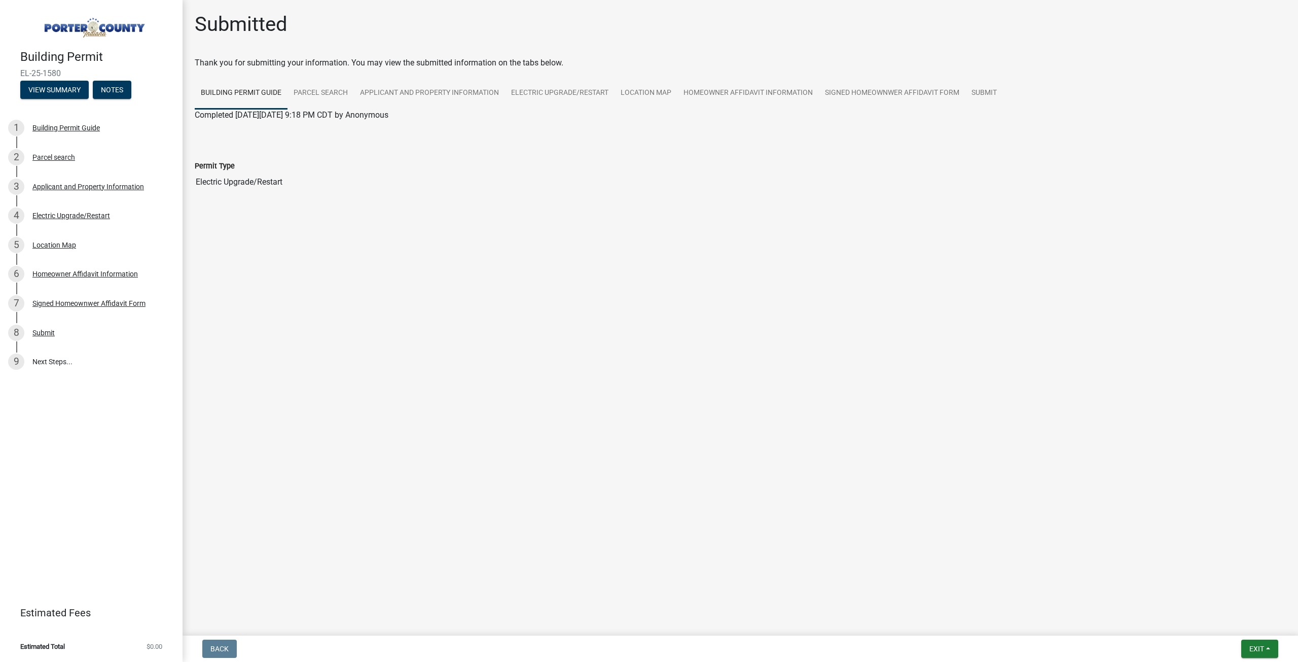
drag, startPoint x: 362, startPoint y: 63, endPoint x: 578, endPoint y: 64, distance: 216.0
click at [578, 64] on div "Thank you for submitting your information. You may view the submitted informati…" at bounding box center [740, 63] width 1091 height 12
click at [578, 63] on div "Thank you for submitting your information. You may view the submitted informati…" at bounding box center [740, 63] width 1091 height 12
click at [544, 88] on link "Electric Upgrade/Restart" at bounding box center [559, 93] width 109 height 32
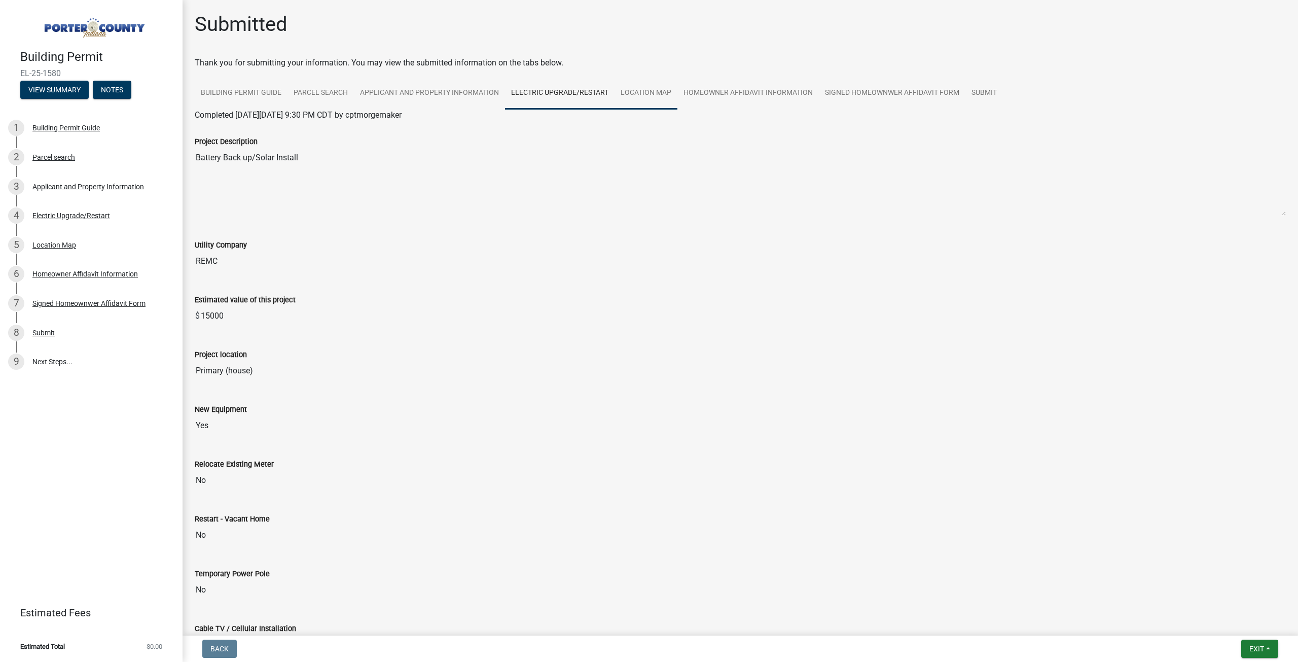
click at [638, 87] on link "Location Map" at bounding box center [645, 93] width 63 height 32
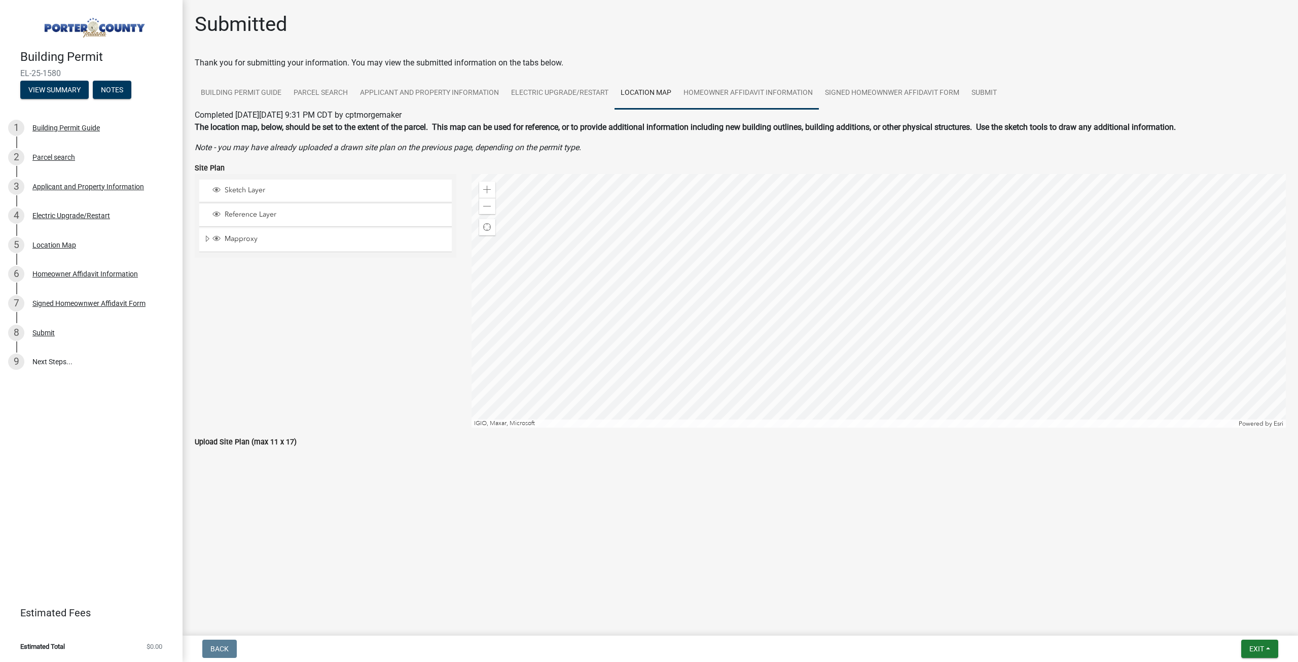
click at [749, 93] on link "Homeowner Affidavit Information" at bounding box center [747, 93] width 141 height 32
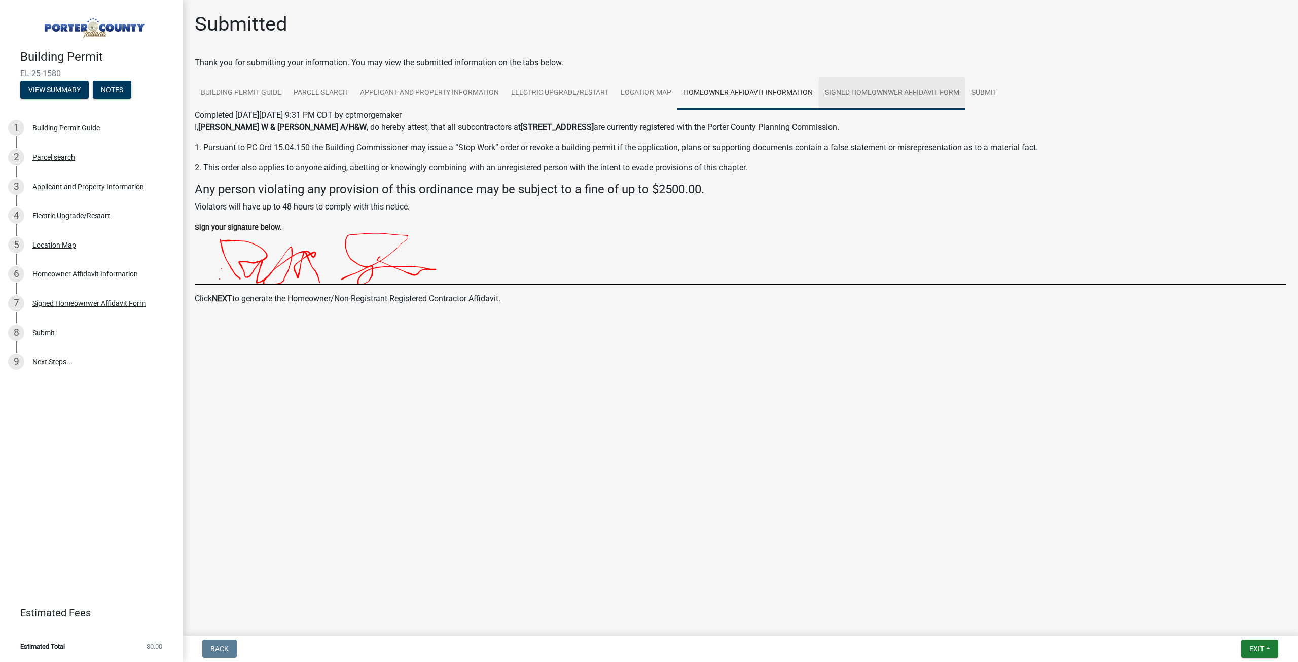
click at [869, 91] on link "Signed Homeownwer Affidavit Form" at bounding box center [892, 93] width 147 height 32
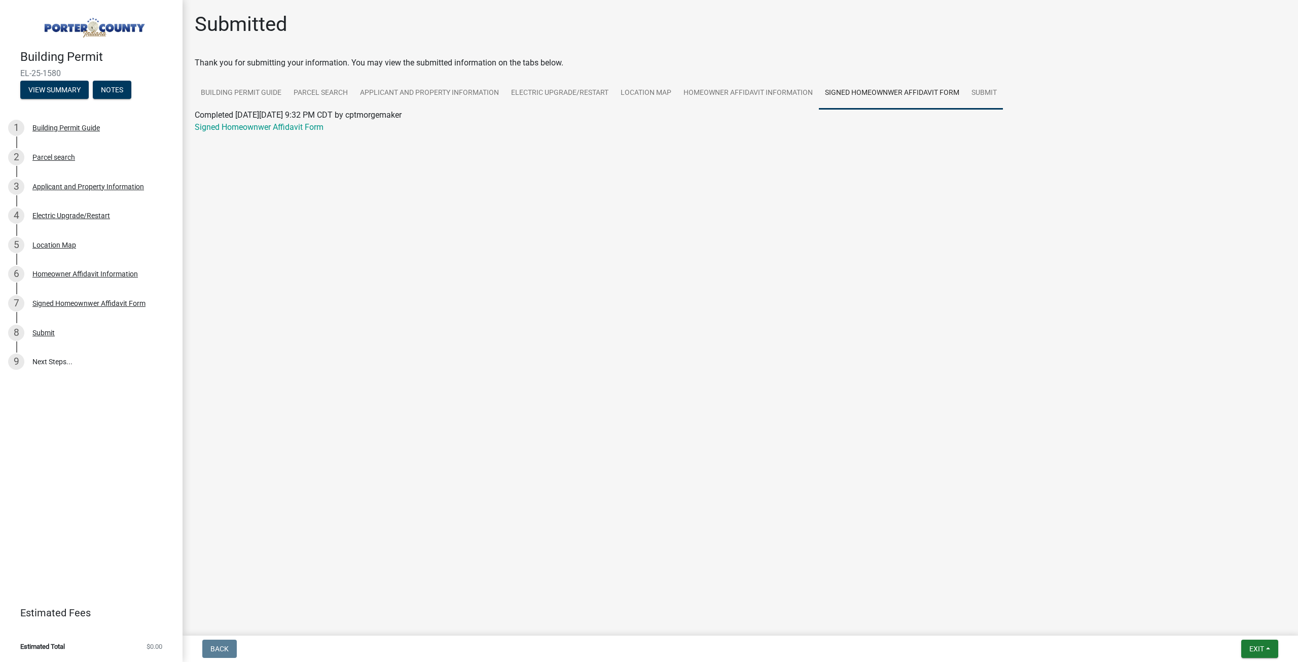
click at [980, 91] on link "Submit" at bounding box center [984, 93] width 38 height 32
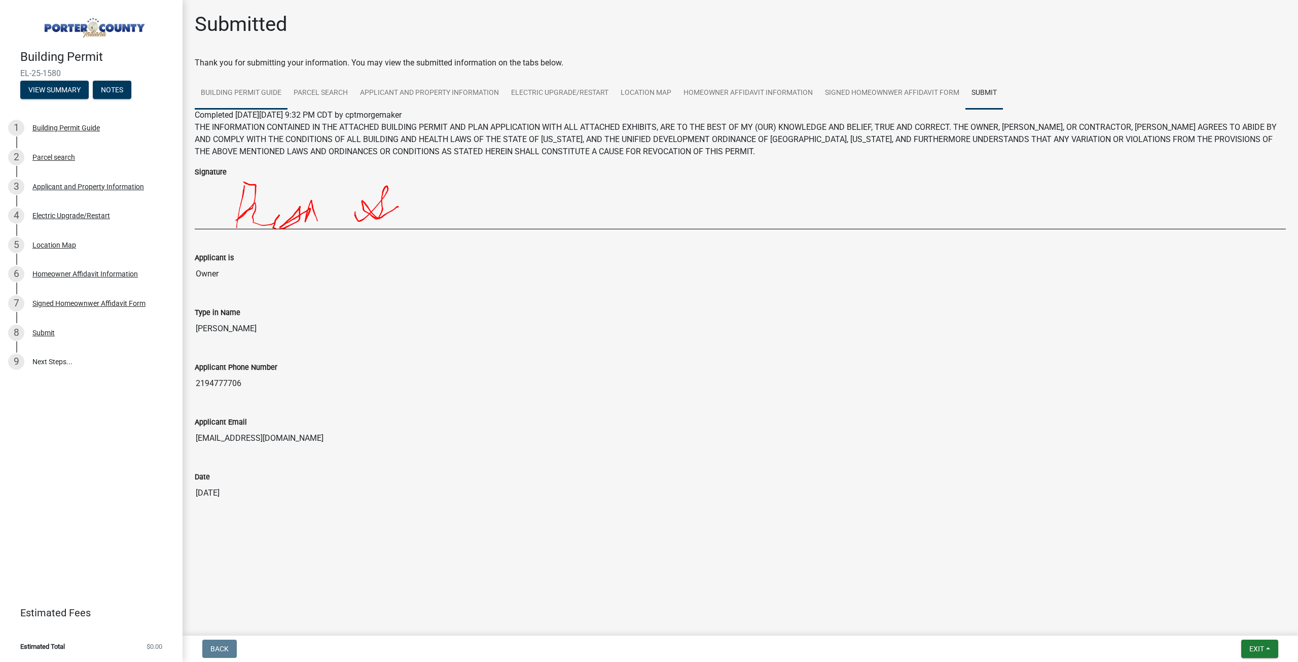
click at [242, 88] on link "Building Permit Guide" at bounding box center [241, 93] width 93 height 32
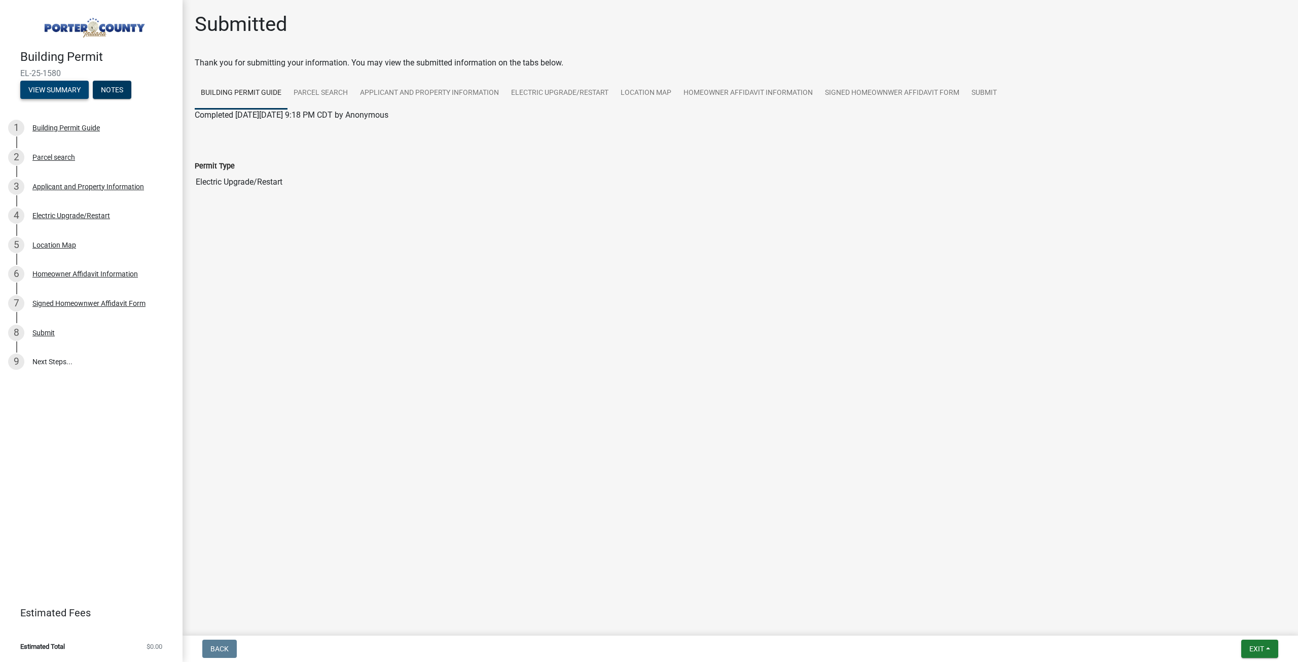
click at [43, 89] on button "View Summary" at bounding box center [54, 90] width 68 height 18
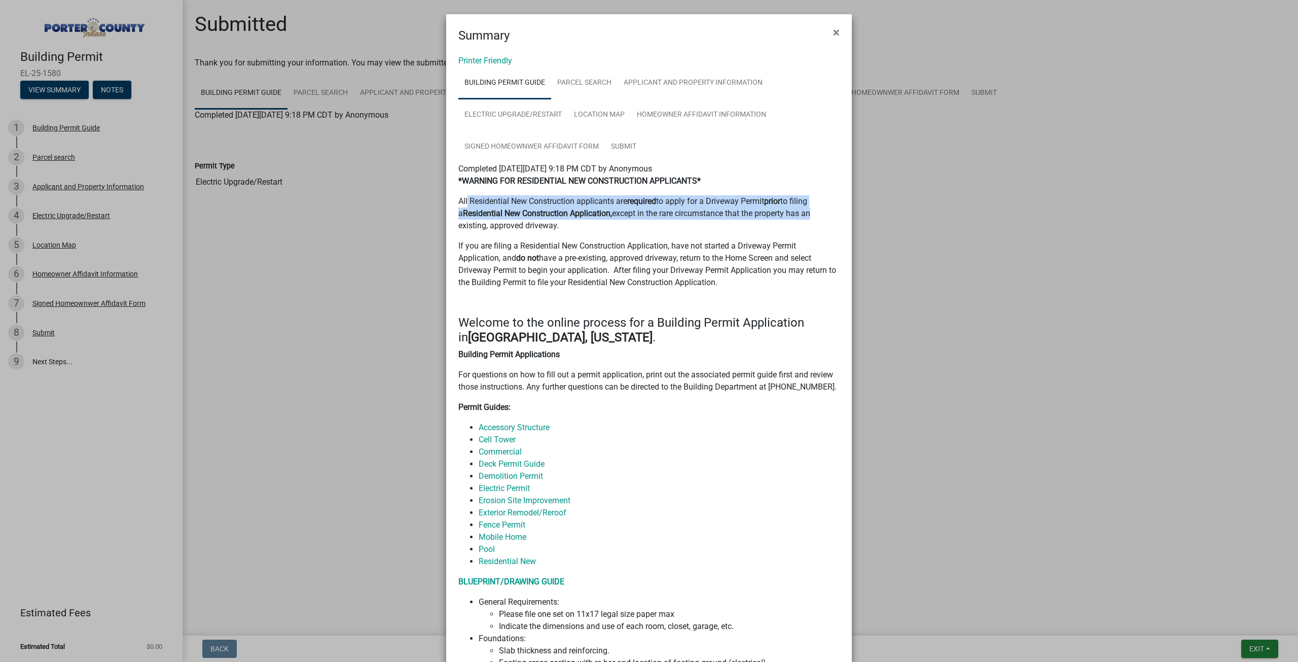
drag, startPoint x: 464, startPoint y: 203, endPoint x: 824, endPoint y: 213, distance: 360.6
click at [824, 213] on p "All Residential New Construction applicants are required to apply for a Drivewa…" at bounding box center [648, 213] width 381 height 36
drag, startPoint x: 584, startPoint y: 227, endPoint x: 457, endPoint y: 196, distance: 130.9
click at [458, 196] on p "All Residential New Construction applicants are required to apply for a Drivewa…" at bounding box center [648, 213] width 381 height 36
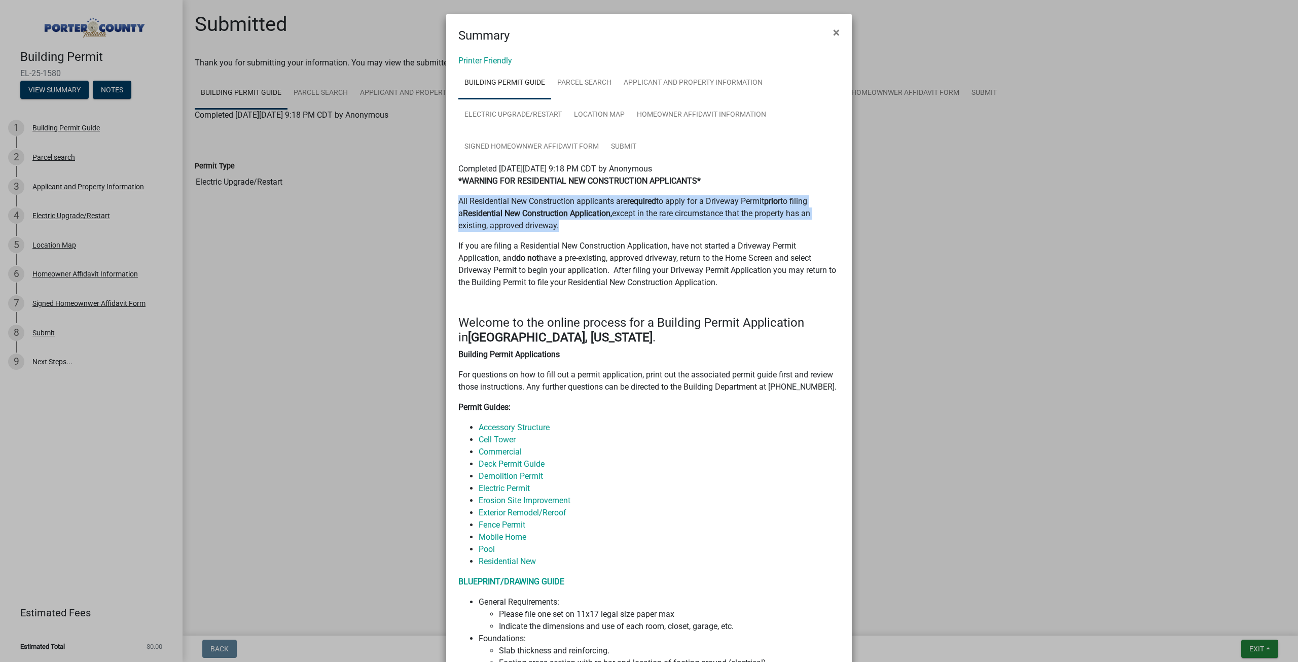
click at [458, 196] on p "All Residential New Construction applicants are required to apply for a Drivewa…" at bounding box center [648, 213] width 381 height 36
drag, startPoint x: 456, startPoint y: 206, endPoint x: 591, endPoint y: 225, distance: 136.1
click at [591, 225] on p "All Residential New Construction applicants are required to apply for a Drivewa…" at bounding box center [648, 213] width 381 height 36
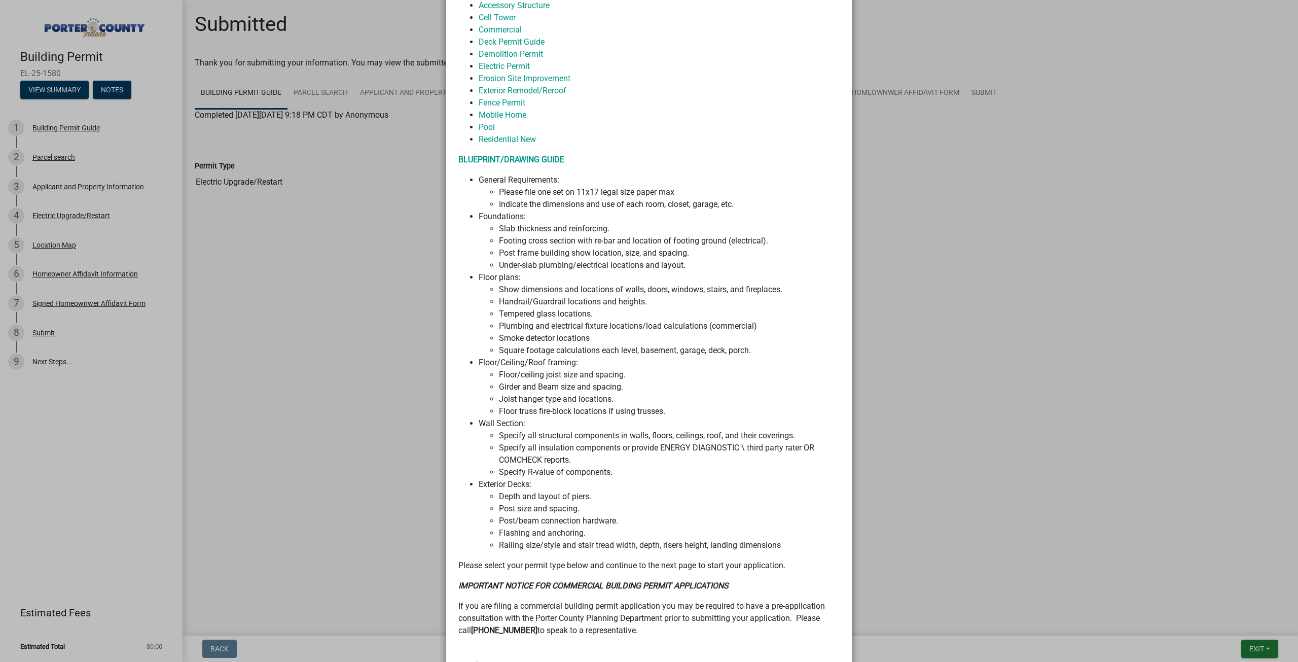
scroll to position [535, 0]
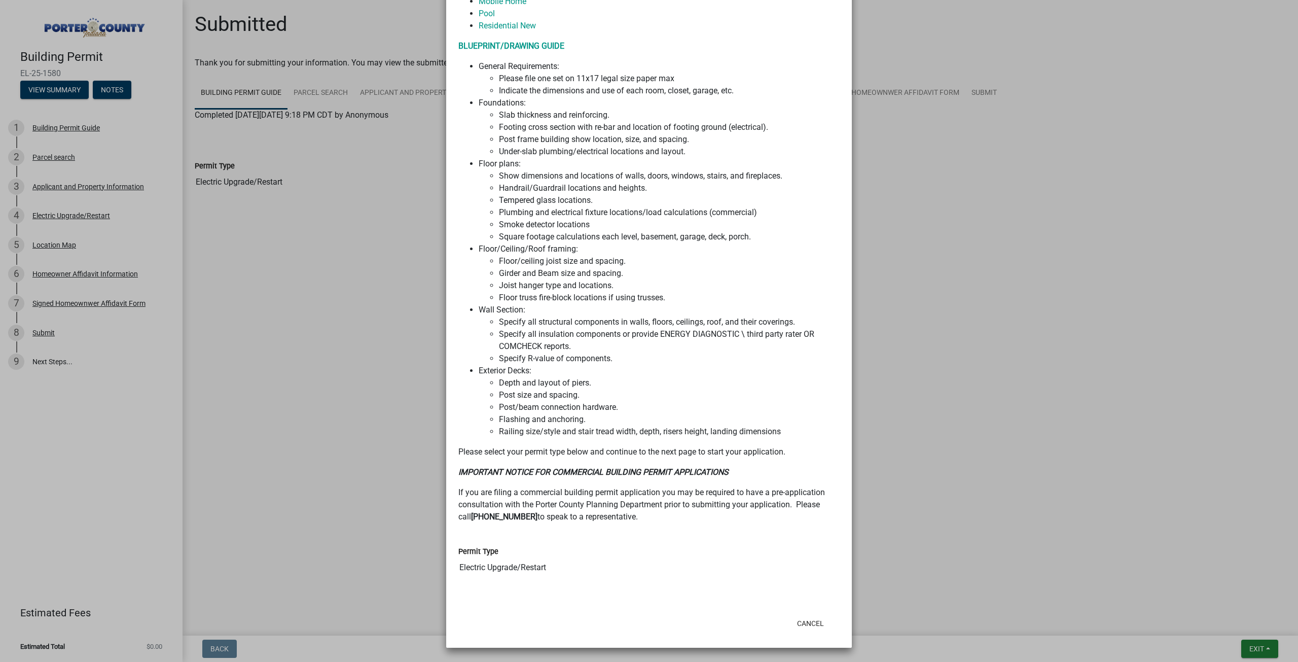
click at [905, 359] on ngb-modal-window "Summary × Printer Friendly Building Permit Guide Parcel search Applicant and Pr…" at bounding box center [649, 331] width 1298 height 662
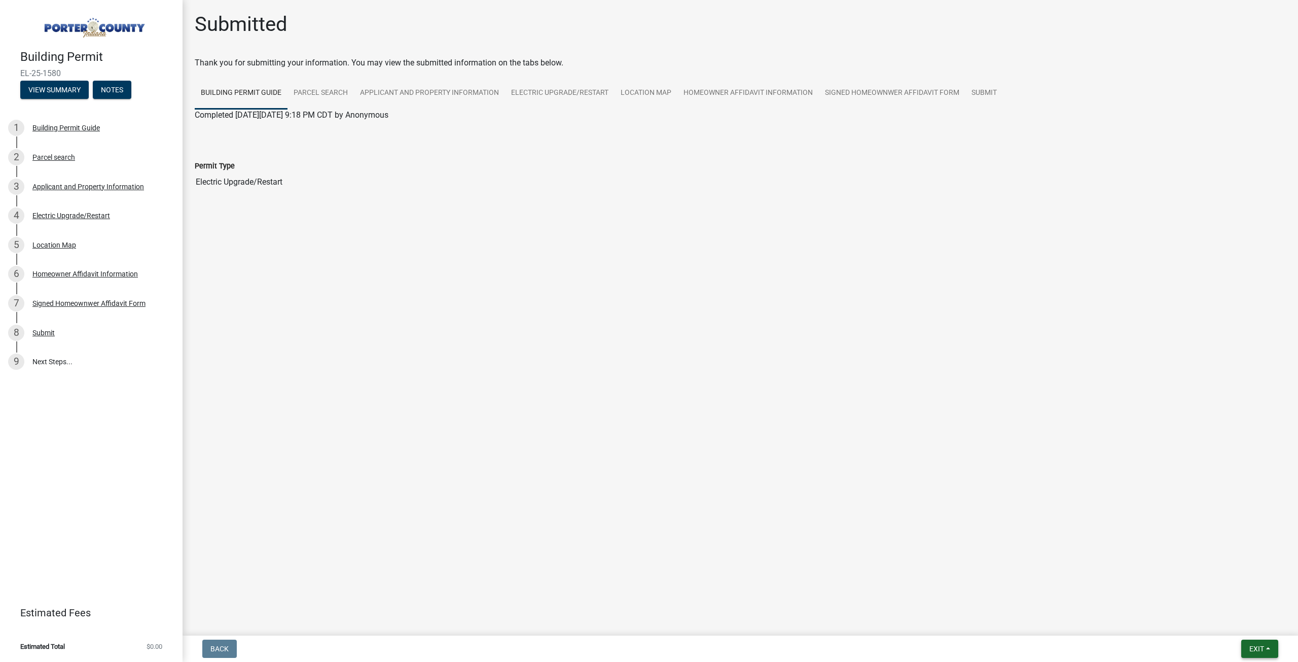
click at [1264, 646] on span "Exit" at bounding box center [1256, 648] width 15 height 8
click at [1236, 615] on button "Save & Exit" at bounding box center [1237, 622] width 81 height 24
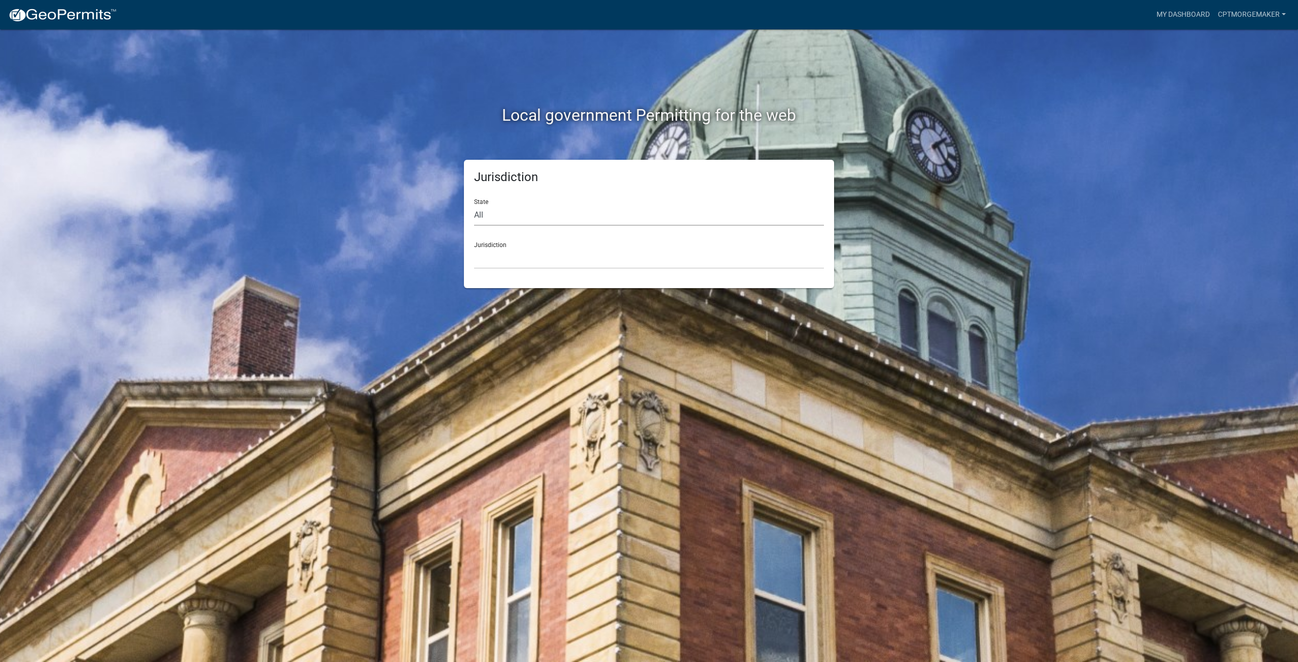
click at [505, 207] on select "All [US_STATE] [US_STATE] [US_STATE] [US_STATE] [US_STATE] [US_STATE] [US_STATE…" at bounding box center [649, 215] width 350 height 21
click at [1188, 17] on link "My Dashboard" at bounding box center [1182, 14] width 61 height 19
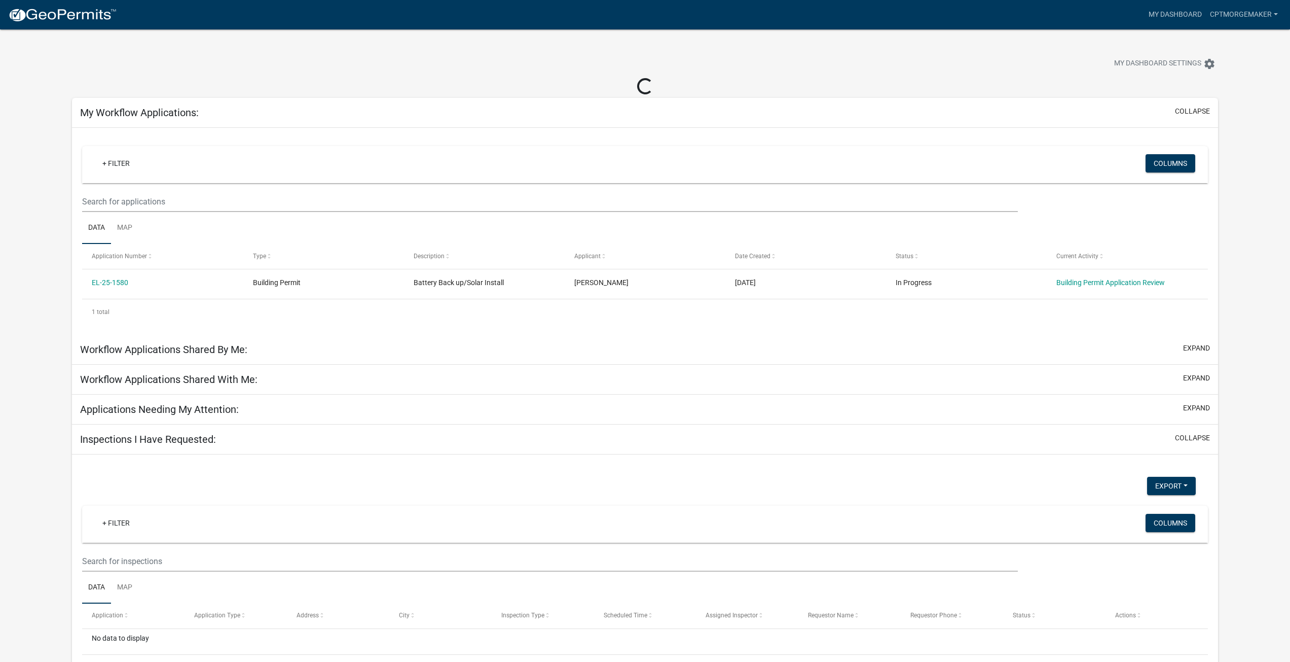
scroll to position [39, 0]
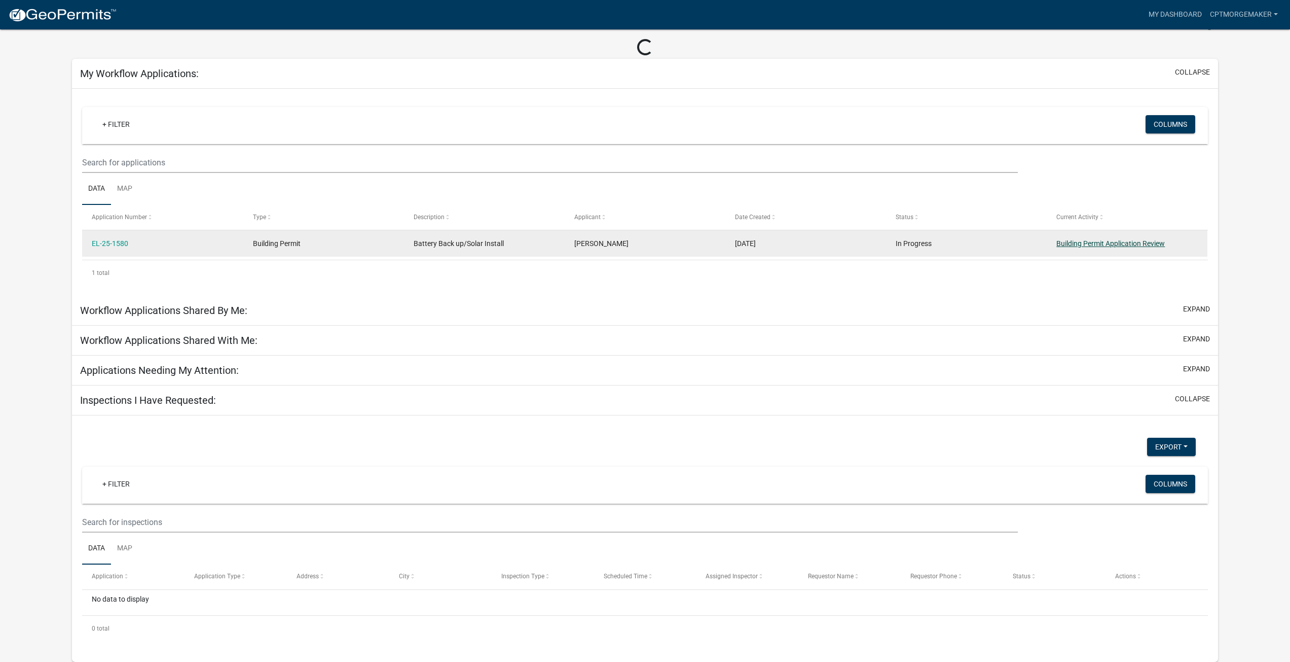
click at [1106, 241] on link "Building Permit Application Review" at bounding box center [1110, 243] width 108 height 8
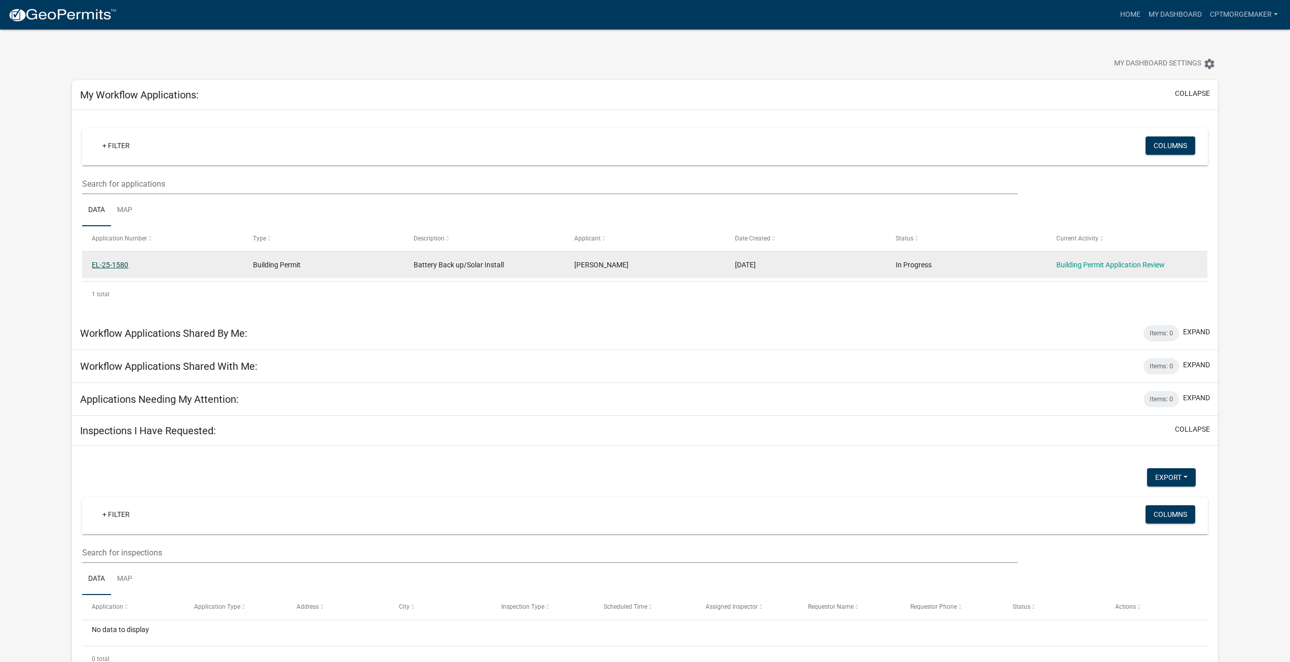
click at [118, 261] on link "EL-25-1580" at bounding box center [110, 265] width 36 height 8
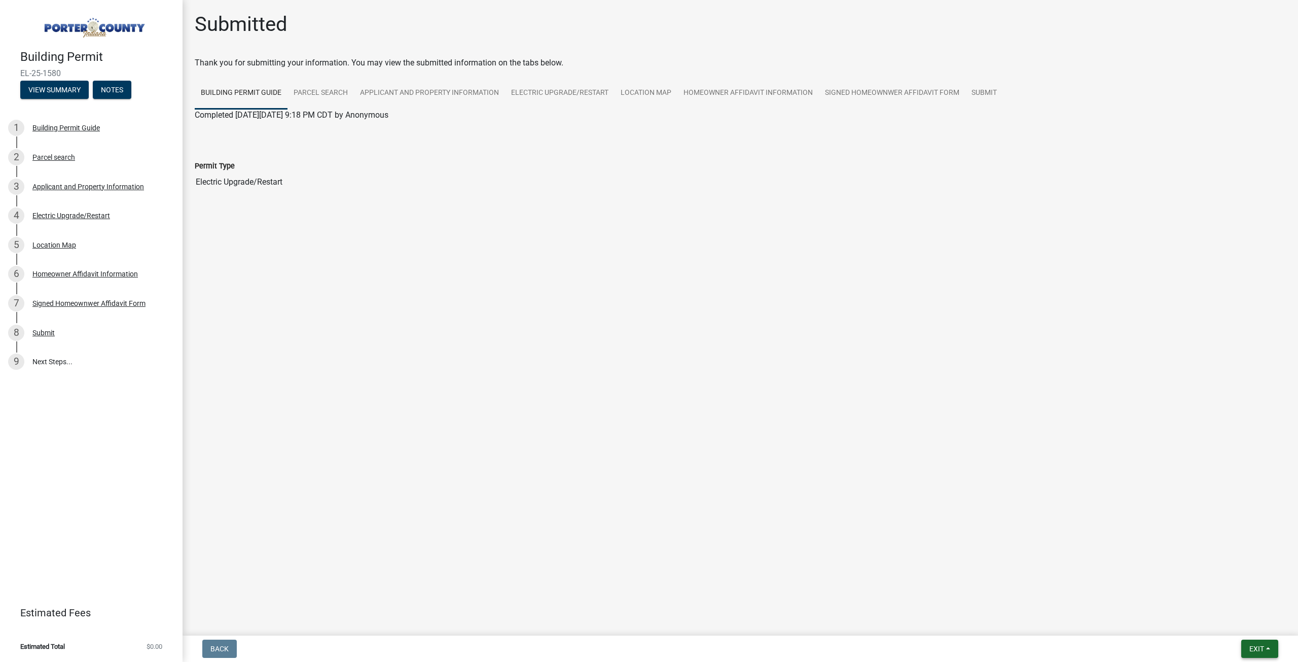
click at [1261, 648] on span "Exit" at bounding box center [1256, 648] width 15 height 8
click at [1252, 624] on button "Save & Exit" at bounding box center [1237, 622] width 81 height 24
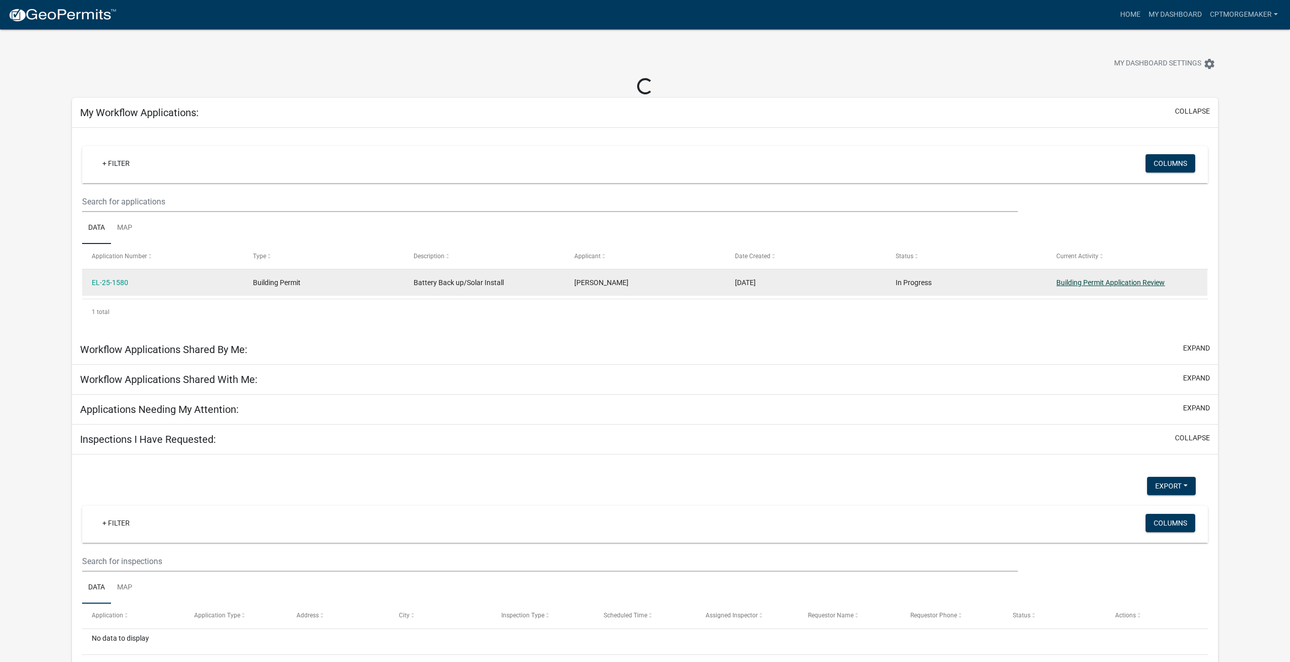
click at [1108, 281] on link "Building Permit Application Review" at bounding box center [1110, 282] width 108 height 8
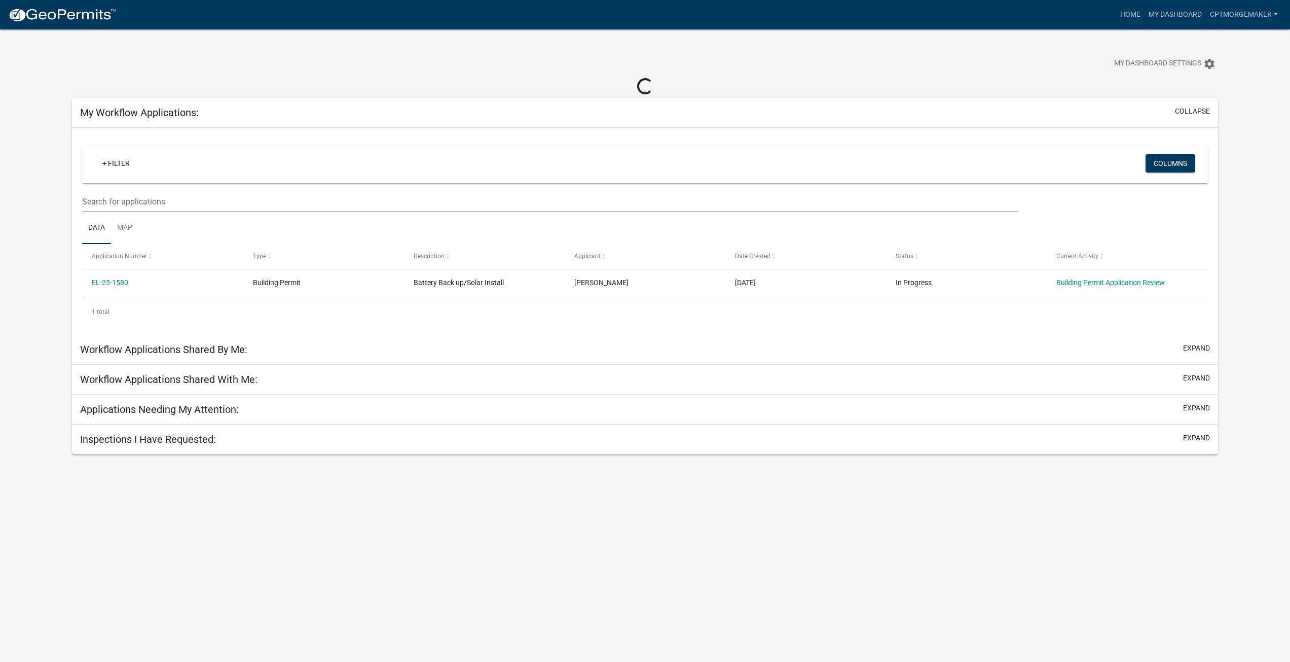
click at [216, 352] on h5 "Workflow Applications Shared By Me:" at bounding box center [163, 349] width 167 height 12
click at [1200, 344] on button "expand" at bounding box center [1196, 348] width 27 height 11
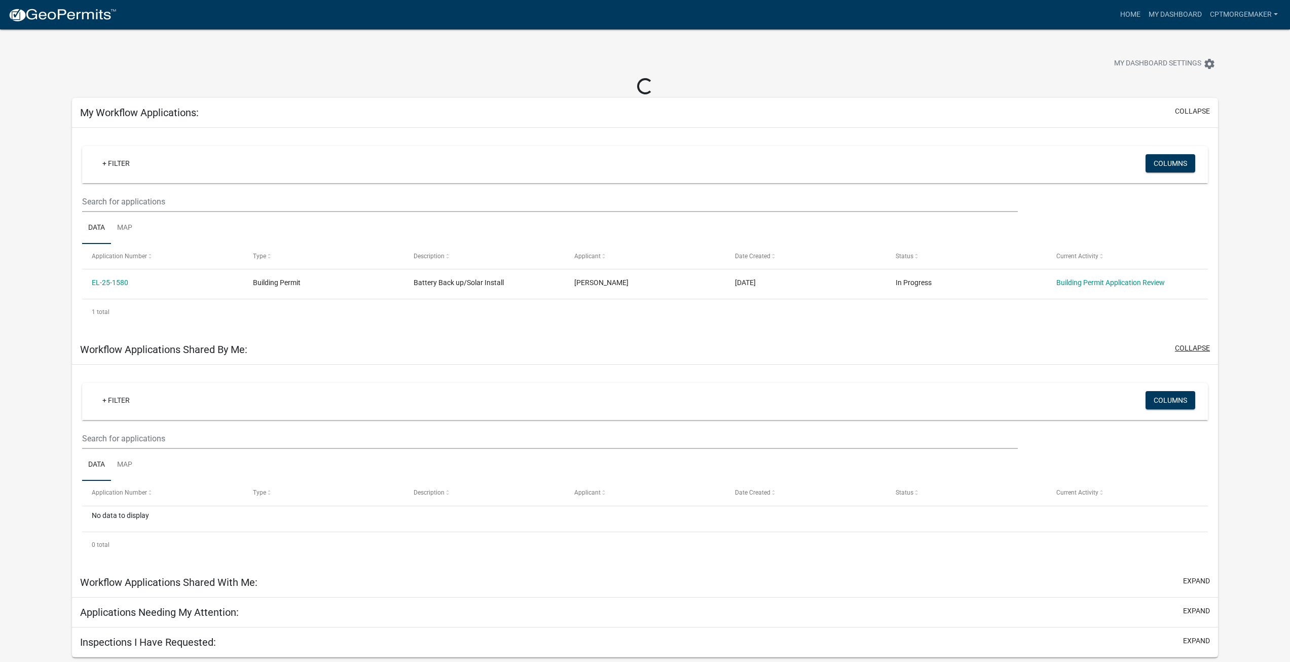
click at [1200, 344] on button "collapse" at bounding box center [1192, 348] width 35 height 11
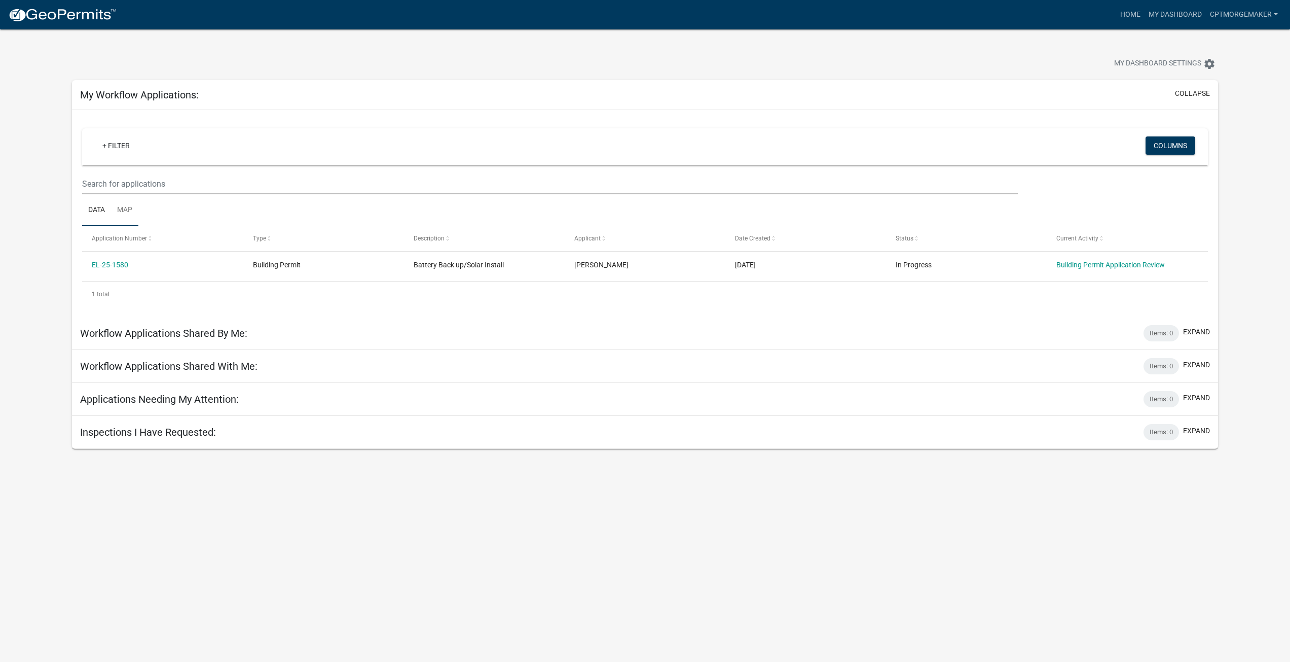
click at [129, 206] on link "Map" at bounding box center [124, 210] width 27 height 32
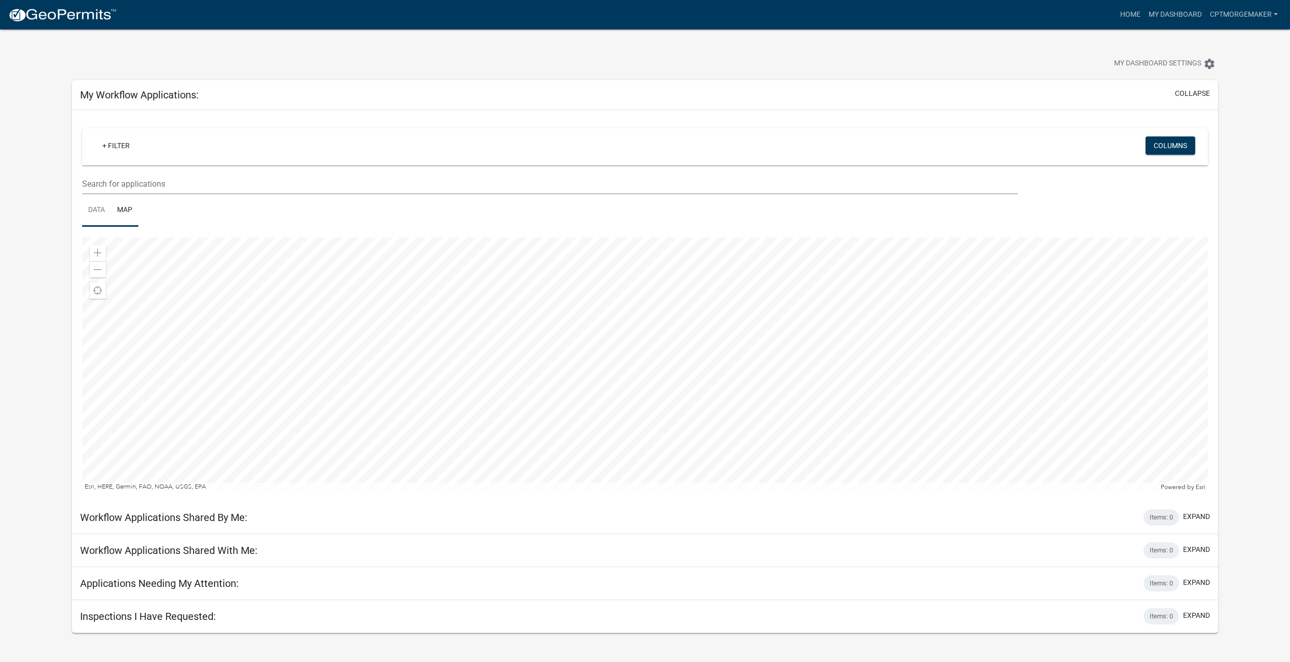
click at [94, 207] on link "Data" at bounding box center [96, 210] width 29 height 32
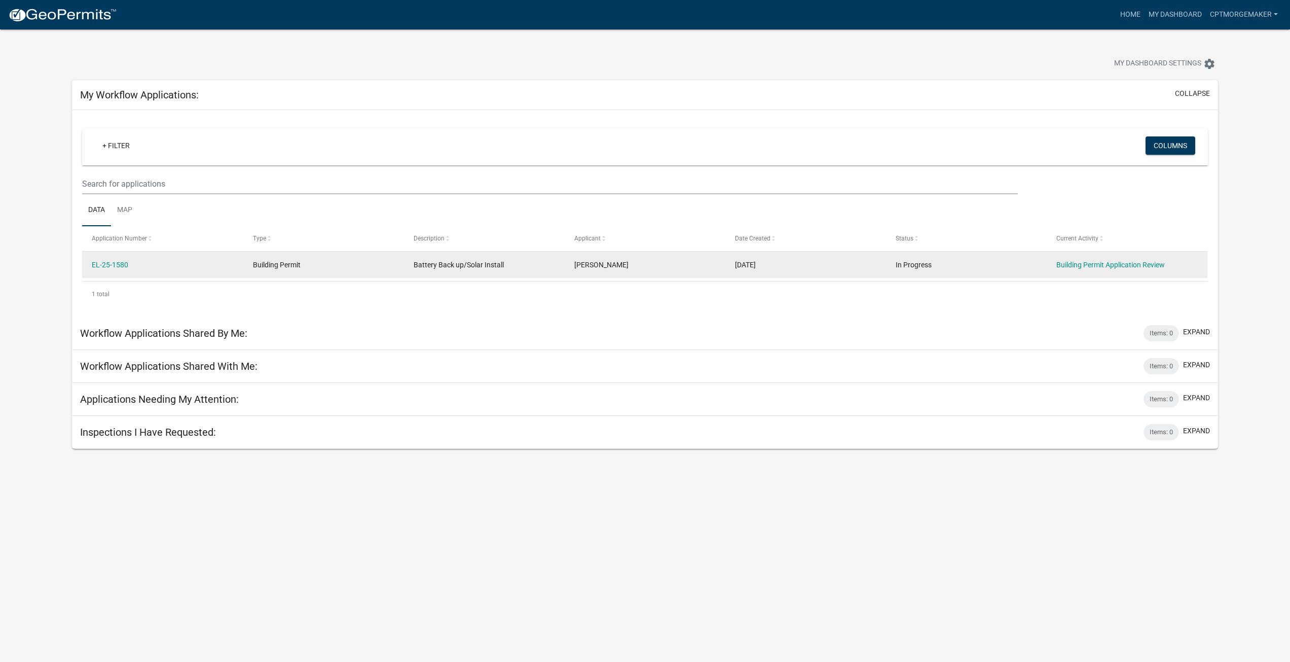
drag, startPoint x: 898, startPoint y: 262, endPoint x: 945, endPoint y: 256, distance: 48.0
click at [945, 256] on datatable-body-cell "In Progress" at bounding box center [966, 264] width 161 height 26
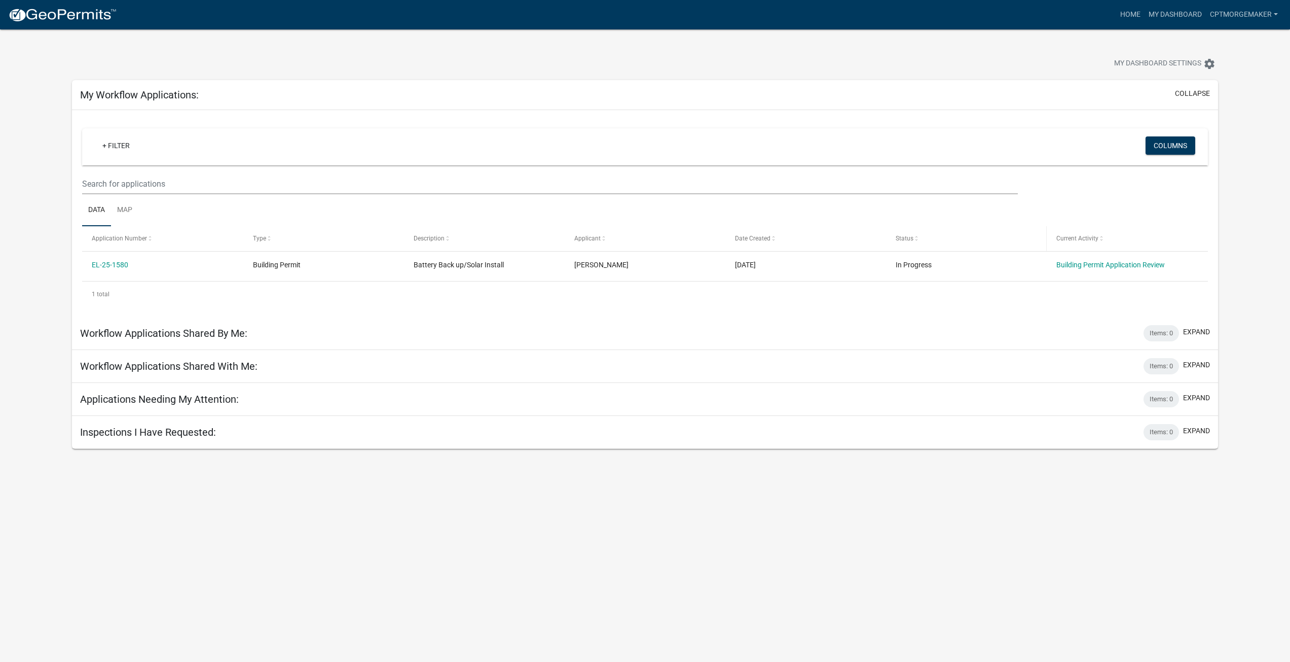
click at [946, 256] on datatable-body-cell "In Progress" at bounding box center [966, 264] width 161 height 26
click at [1168, 147] on button "Columns" at bounding box center [1171, 145] width 50 height 18
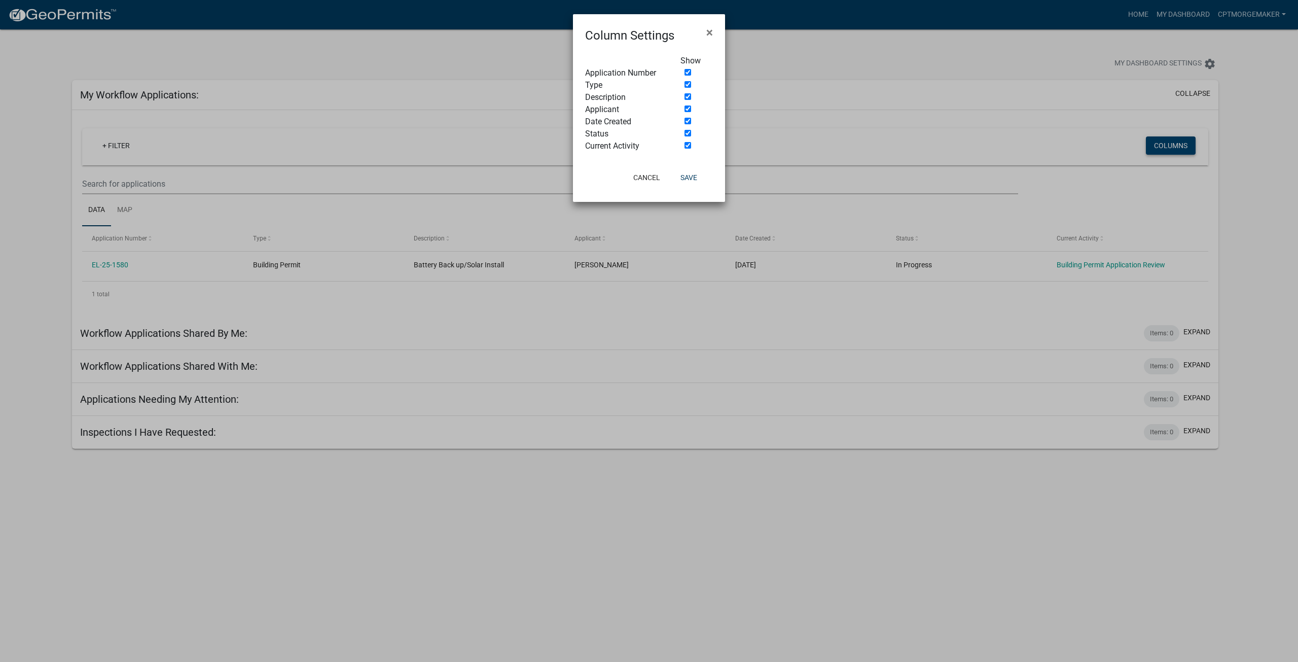
click at [1168, 147] on ngb-modal-window "Column Settings × Show Application Number Type Description Applicant Date Creat…" at bounding box center [649, 331] width 1298 height 662
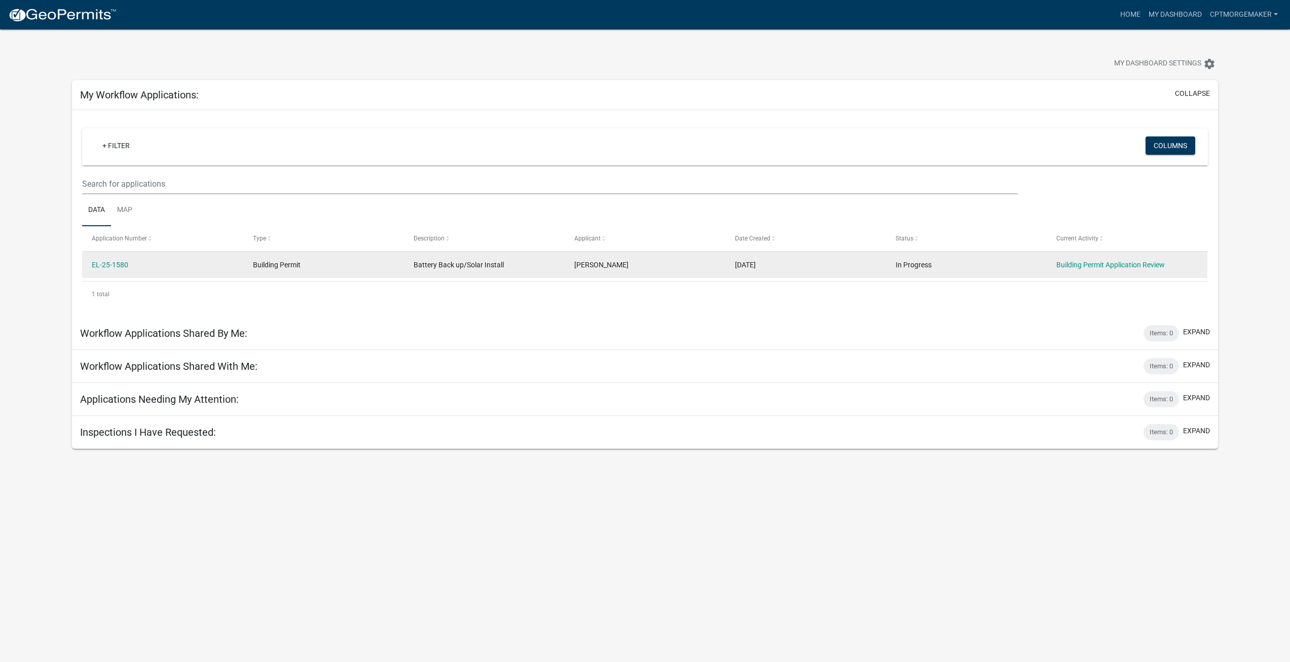
click at [626, 272] on datatable-body-cell "[PERSON_NAME]" at bounding box center [645, 264] width 161 height 26
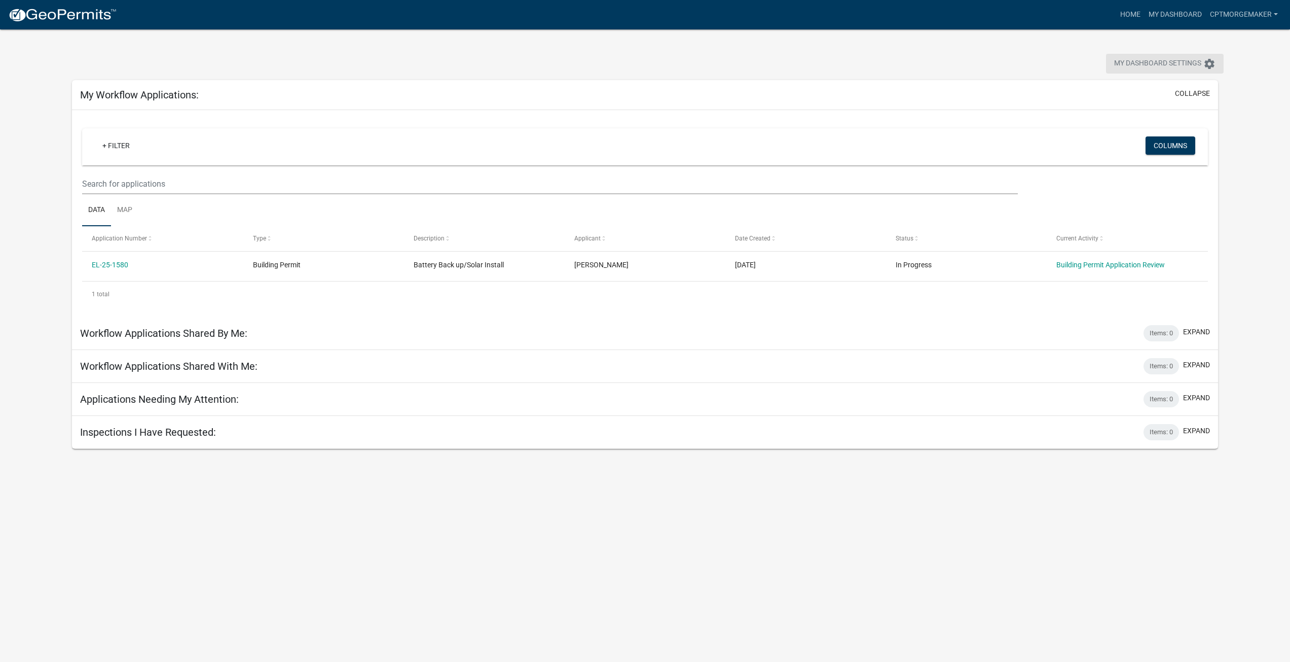
click at [1194, 63] on span "My Dashboard Settings" at bounding box center [1157, 64] width 87 height 12
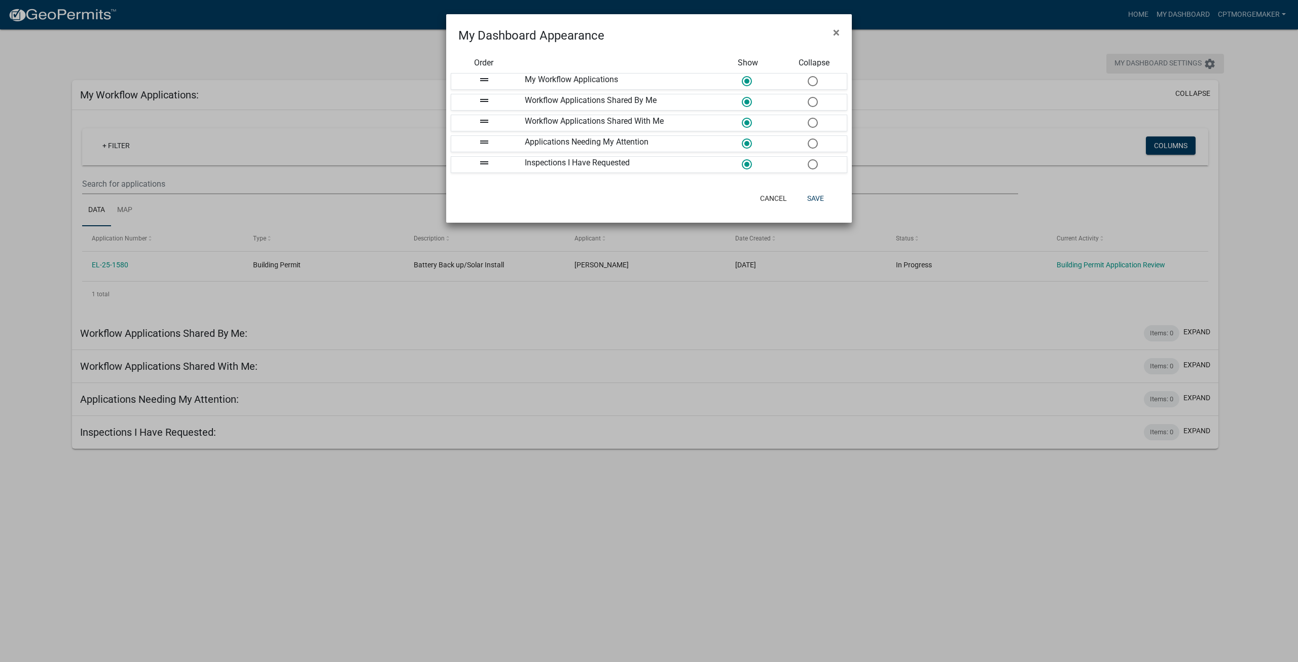
click at [1194, 63] on ngb-modal-window "My Dashboard Appearance × Order Show Collapse drag_handle My Workflow Applicati…" at bounding box center [649, 331] width 1298 height 662
